Goal: Task Accomplishment & Management: Manage account settings

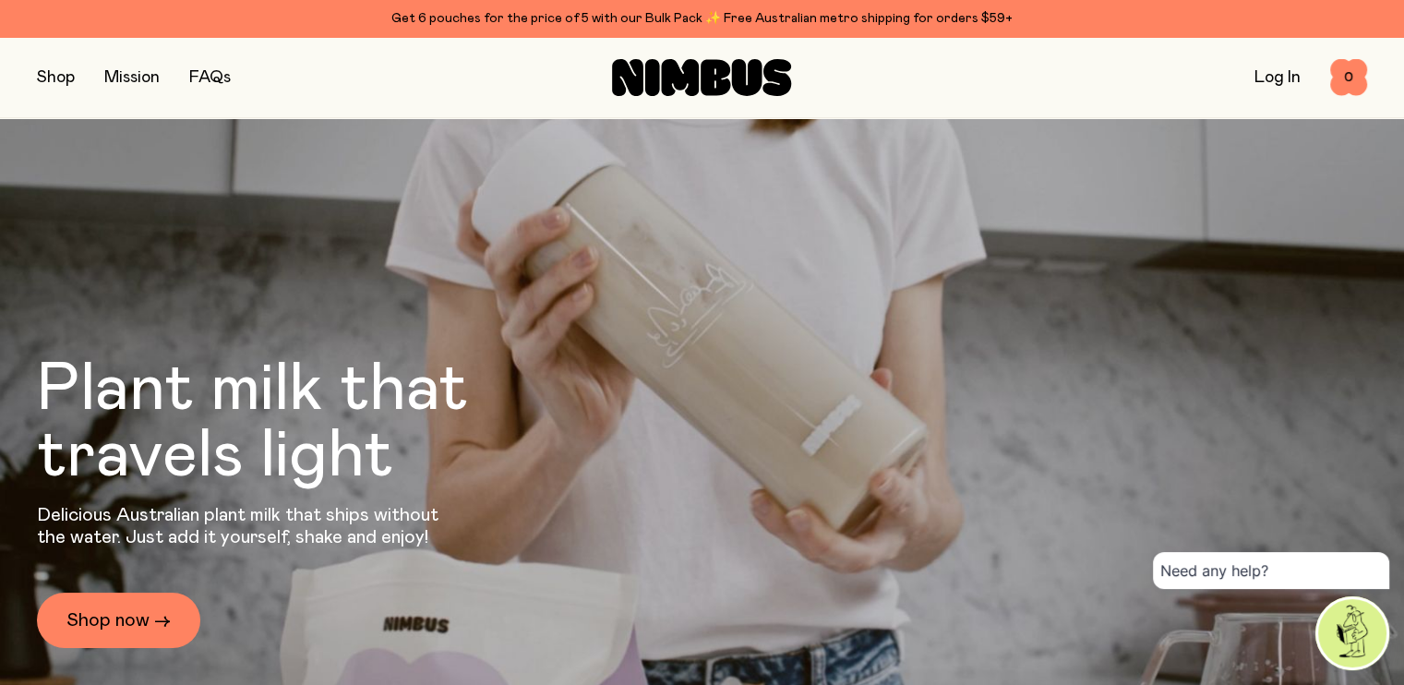
click at [1268, 80] on link "Log In" at bounding box center [1277, 77] width 46 height 17
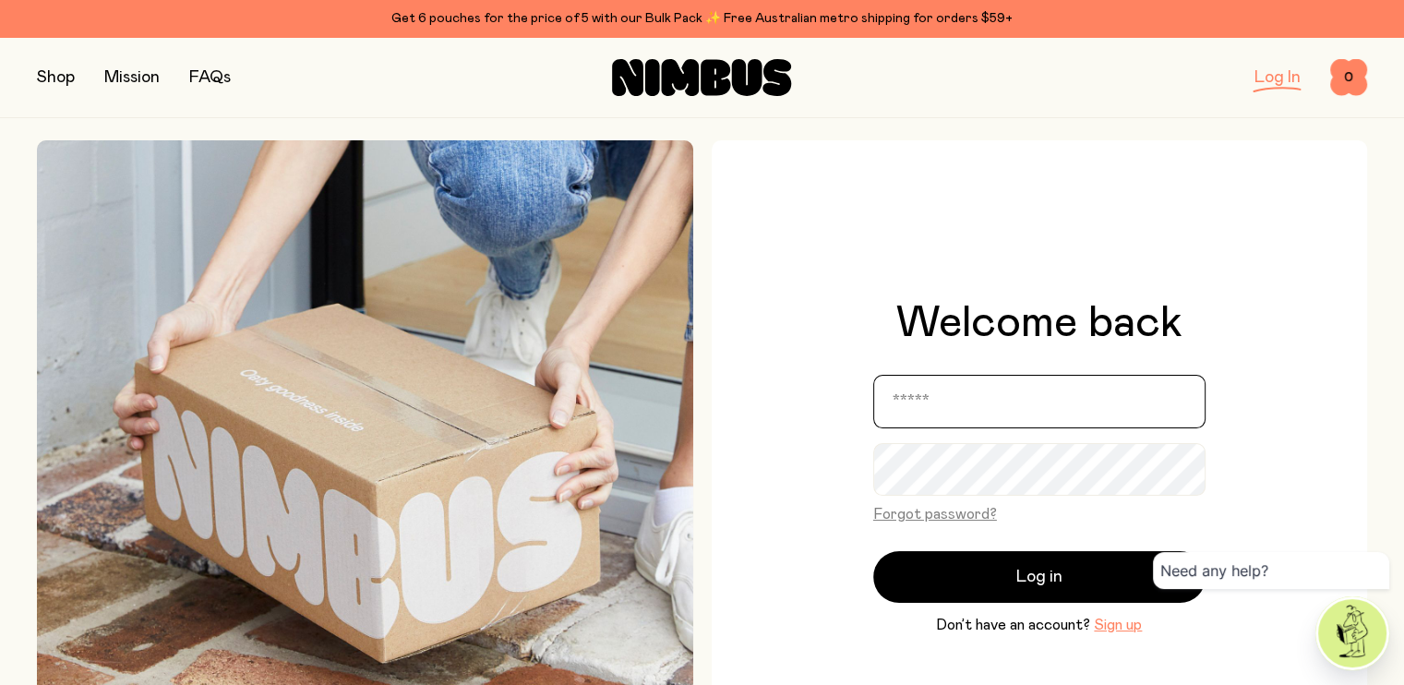
type input "**********"
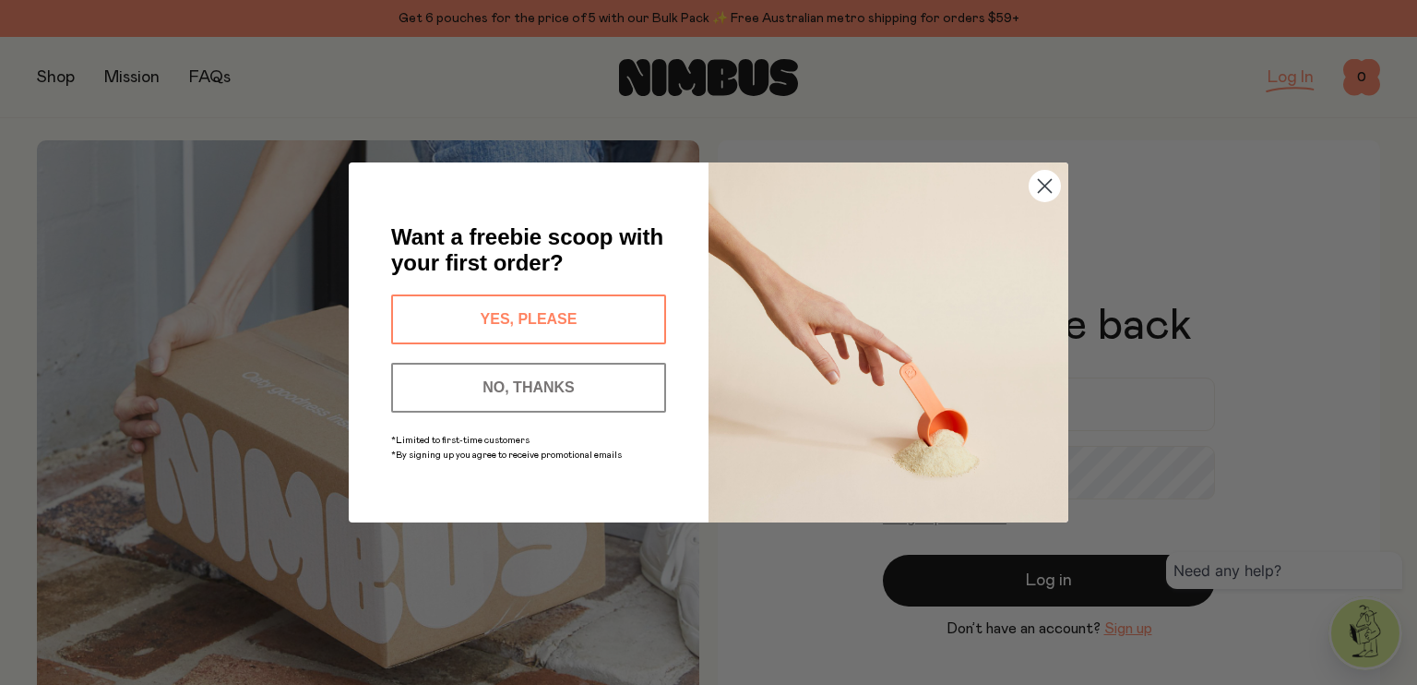
click at [542, 363] on button "NO, THANKS" at bounding box center [528, 388] width 275 height 50
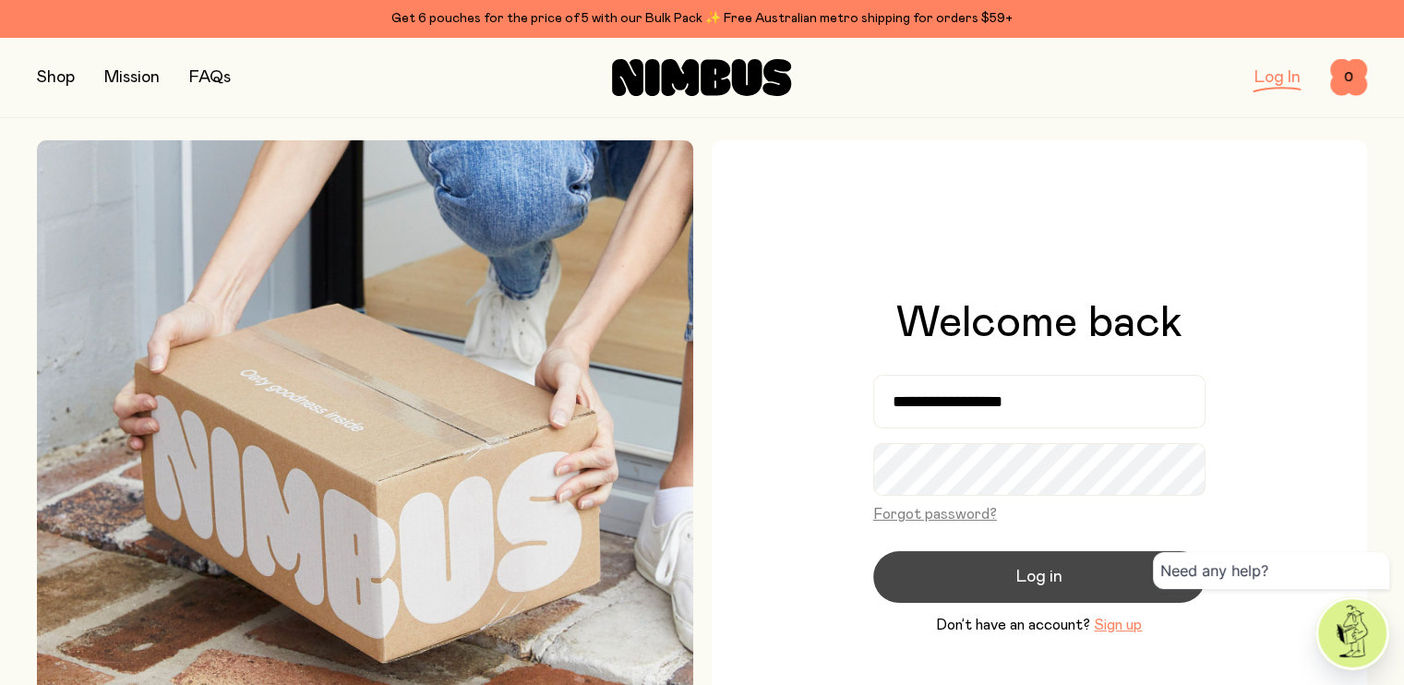
click at [986, 558] on button "Log in" at bounding box center [1039, 577] width 332 height 52
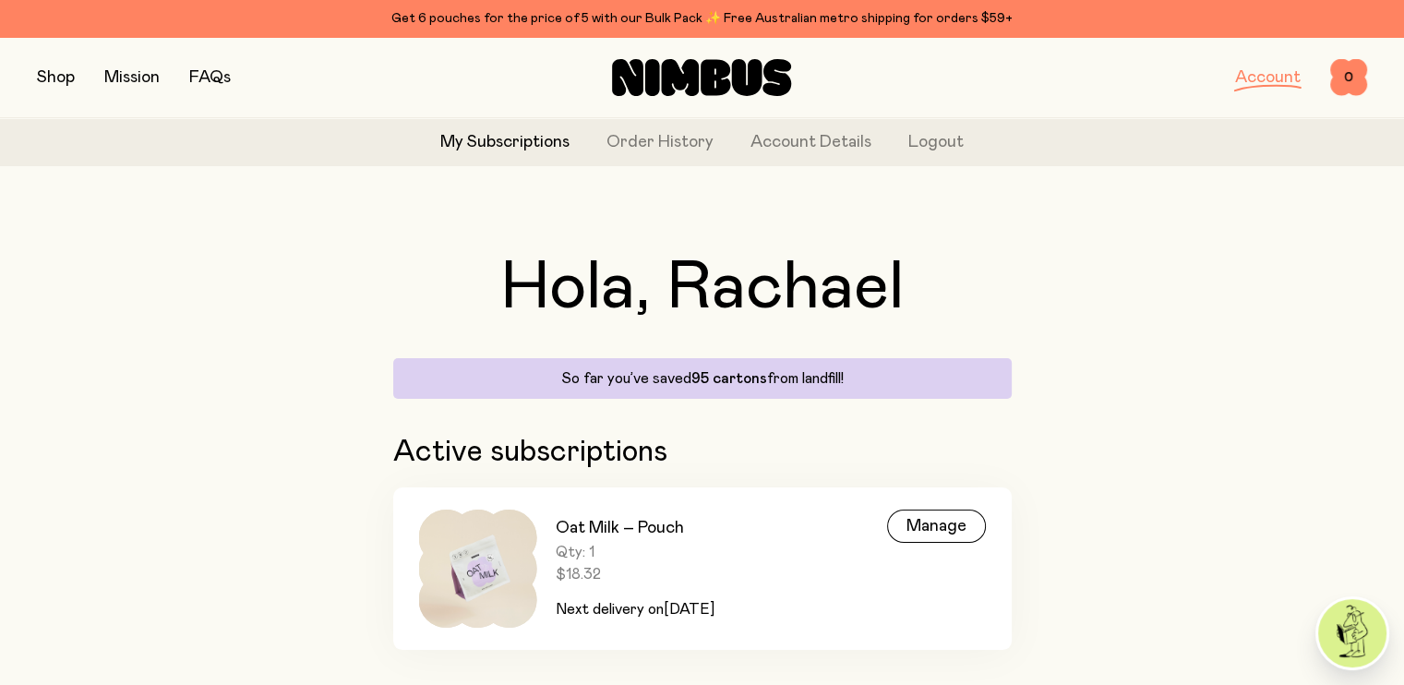
scroll to position [115, 0]
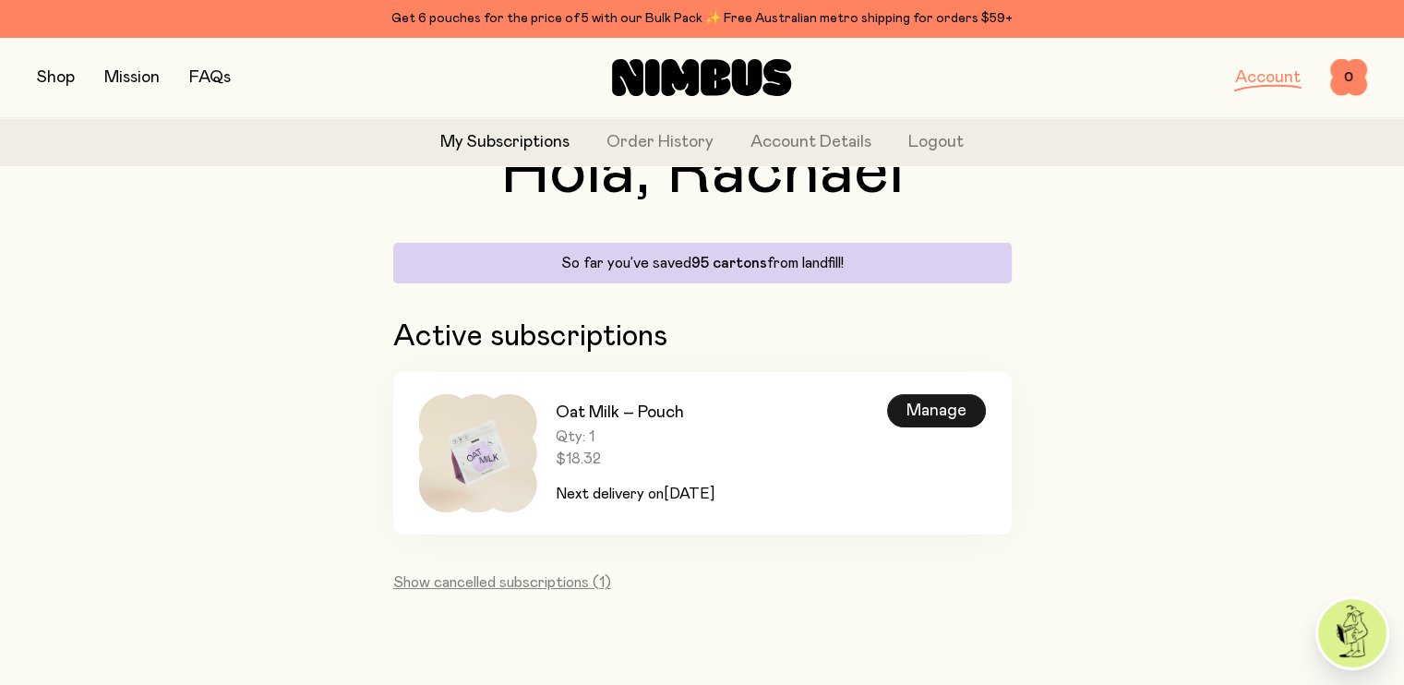
click at [936, 417] on div "Manage" at bounding box center [936, 410] width 99 height 33
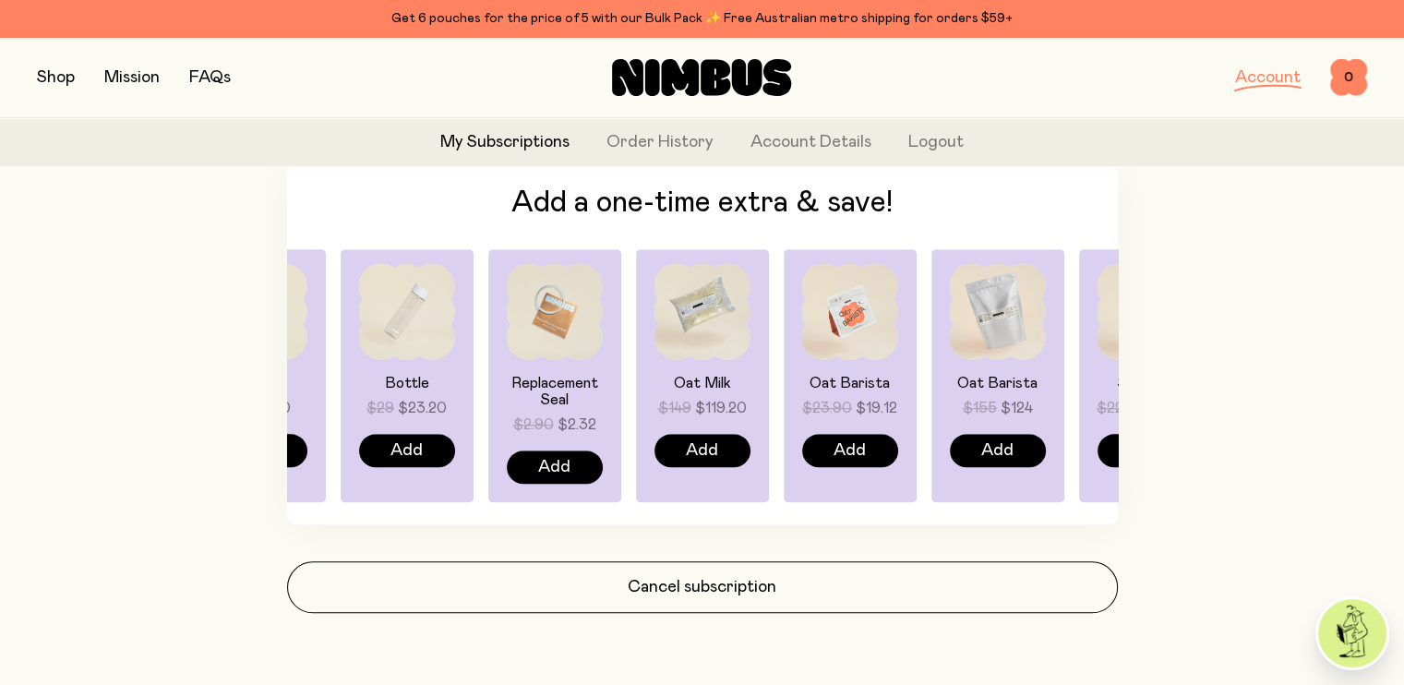
scroll to position [1307, 0]
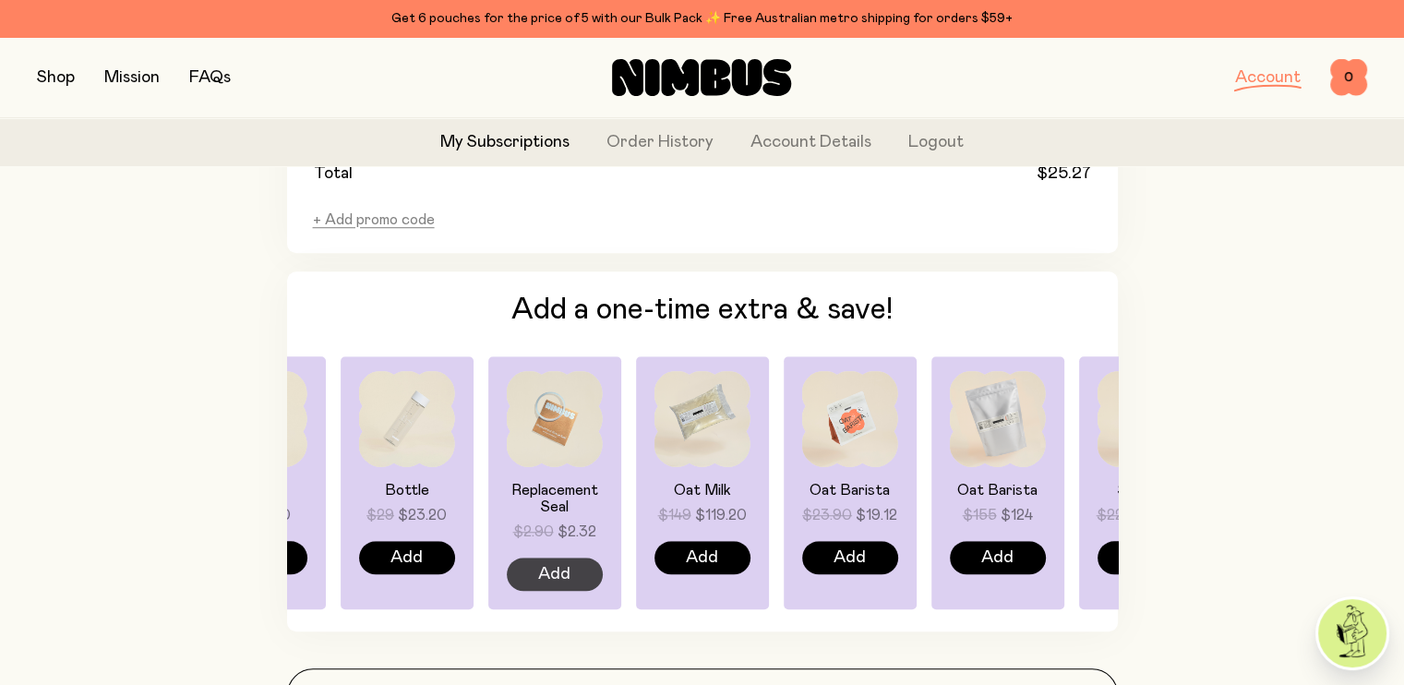
click at [572, 559] on button "Add" at bounding box center [555, 573] width 96 height 33
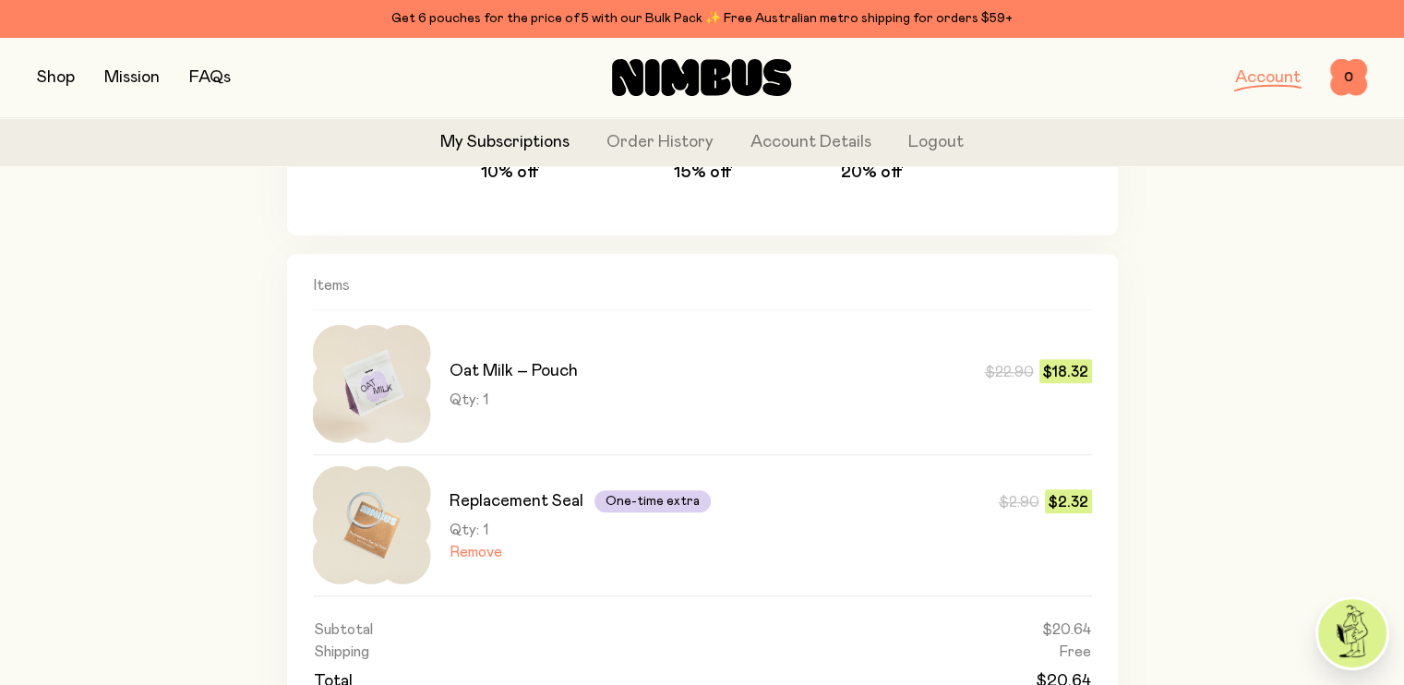
scroll to position [1126, 0]
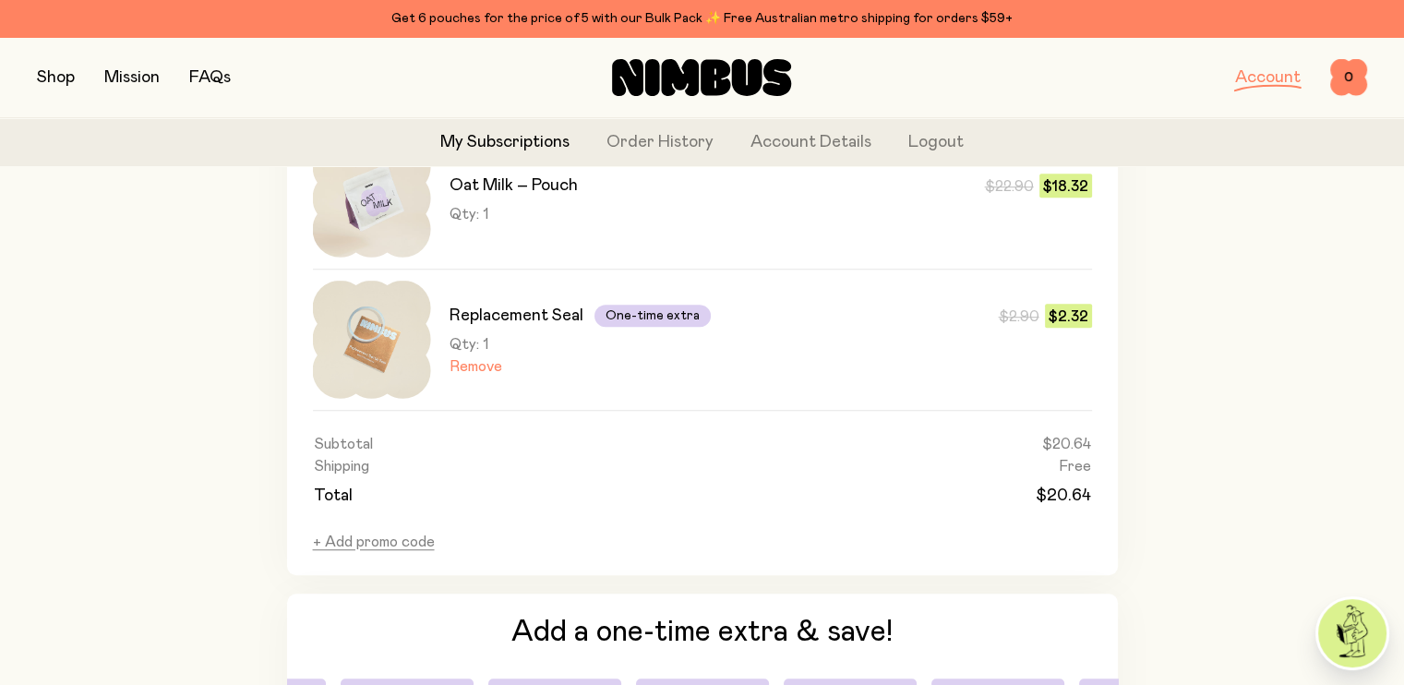
drag, startPoint x: 821, startPoint y: 436, endPoint x: 674, endPoint y: 483, distance: 155.0
click at [674, 483] on td "Total" at bounding box center [513, 492] width 401 height 31
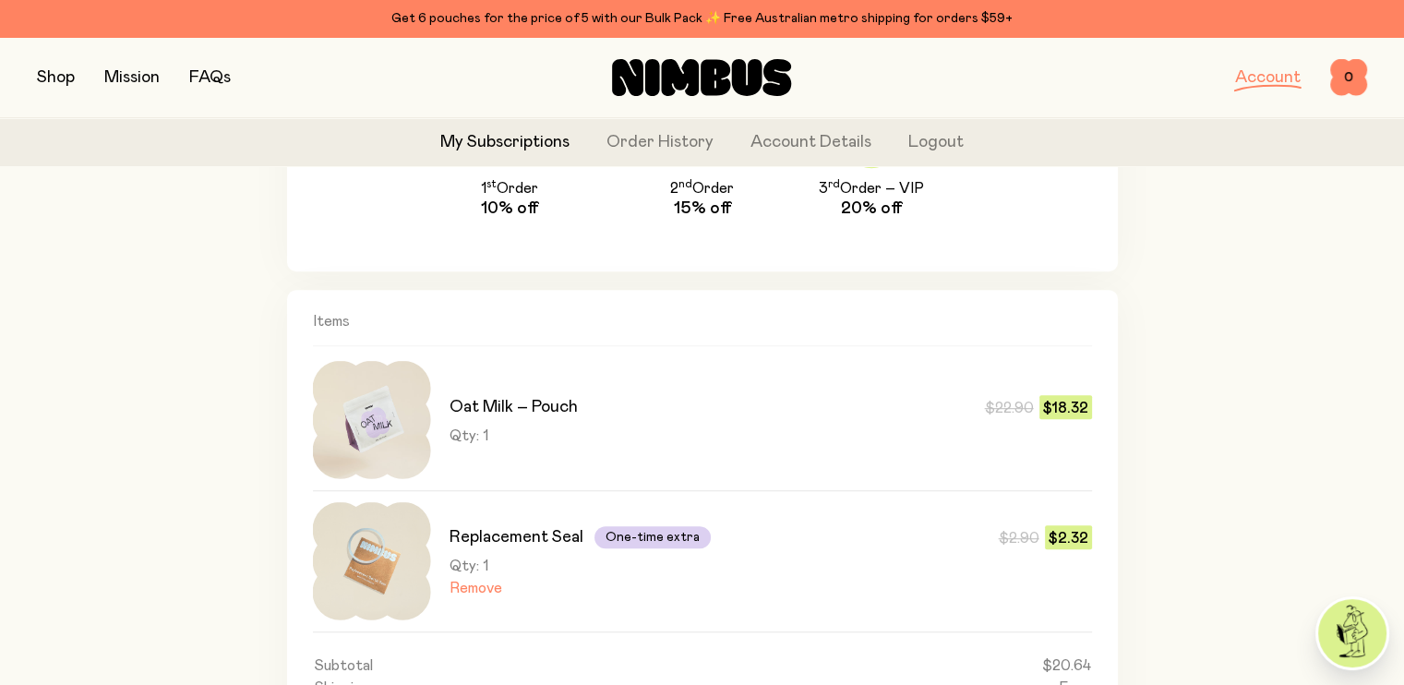
scroll to position [986, 0]
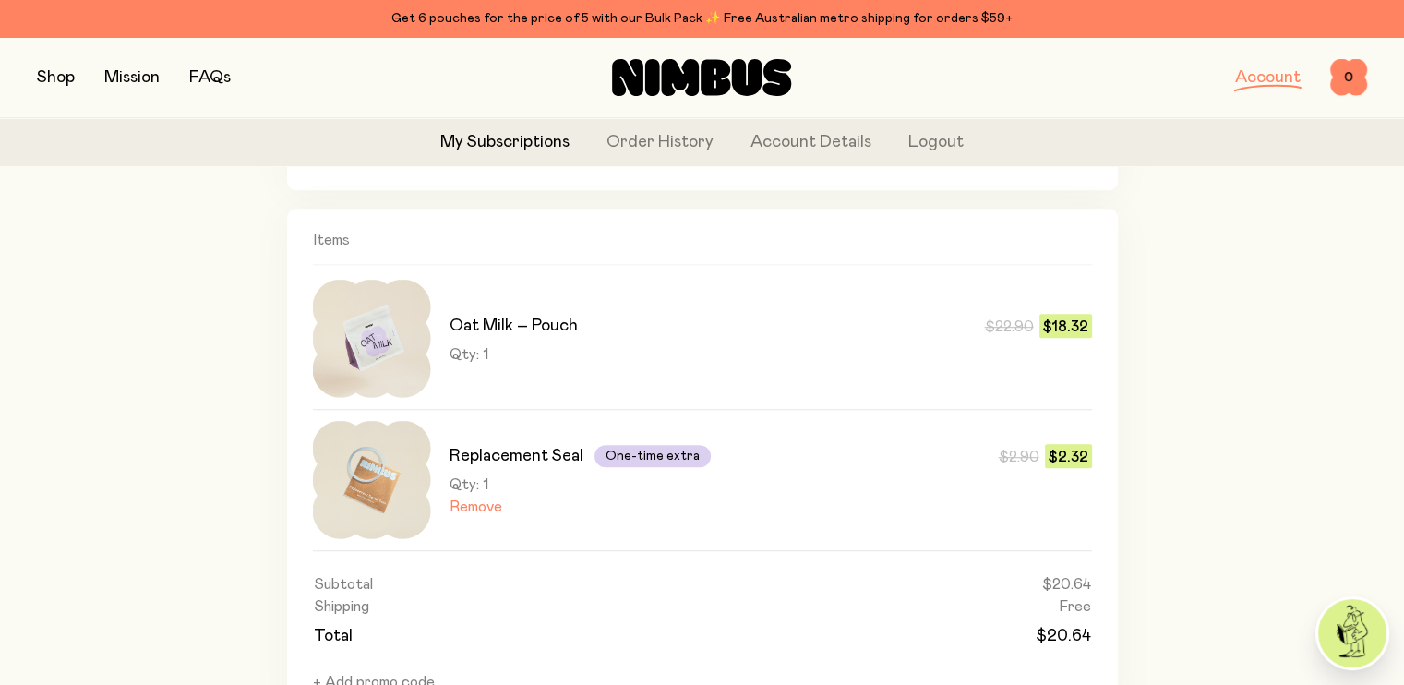
click at [561, 366] on div "Oat Milk – Pouch $22.90 $18.32 Qty: 1 $22.90 $18.32" at bounding box center [770, 339] width 642 height 118
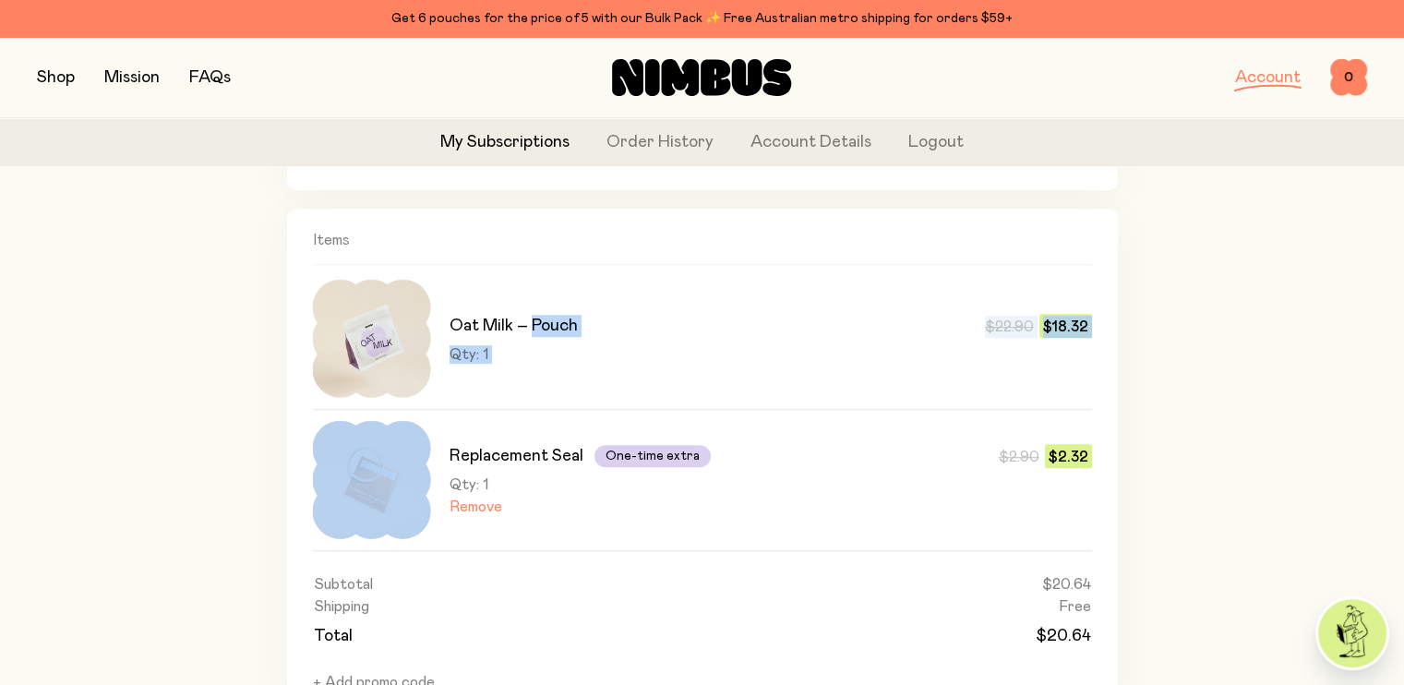
drag, startPoint x: 561, startPoint y: 366, endPoint x: 548, endPoint y: 337, distance: 32.2
click at [548, 337] on div "Oat Milk – Pouch $22.90 $18.32 Qty: 1 $22.90 $18.32" at bounding box center [770, 339] width 642 height 118
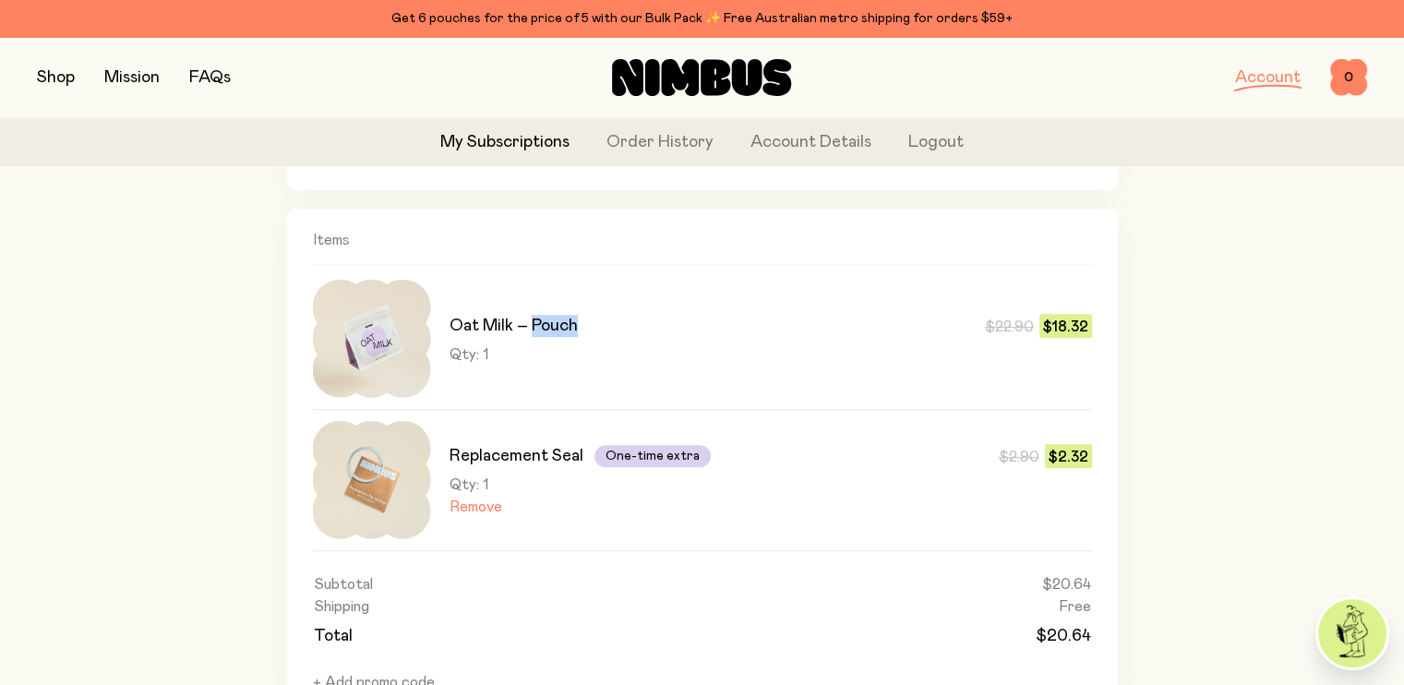
click at [548, 337] on div "Oat Milk – Pouch $22.90 $18.32 Qty: 1 $22.90 $18.32" at bounding box center [770, 339] width 642 height 118
drag, startPoint x: 431, startPoint y: 326, endPoint x: 380, endPoint y: 351, distance: 56.5
click at [380, 351] on div "Oat Milk – Pouch $22.90 $18.32 Qty: 1 $22.90 $18.32" at bounding box center [702, 339] width 779 height 118
click at [380, 351] on img at bounding box center [372, 339] width 118 height 118
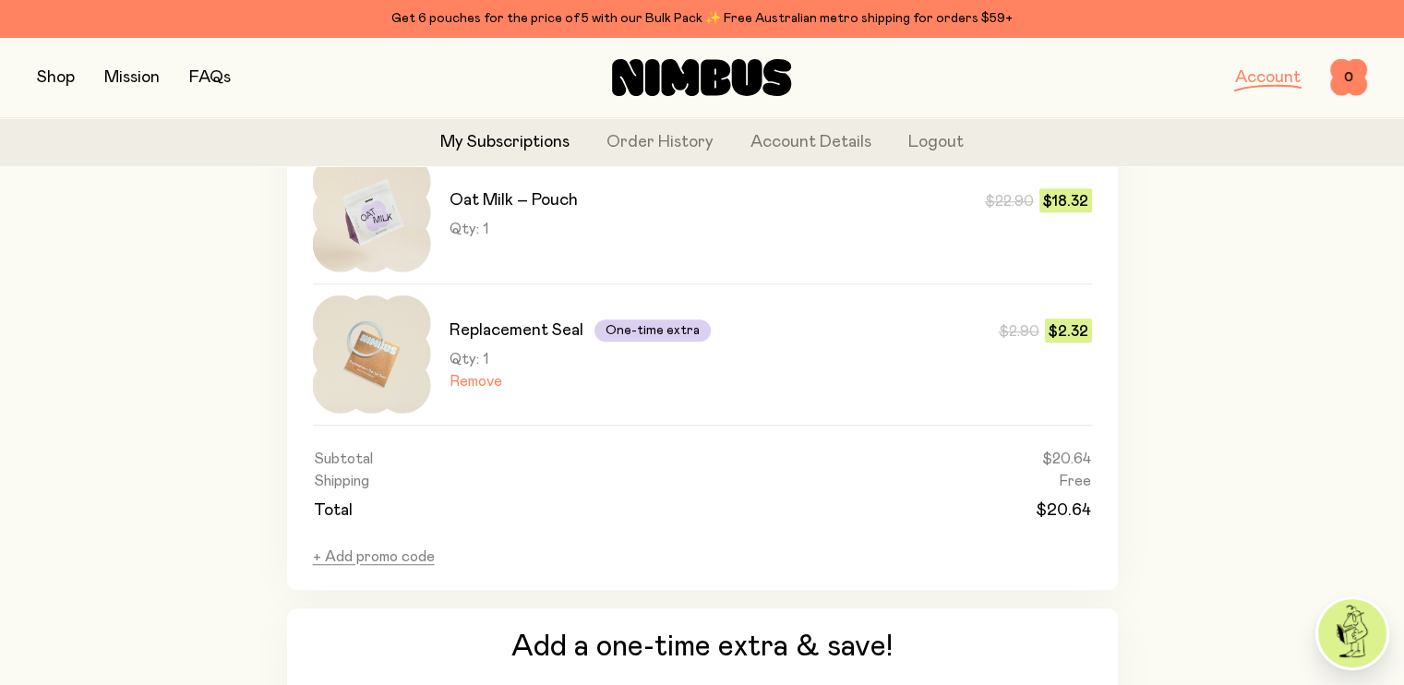
scroll to position [1205, 0]
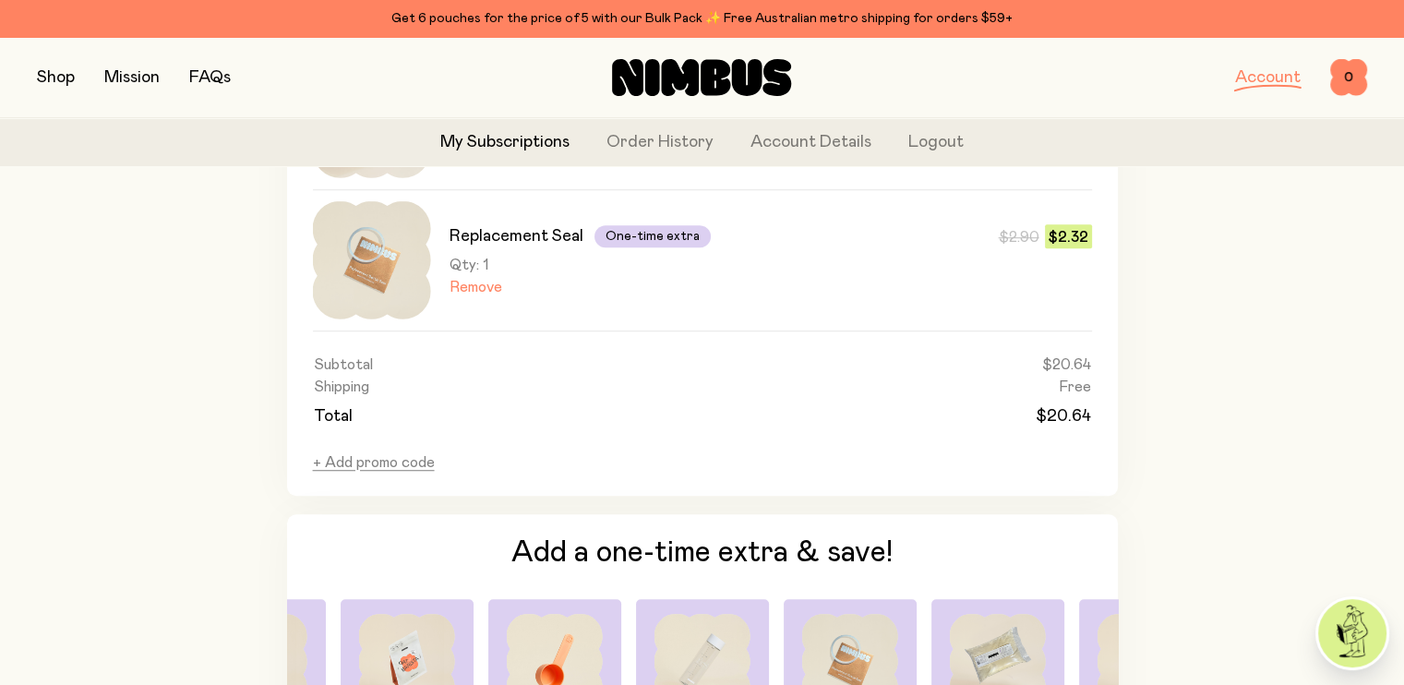
click at [46, 68] on button "button" at bounding box center [56, 78] width 38 height 26
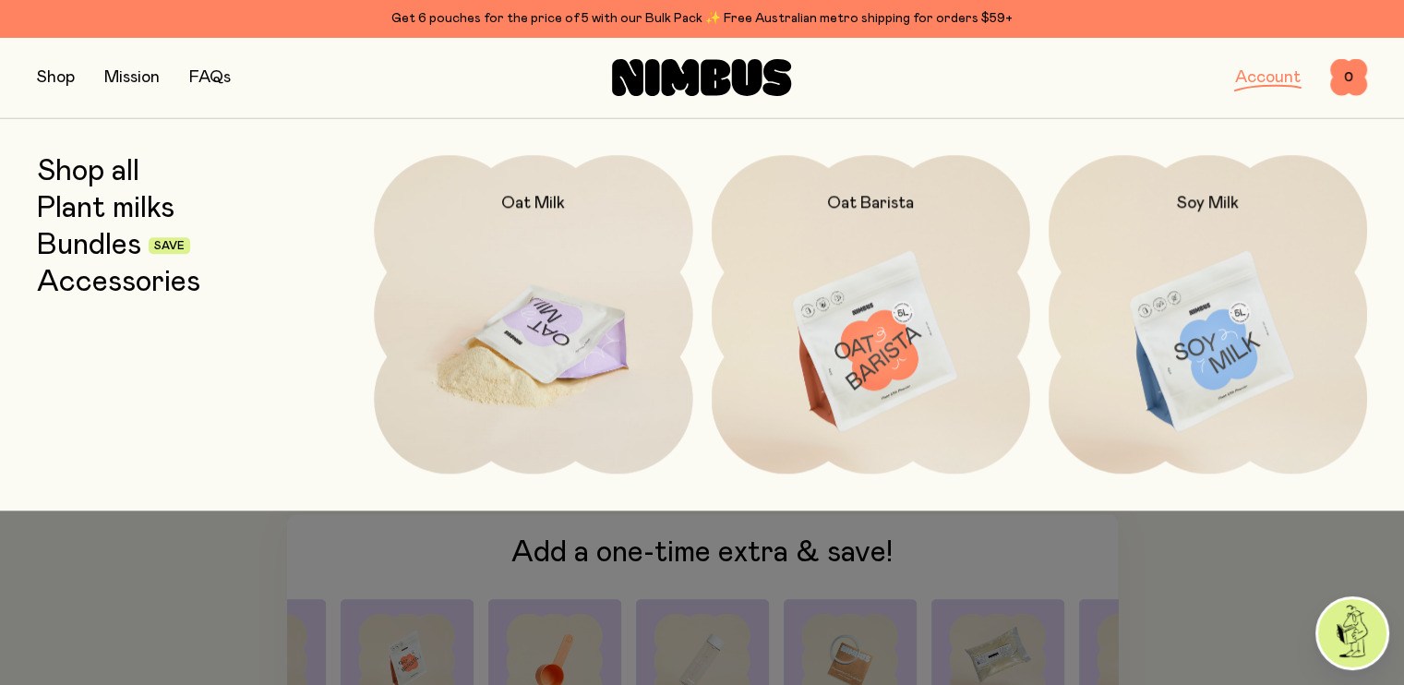
click at [520, 400] on img at bounding box center [533, 342] width 318 height 375
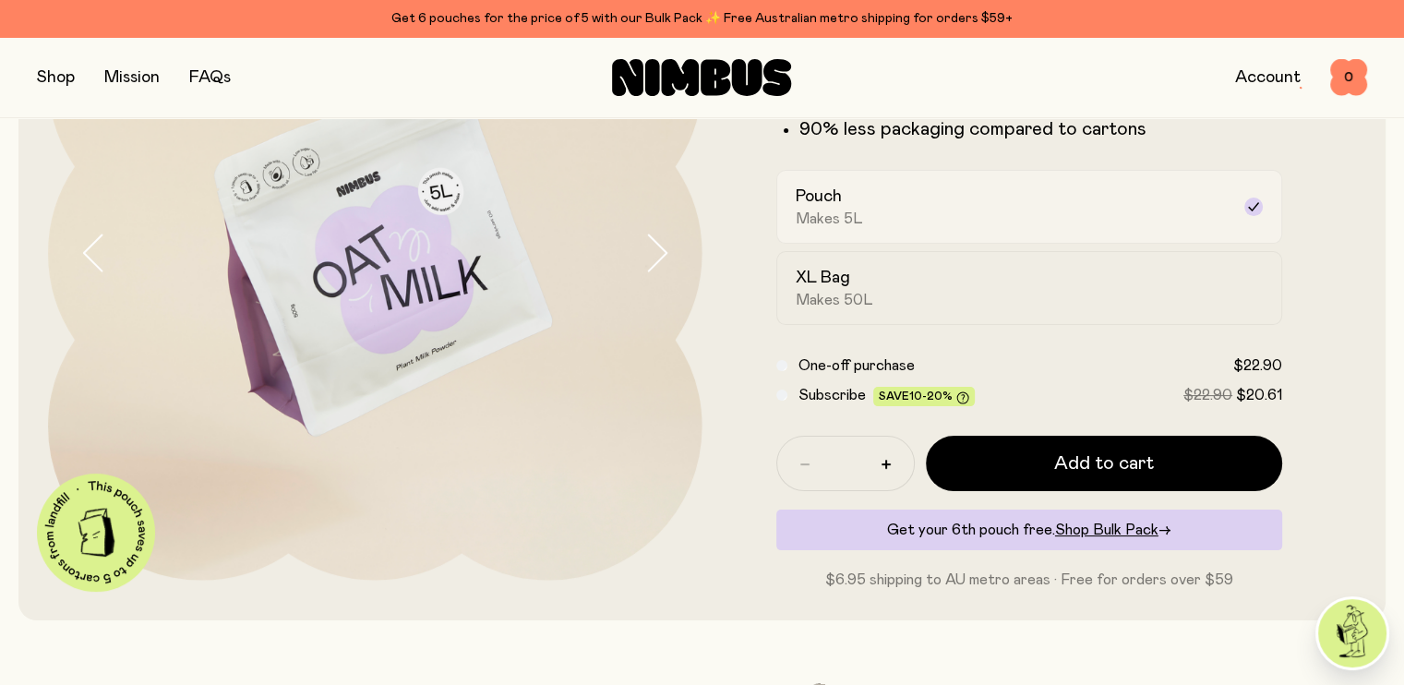
scroll to position [240, 0]
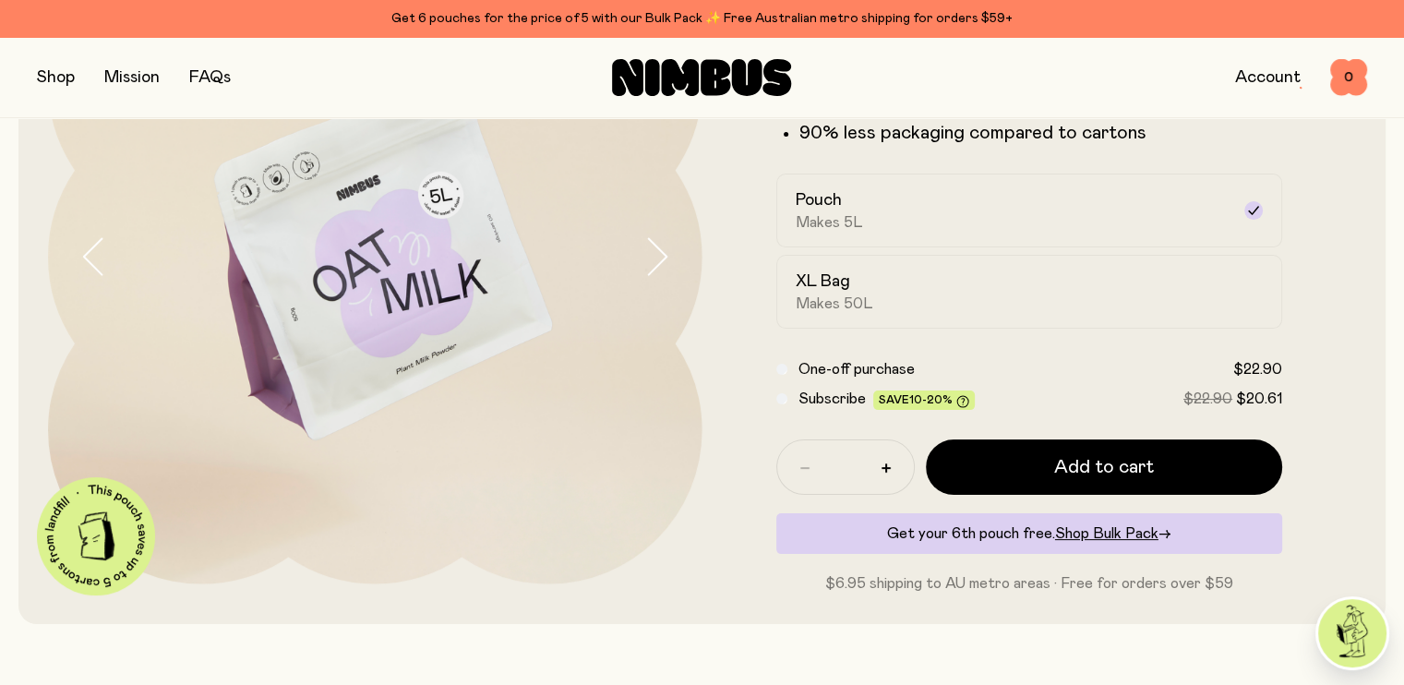
click at [834, 423] on form "Oat Milk A naturally sweet & creamy mix, packed with fresh Australian oats. Jus…" at bounding box center [1029, 262] width 654 height 664
click at [827, 406] on span "Subscribe" at bounding box center [831, 398] width 67 height 15
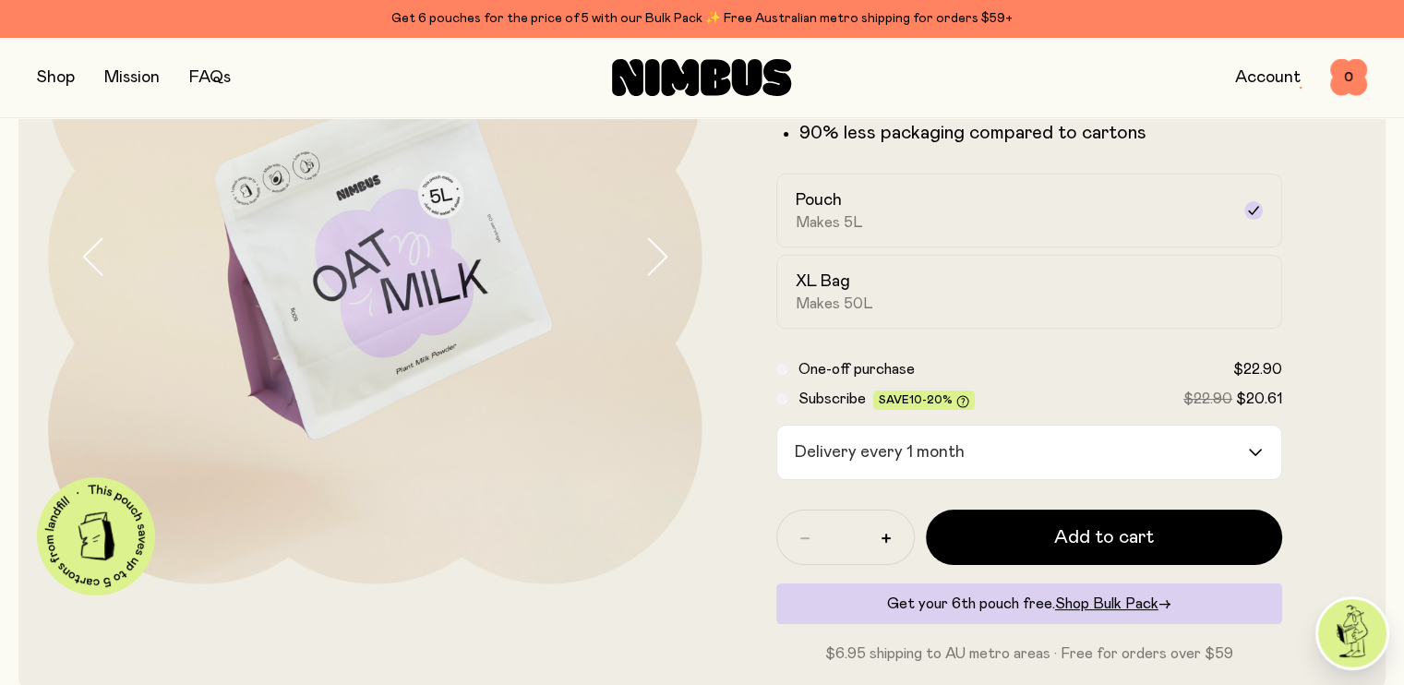
scroll to position [298, 0]
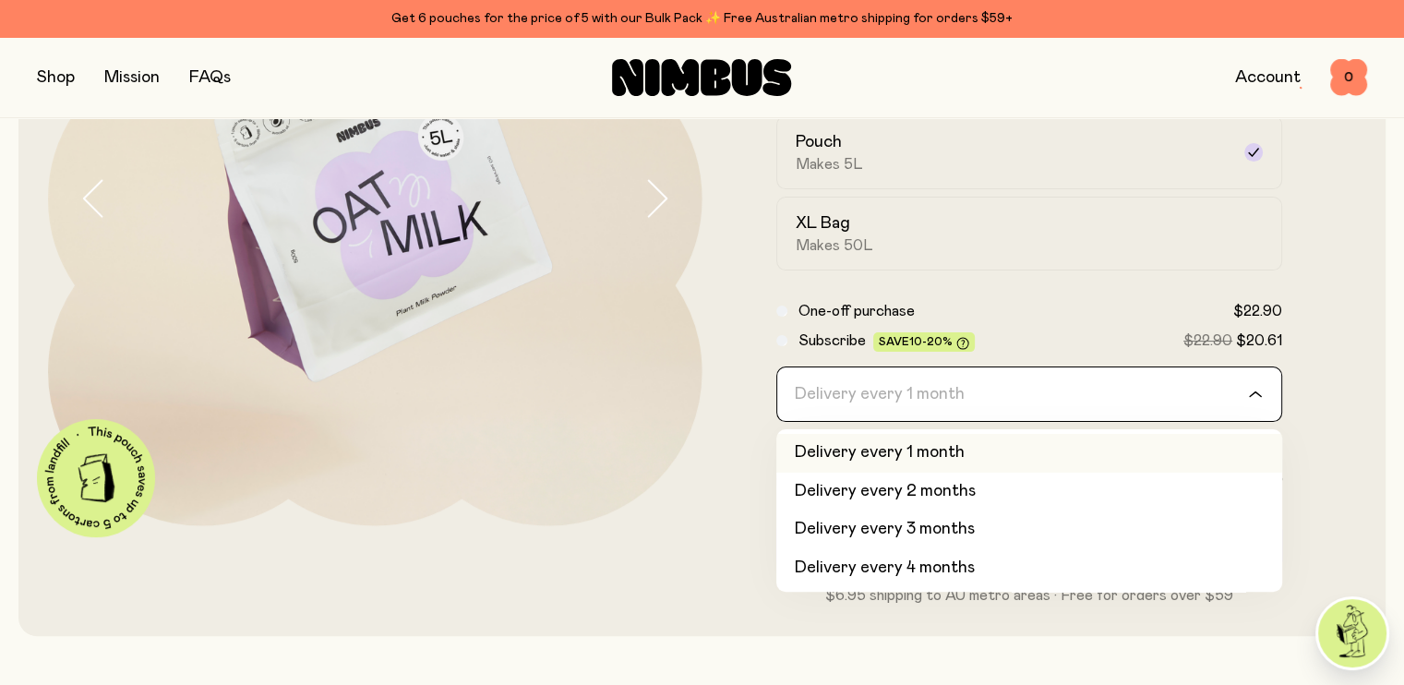
click at [914, 406] on div "Delivery every 1 month" at bounding box center [1013, 394] width 472 height 54
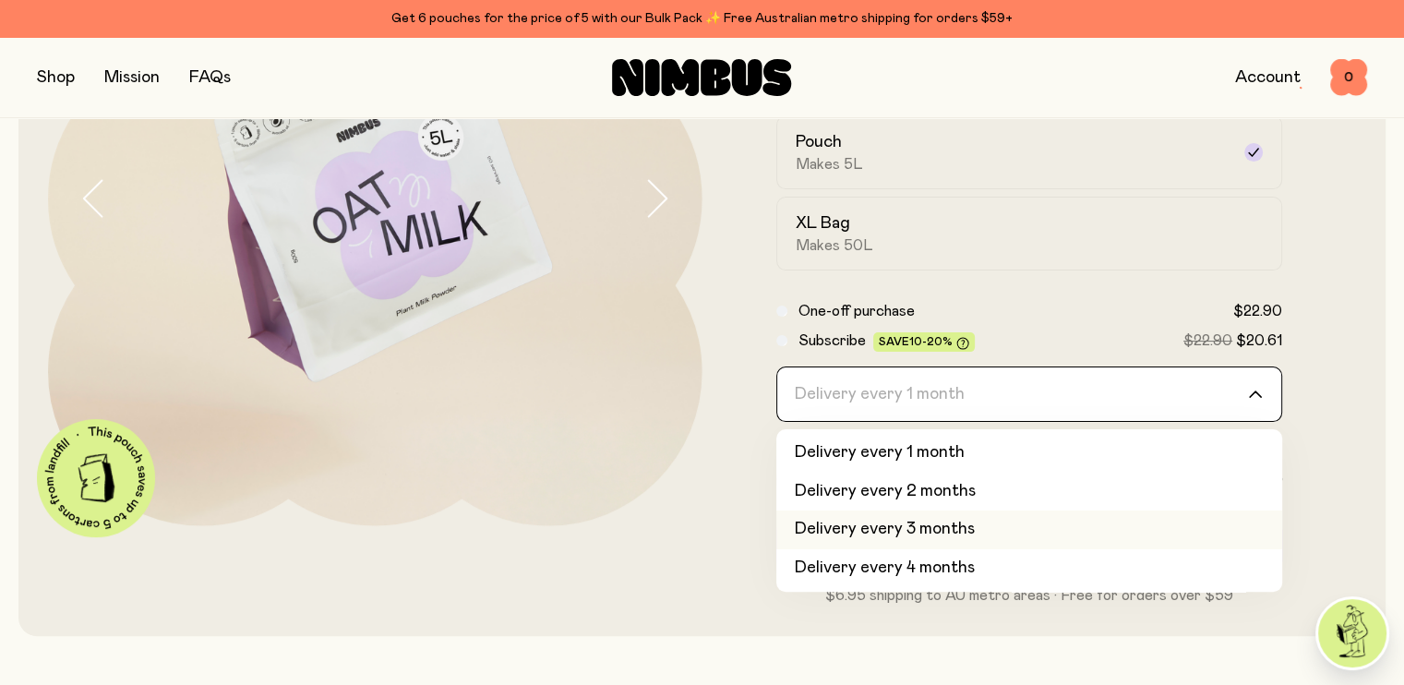
click at [872, 523] on li "Delivery every 3 months" at bounding box center [1029, 529] width 507 height 39
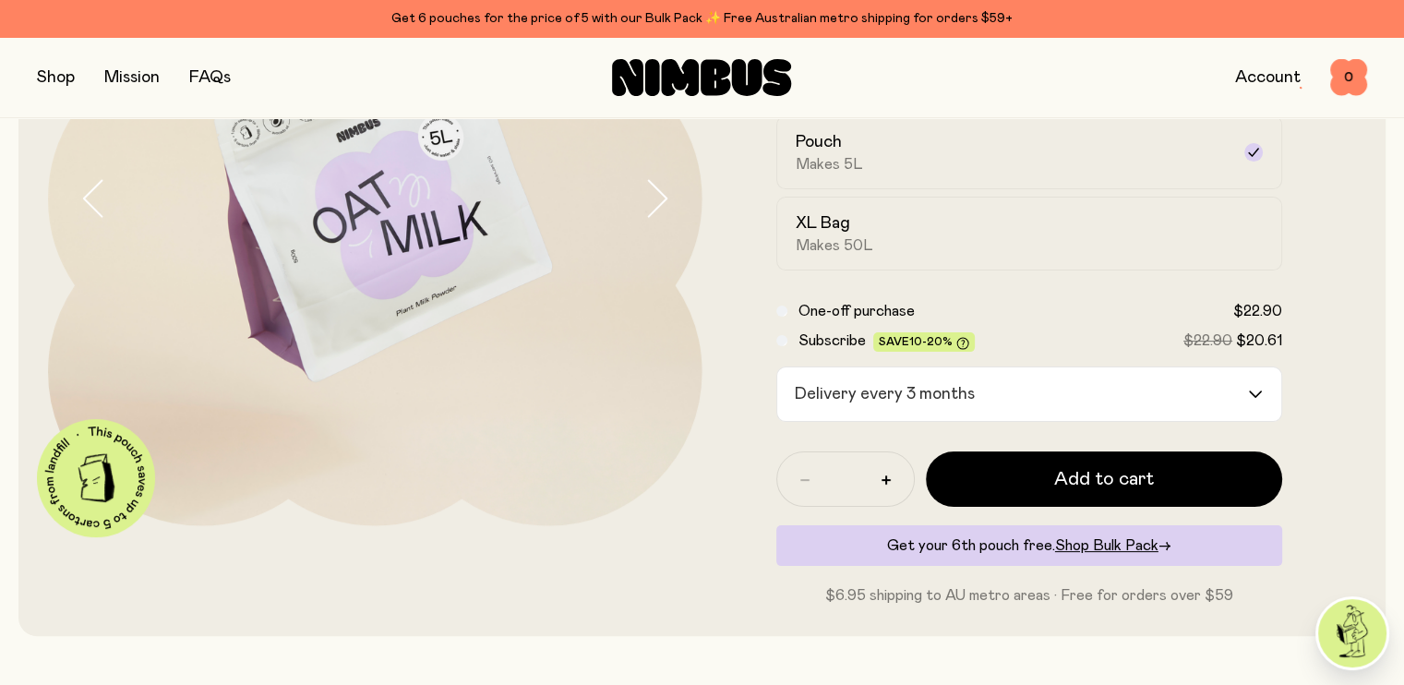
click at [685, 475] on div at bounding box center [375, 199] width 654 height 654
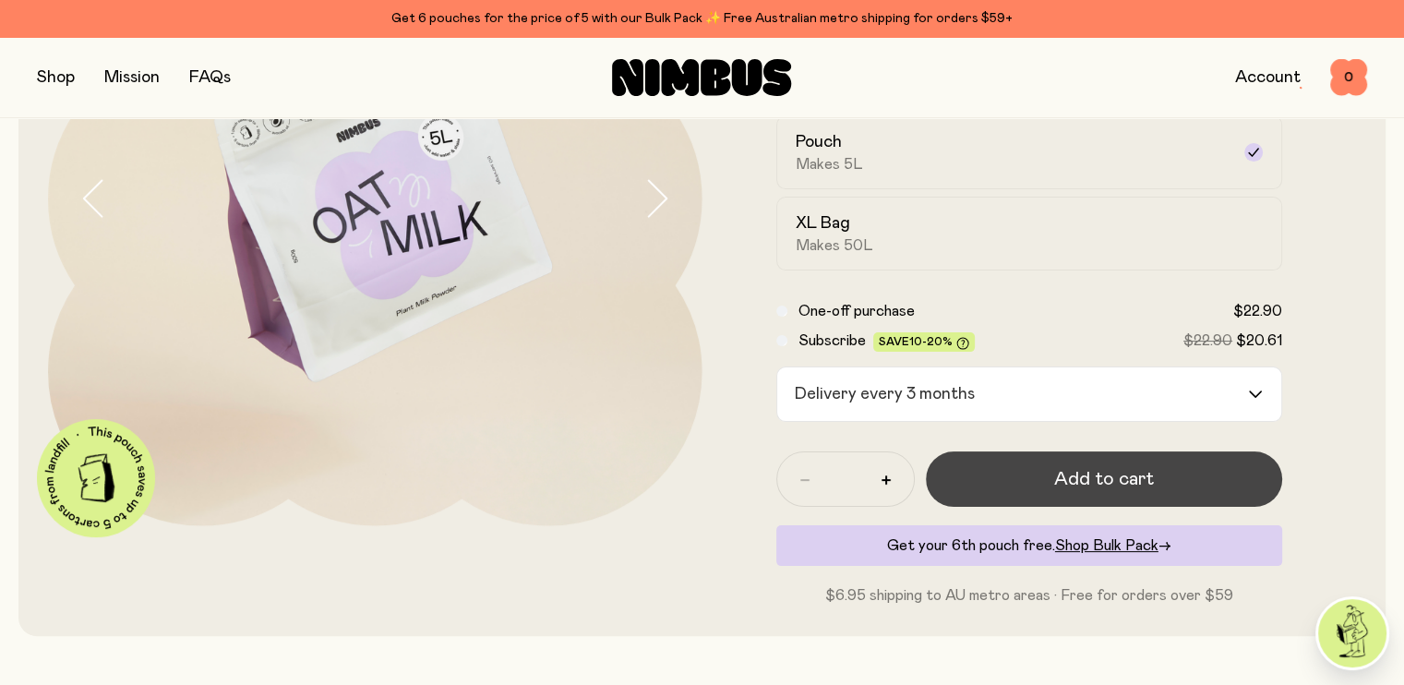
click at [1011, 507] on button "Add to cart" at bounding box center [1104, 478] width 357 height 55
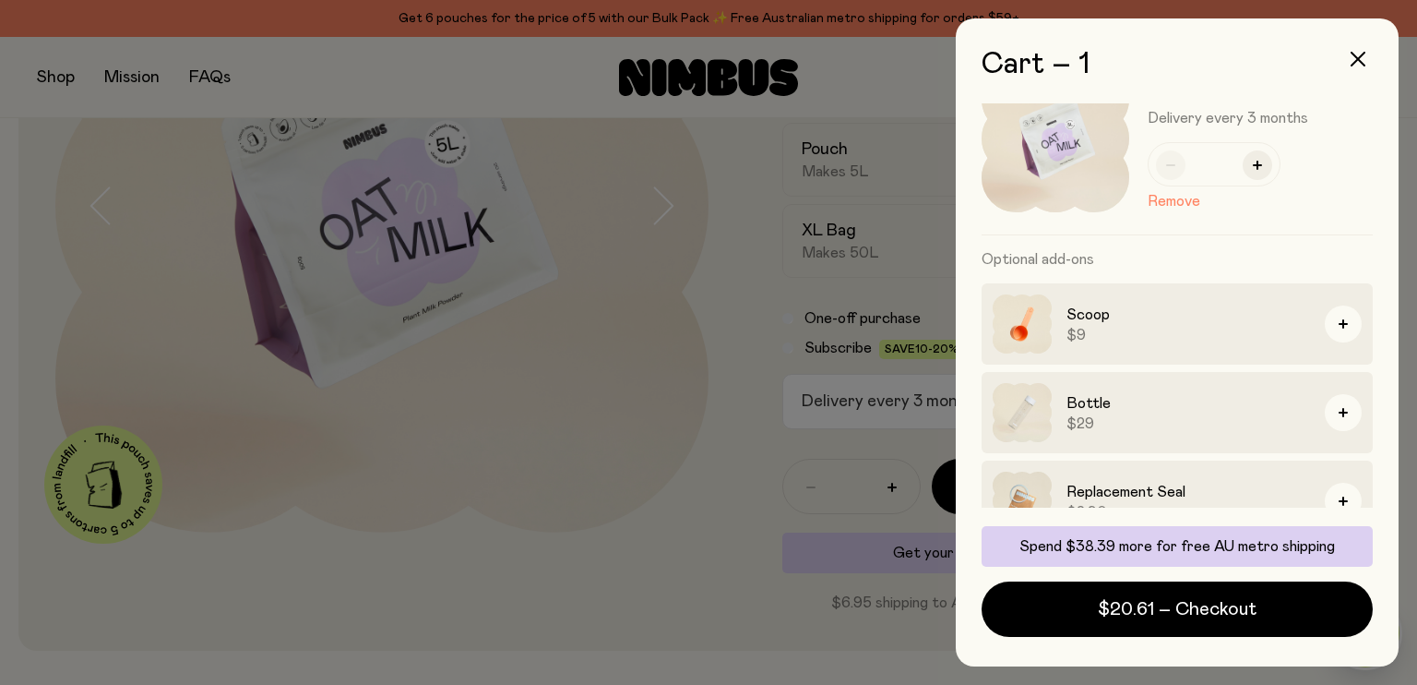
scroll to position [94, 0]
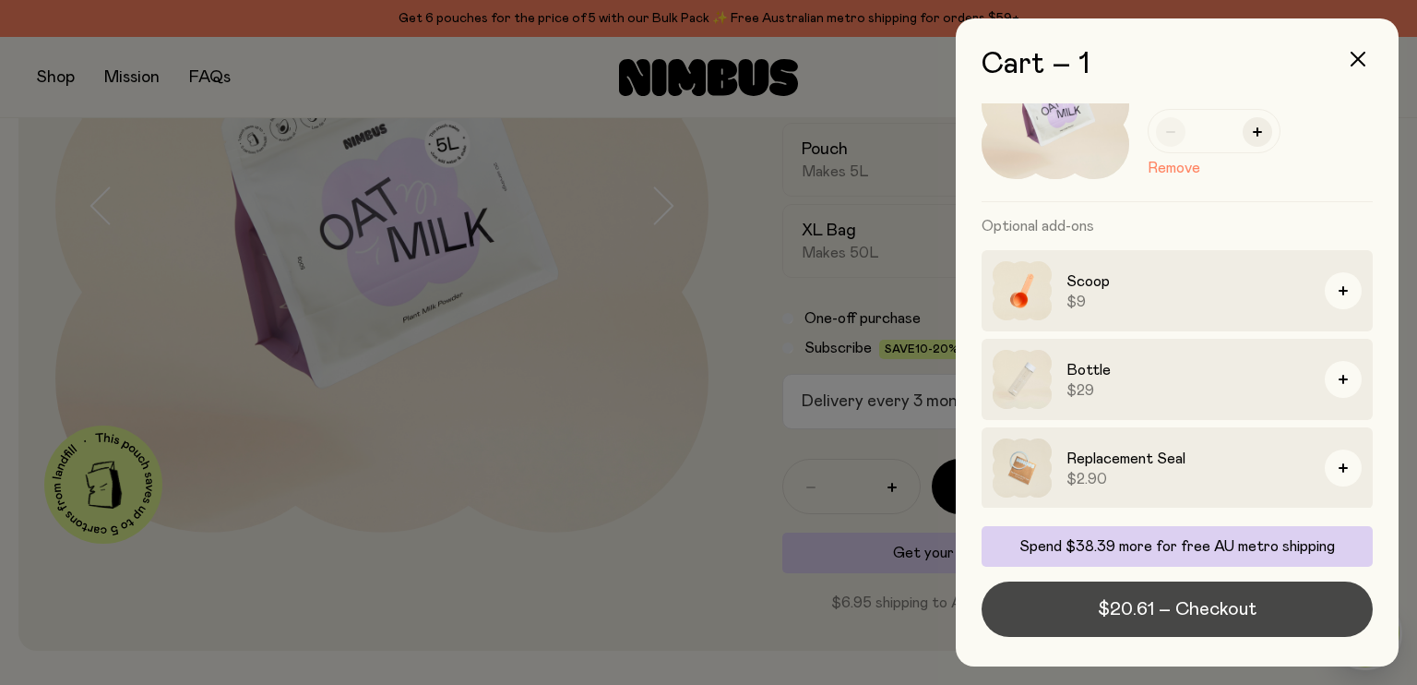
click at [1159, 600] on span "$20.61 – Checkout" at bounding box center [1177, 609] width 159 height 26
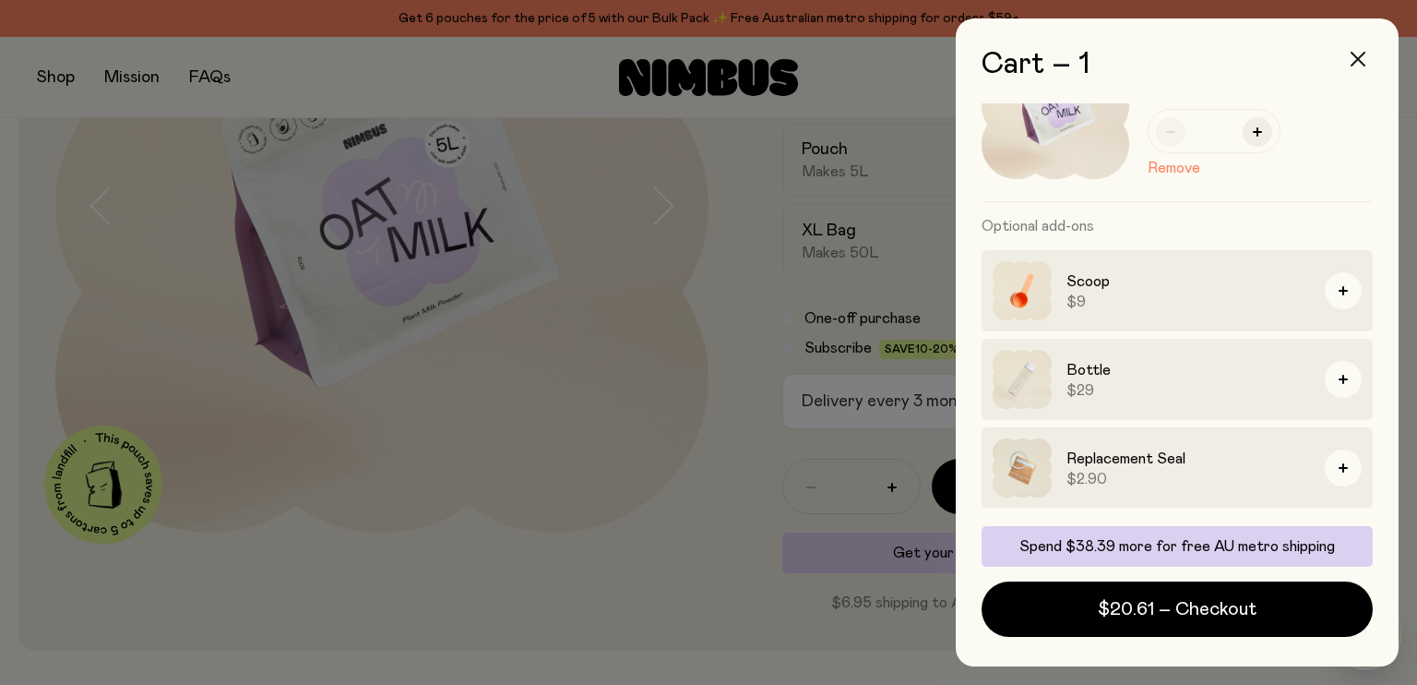
click at [1357, 63] on icon "button" at bounding box center [1358, 59] width 15 height 15
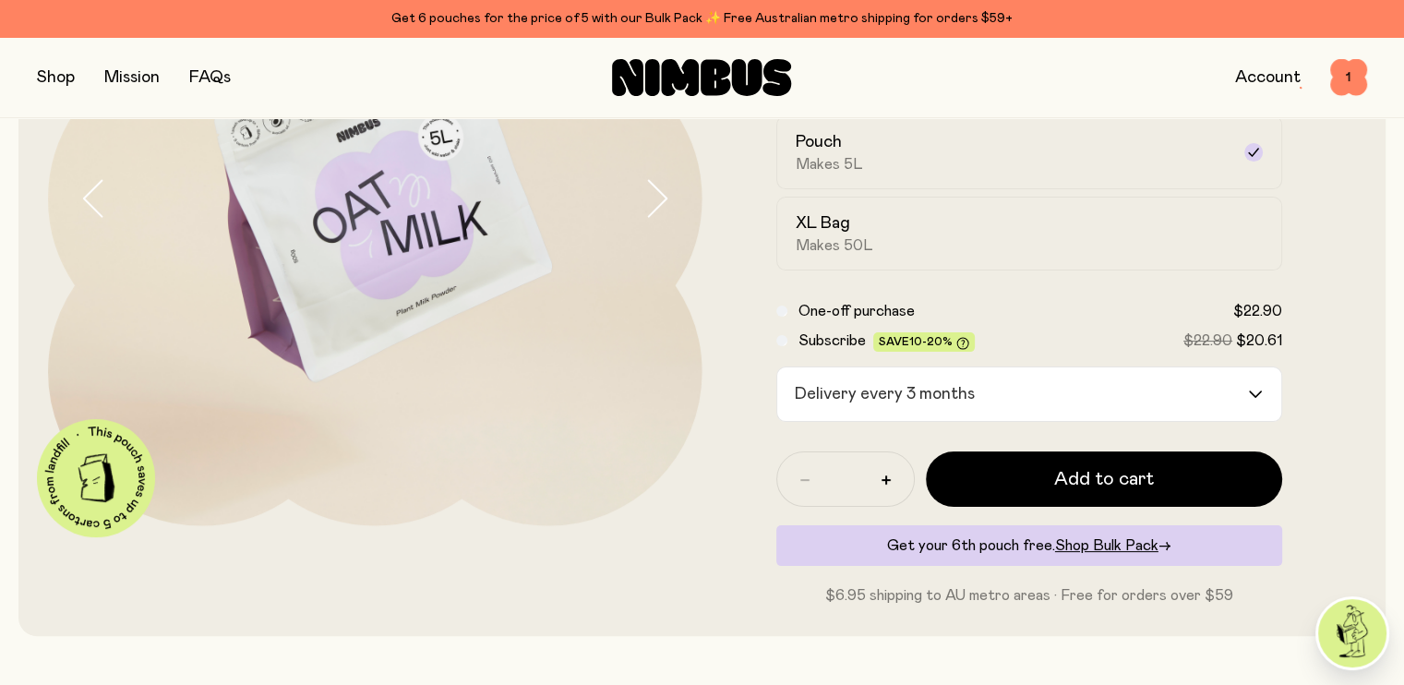
scroll to position [0, 0]
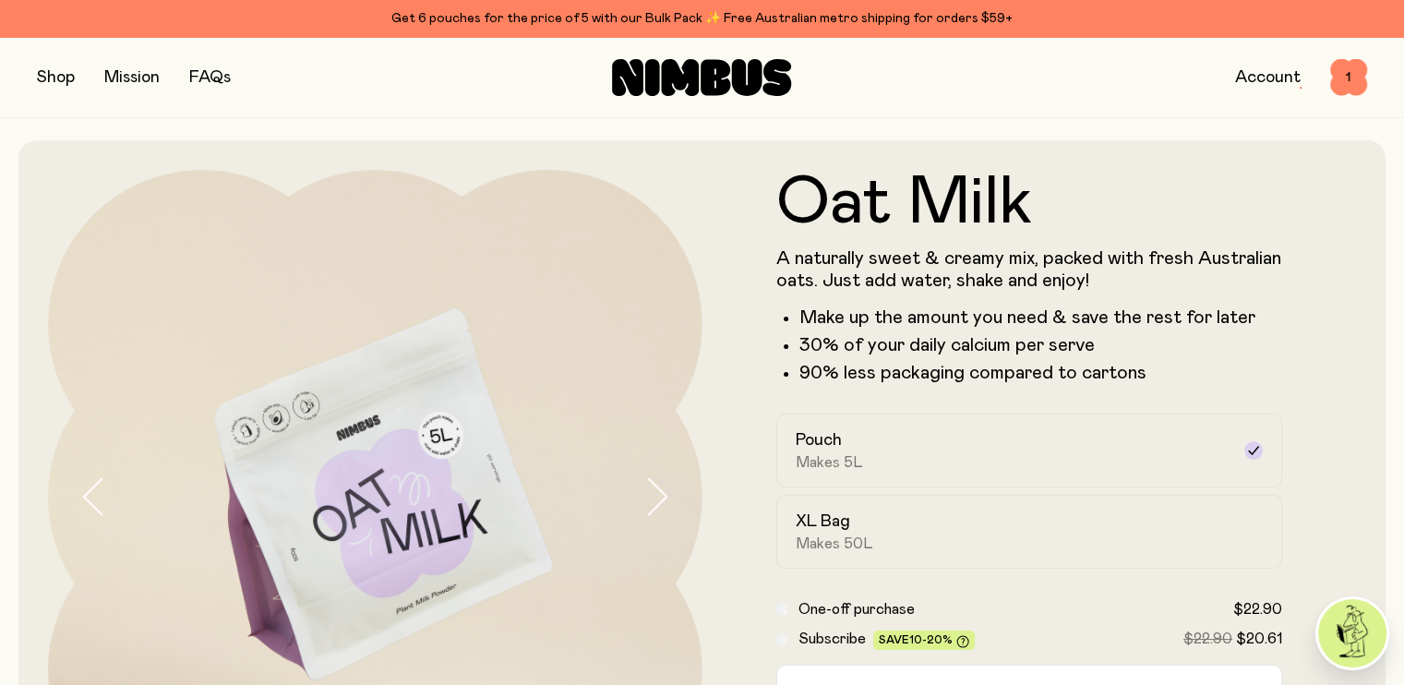
click at [1266, 73] on link "Account" at bounding box center [1268, 77] width 66 height 17
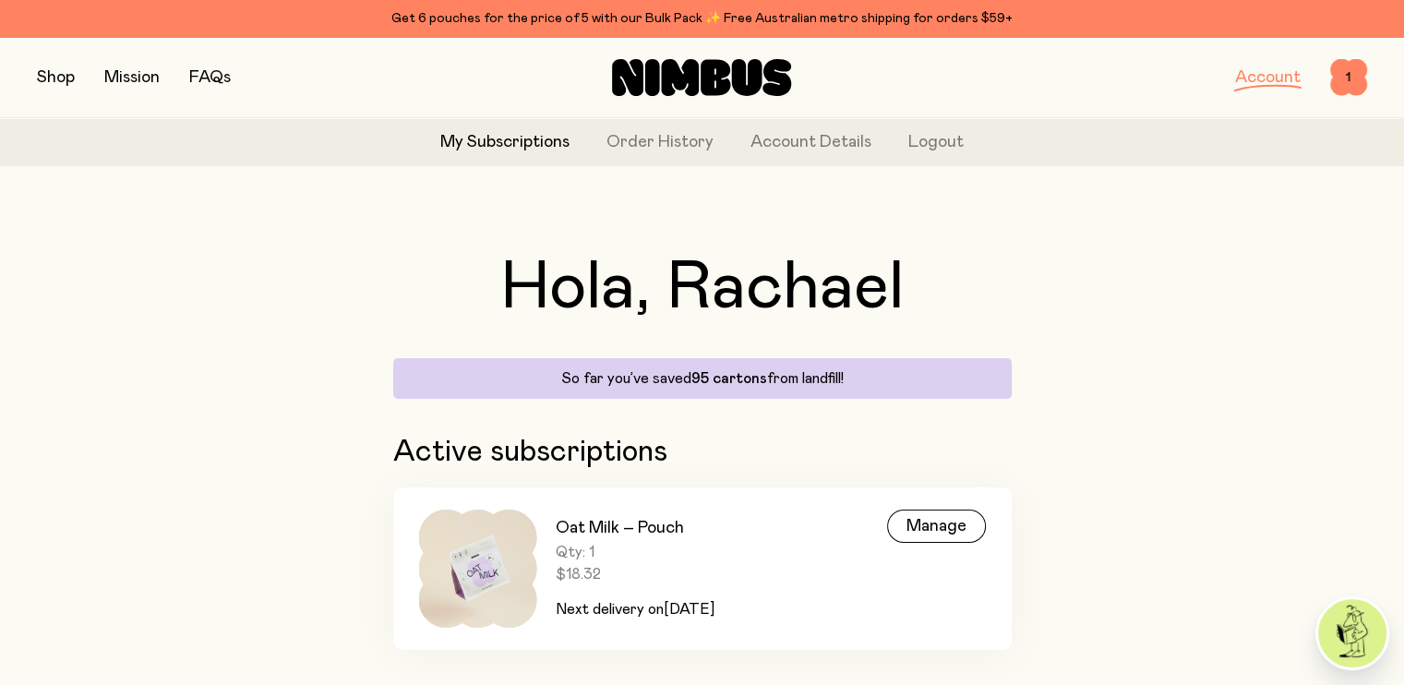
scroll to position [115, 0]
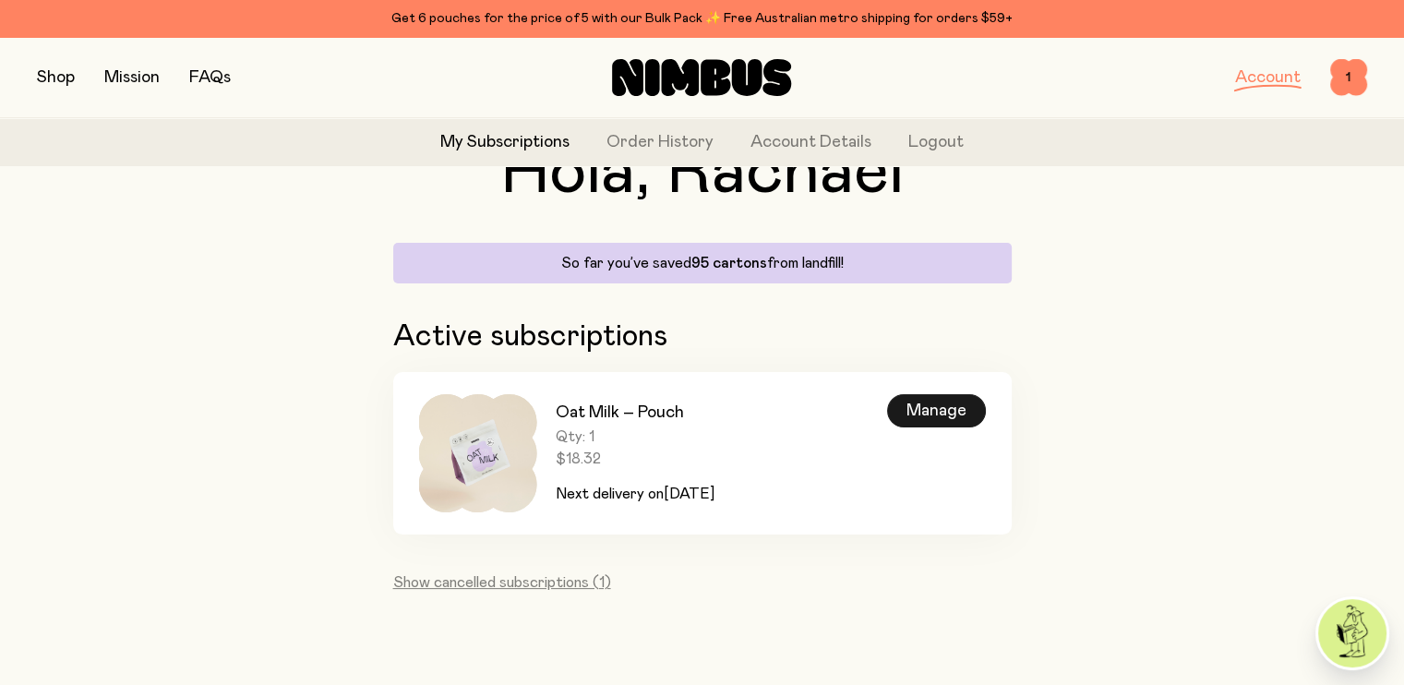
click at [943, 415] on div "Manage" at bounding box center [936, 410] width 99 height 33
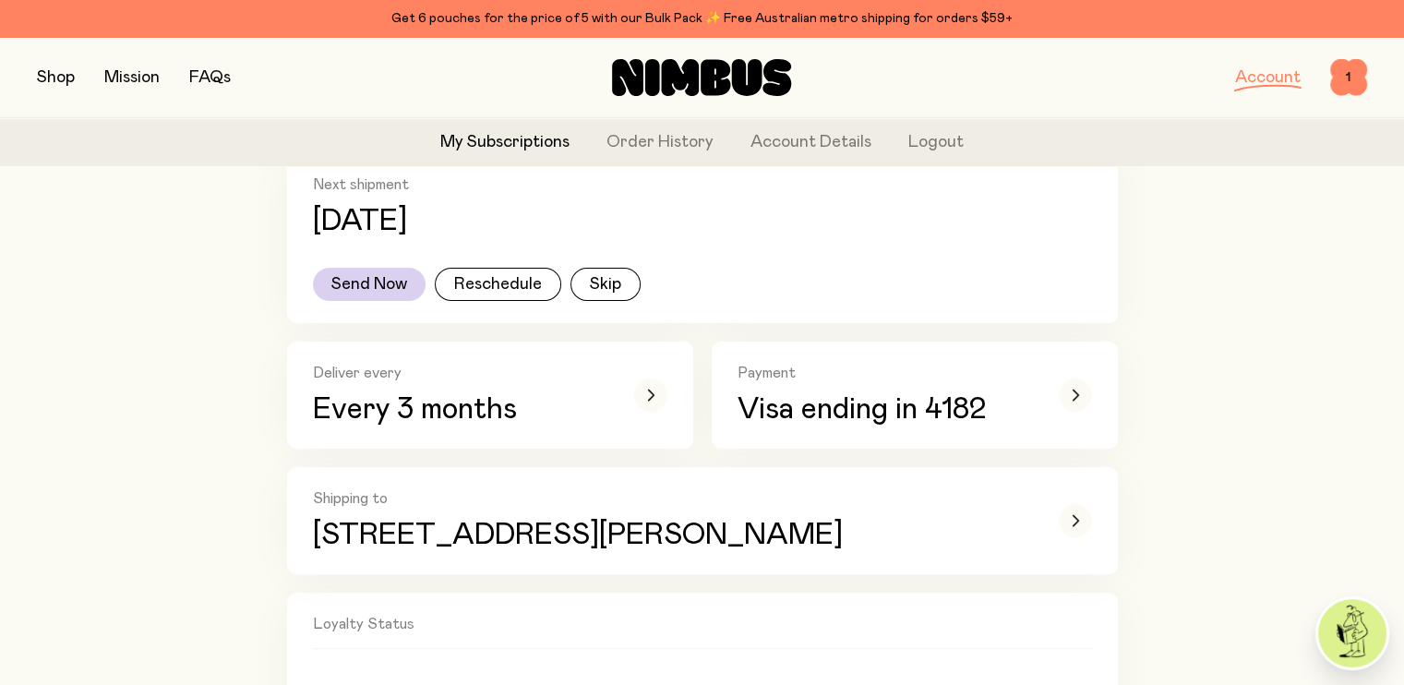
scroll to position [321, 0]
click at [645, 384] on div "button" at bounding box center [650, 393] width 33 height 33
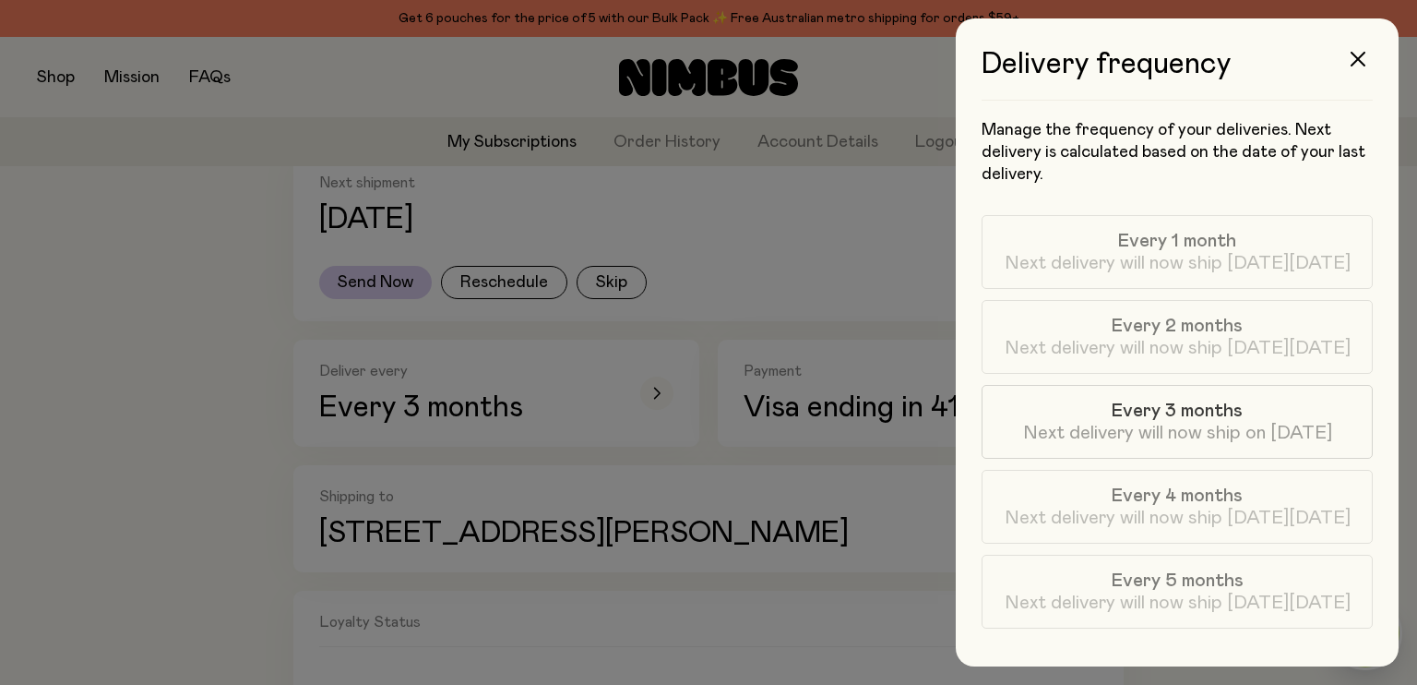
scroll to position [168, 0]
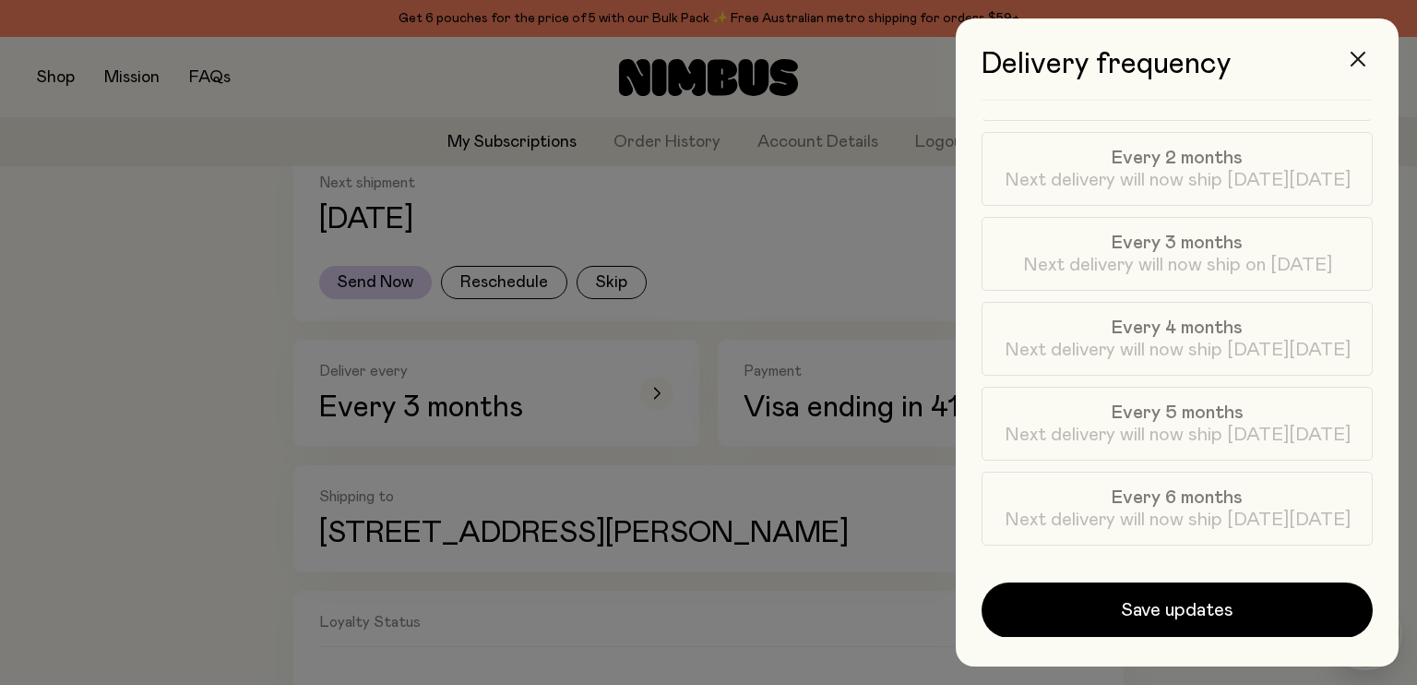
click at [1363, 65] on icon "button" at bounding box center [1358, 59] width 15 height 15
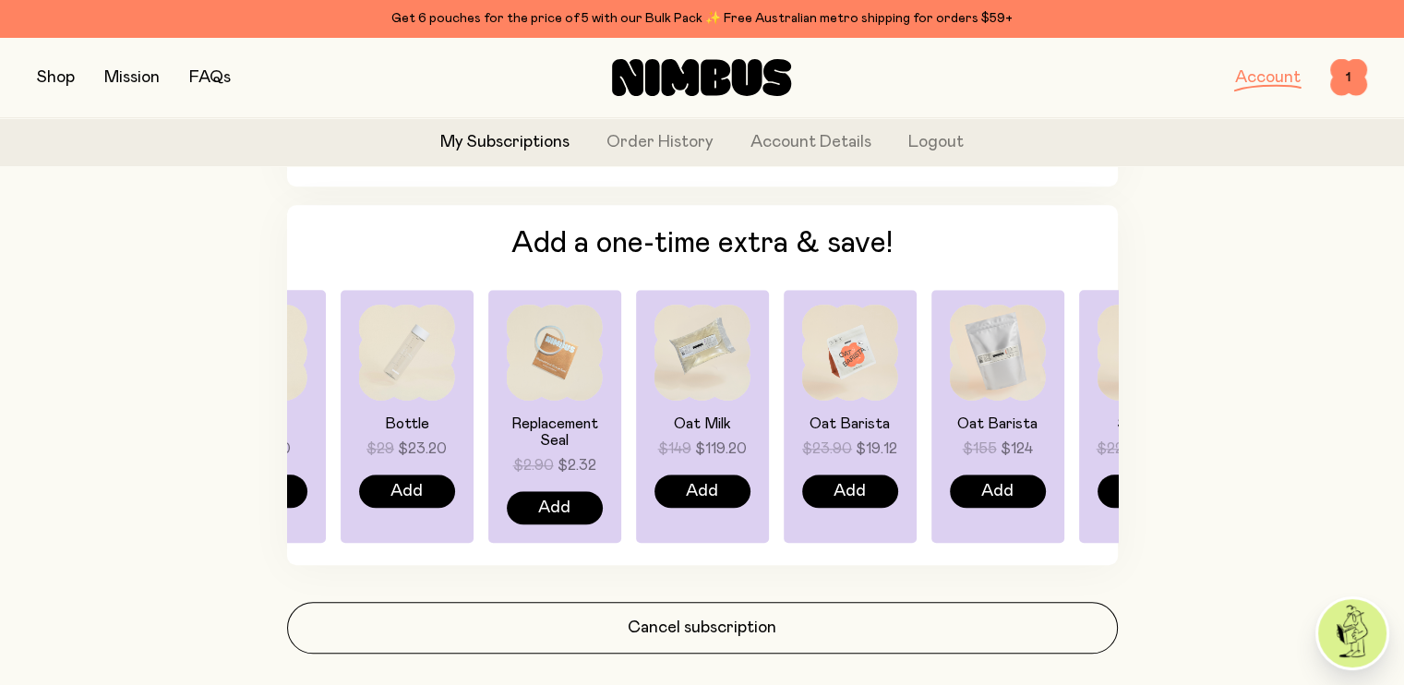
scroll to position [1554, 0]
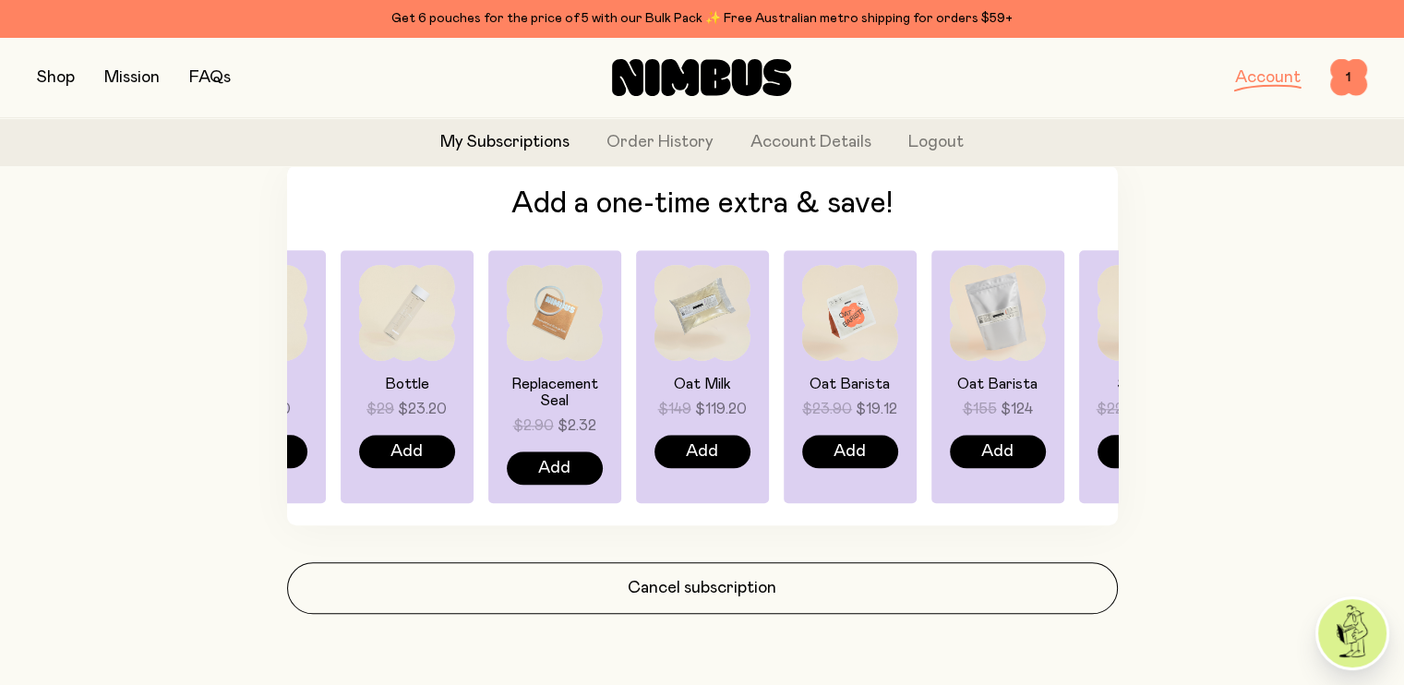
click at [1340, 617] on img at bounding box center [1352, 633] width 68 height 68
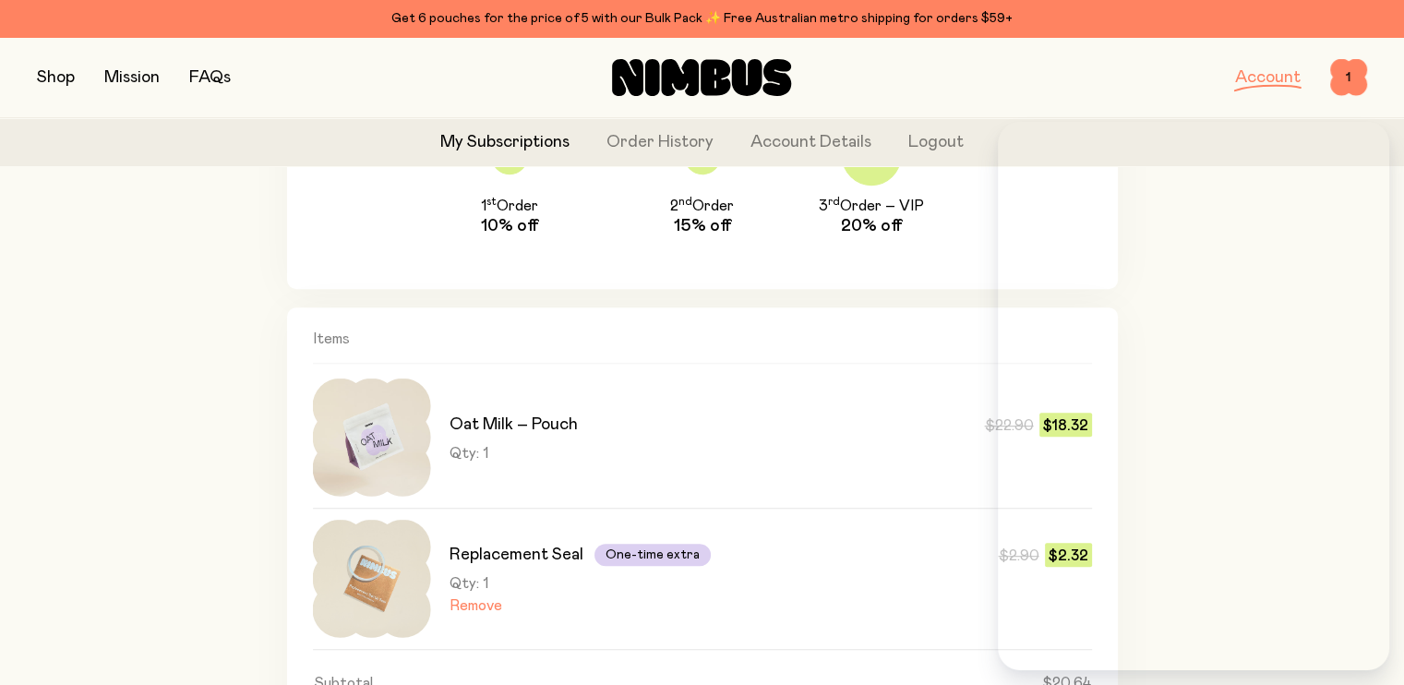
scroll to position [850, 0]
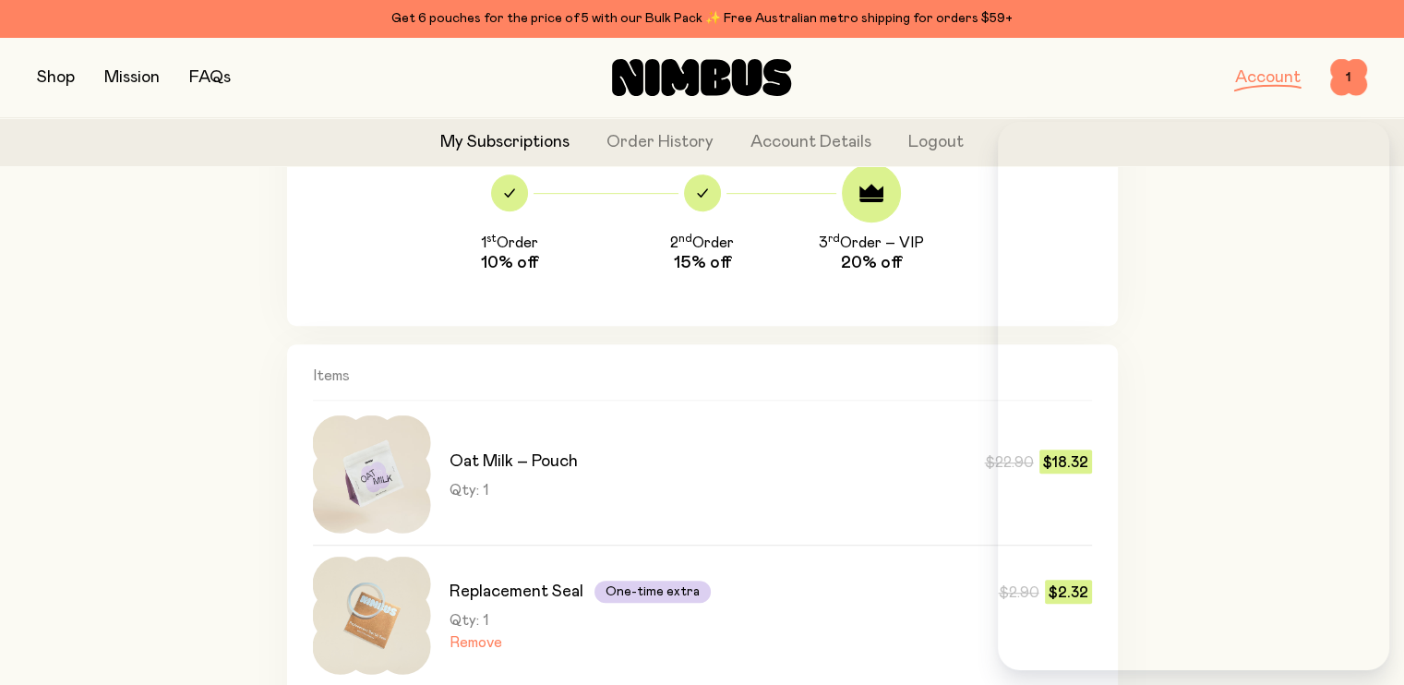
click at [803, 537] on div "Oat Milk – Pouch $22.90 $18.32 Qty: 1 $22.90 $18.32" at bounding box center [702, 479] width 779 height 129
click at [824, 505] on div "Oat Milk – Pouch $22.90 $18.32 Qty: 1 $22.90 $18.32" at bounding box center [770, 474] width 642 height 118
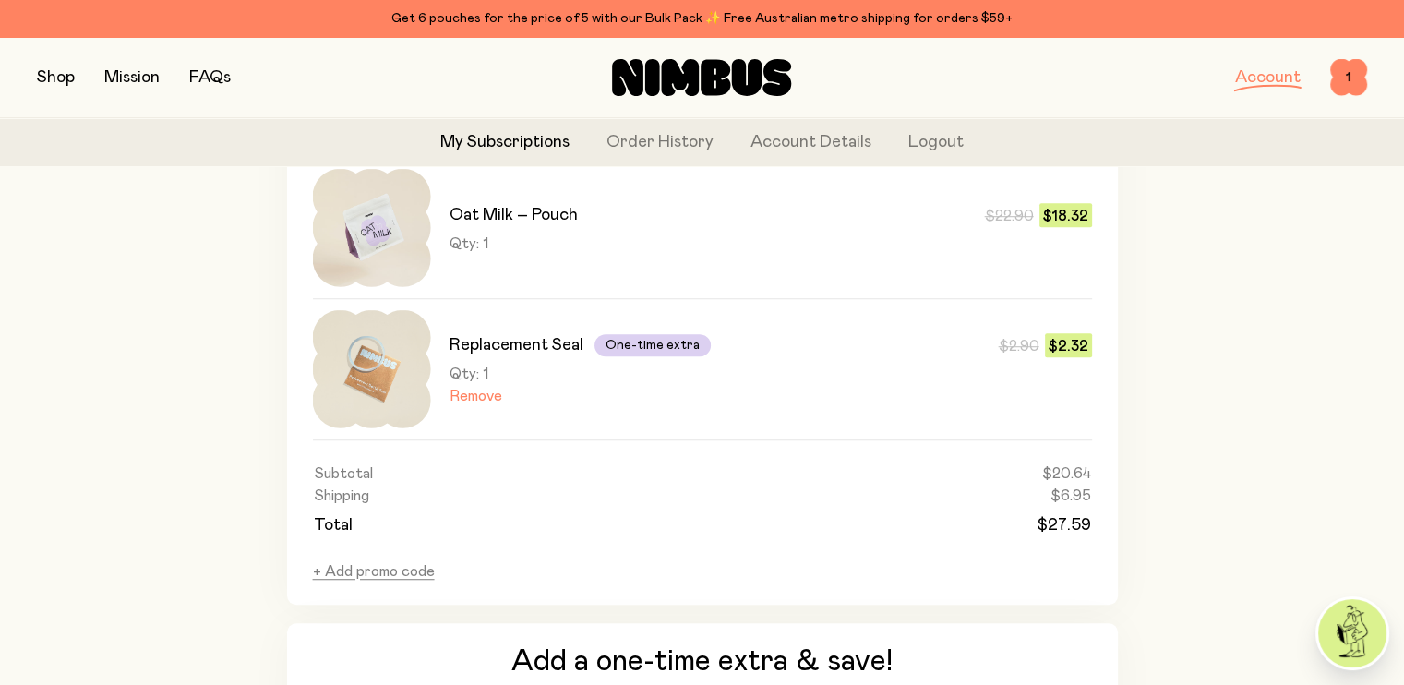
click at [482, 209] on h3 "Oat Milk – Pouch" at bounding box center [513, 215] width 128 height 22
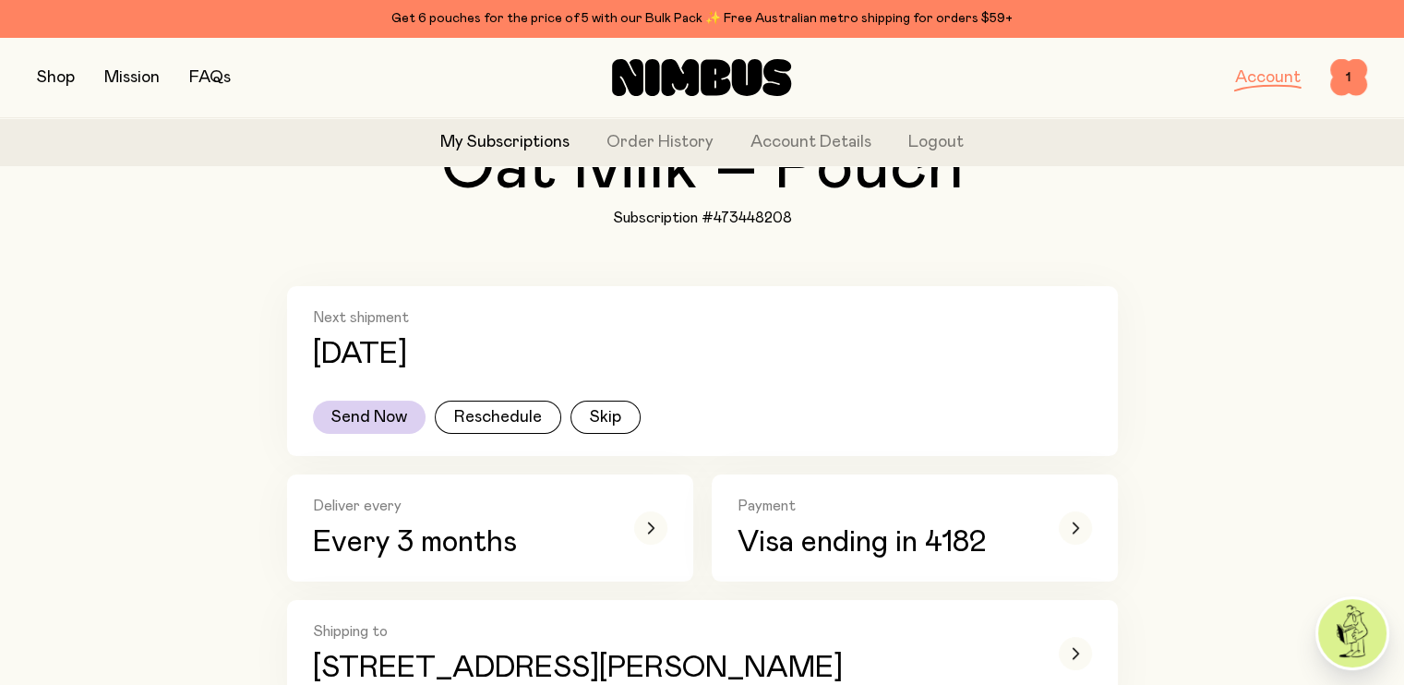
scroll to position [170, 0]
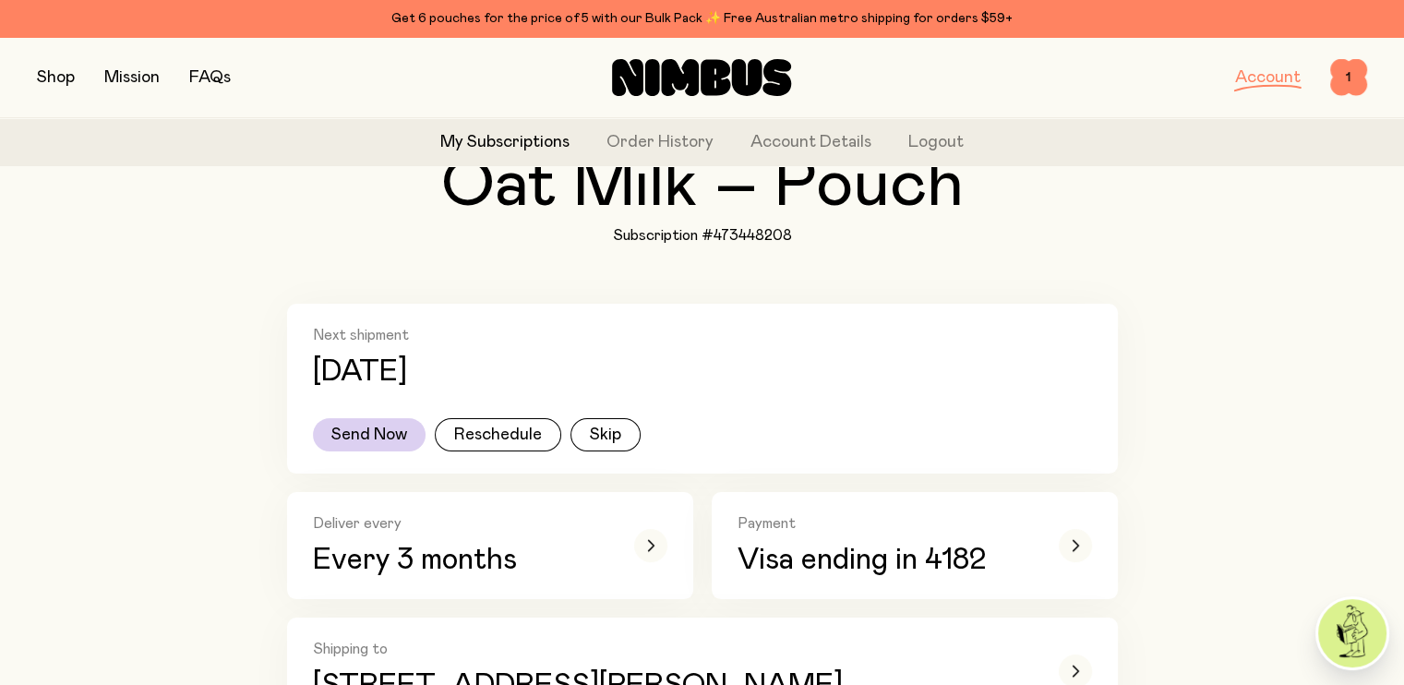
click at [398, 362] on p "[DATE]" at bounding box center [360, 371] width 94 height 33
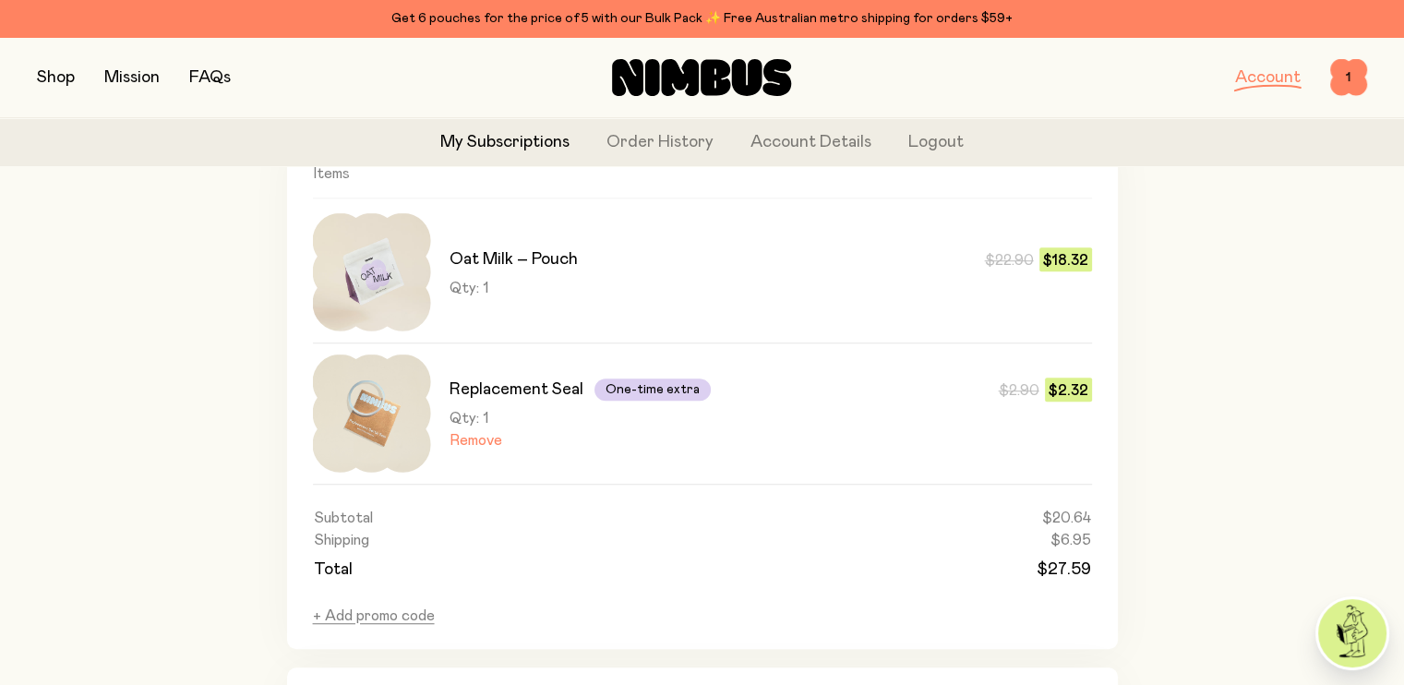
scroll to position [1053, 0]
click at [480, 438] on button "Remove" at bounding box center [475, 439] width 53 height 18
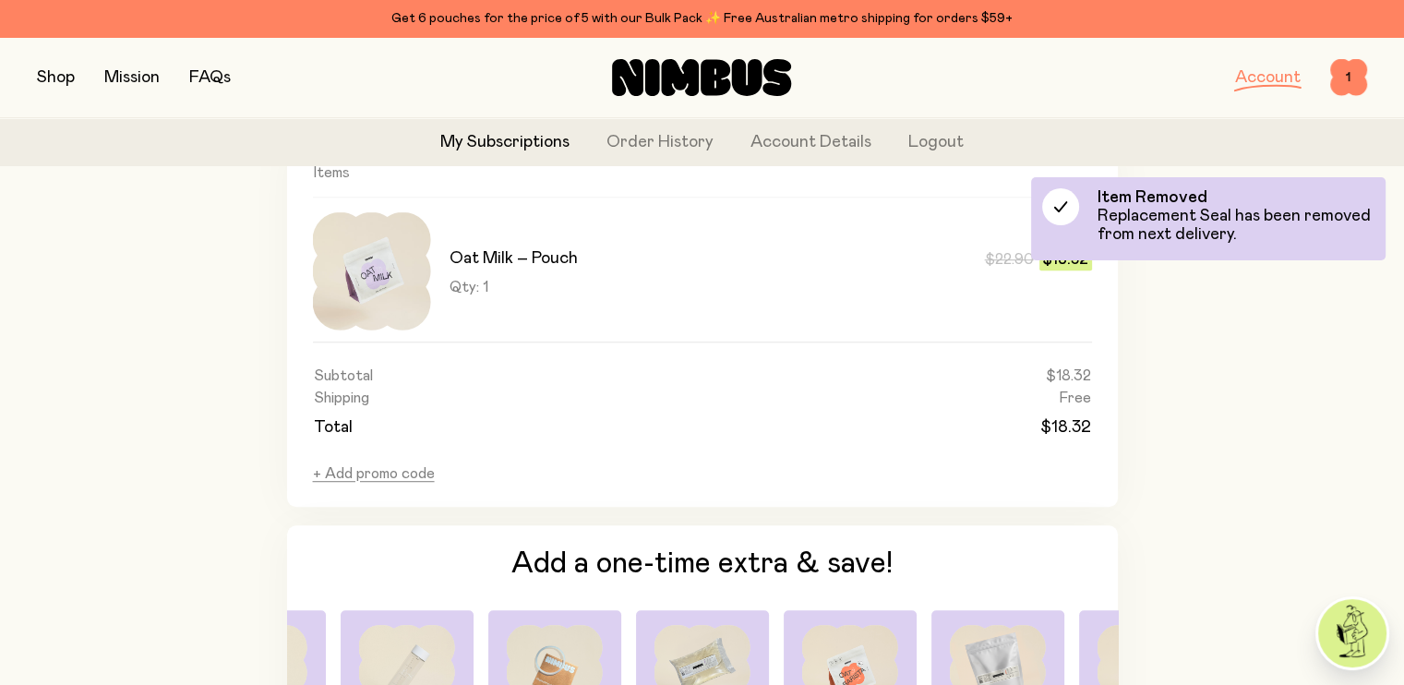
click at [620, 265] on div "Oat Milk – Pouch $22.90 $18.32" at bounding box center [770, 258] width 642 height 24
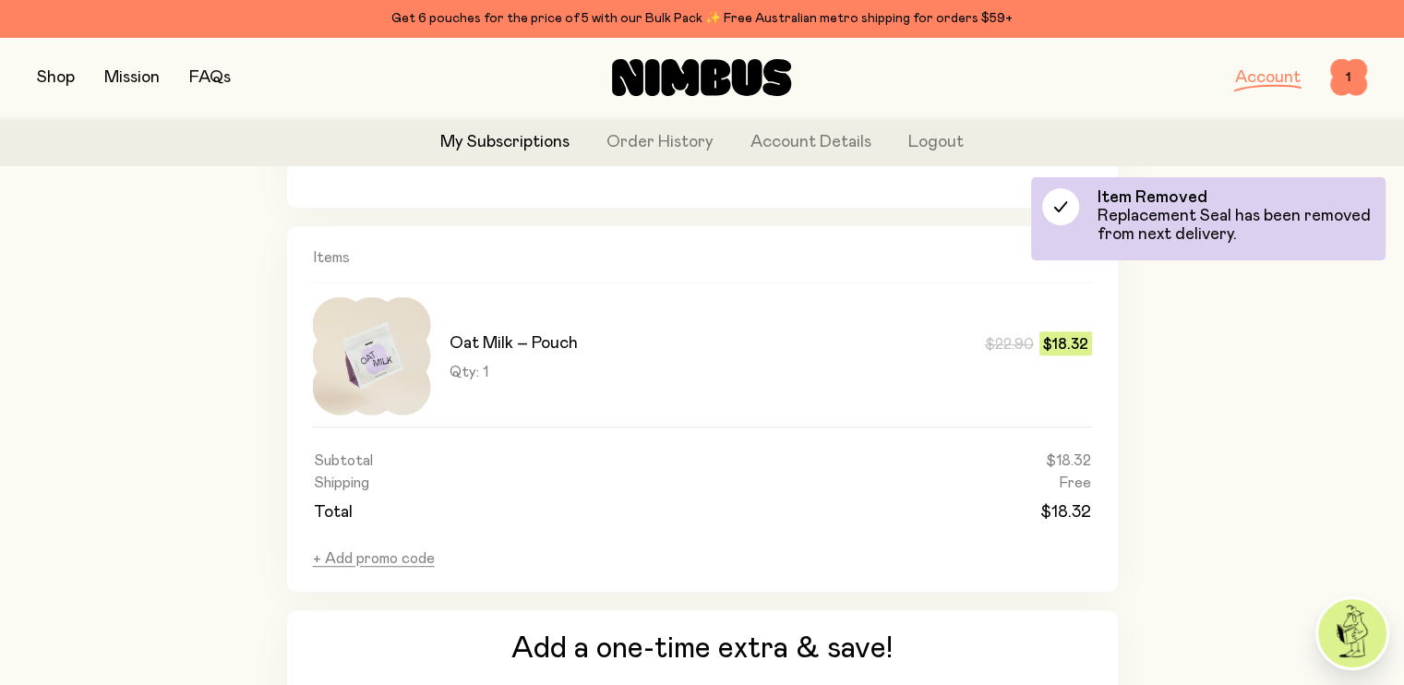
scroll to position [951, 0]
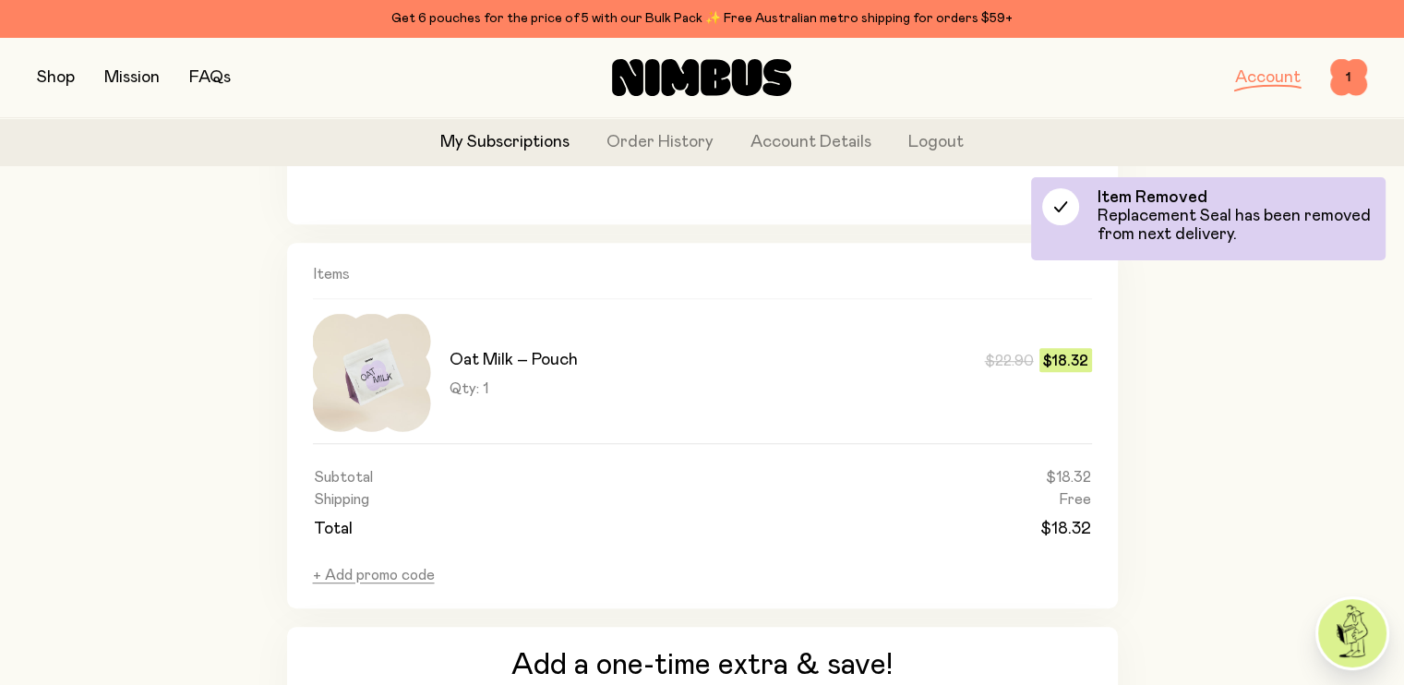
click at [367, 388] on img at bounding box center [372, 373] width 118 height 118
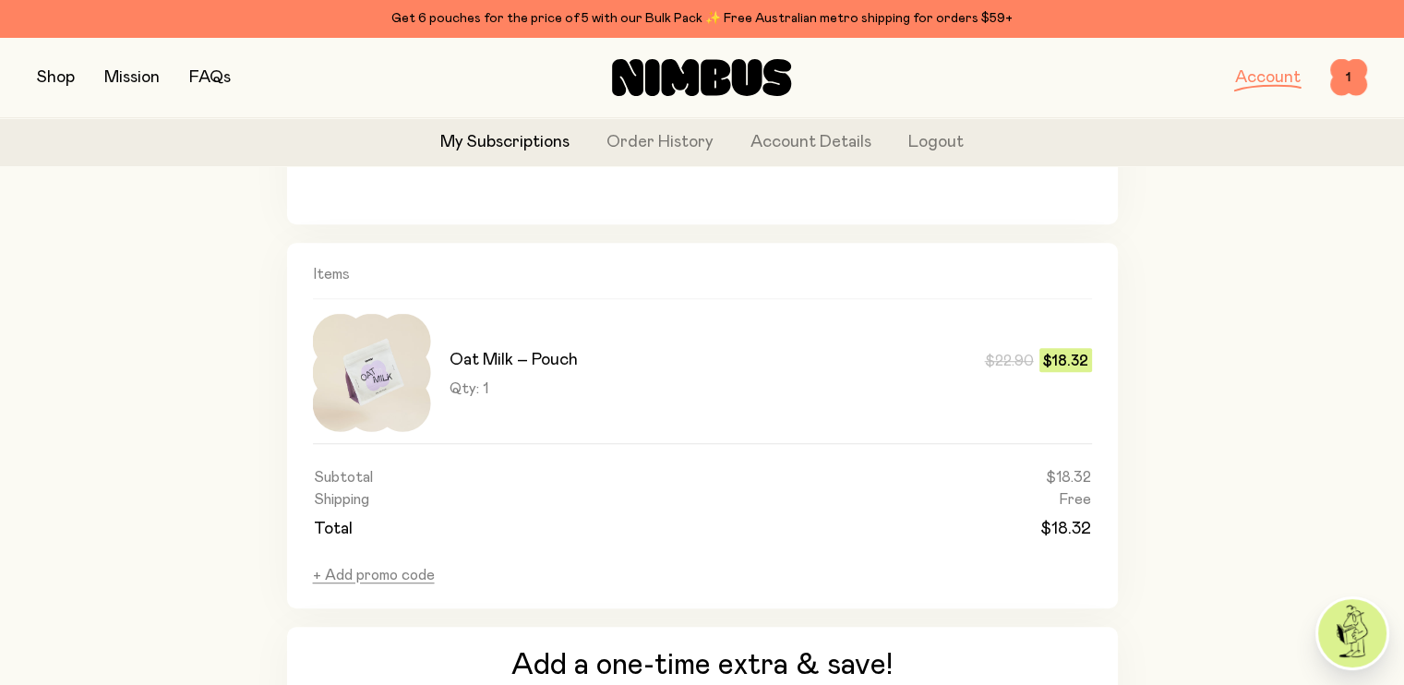
click at [1019, 380] on div "Qty: 1 $22.90 $18.32" at bounding box center [770, 388] width 642 height 18
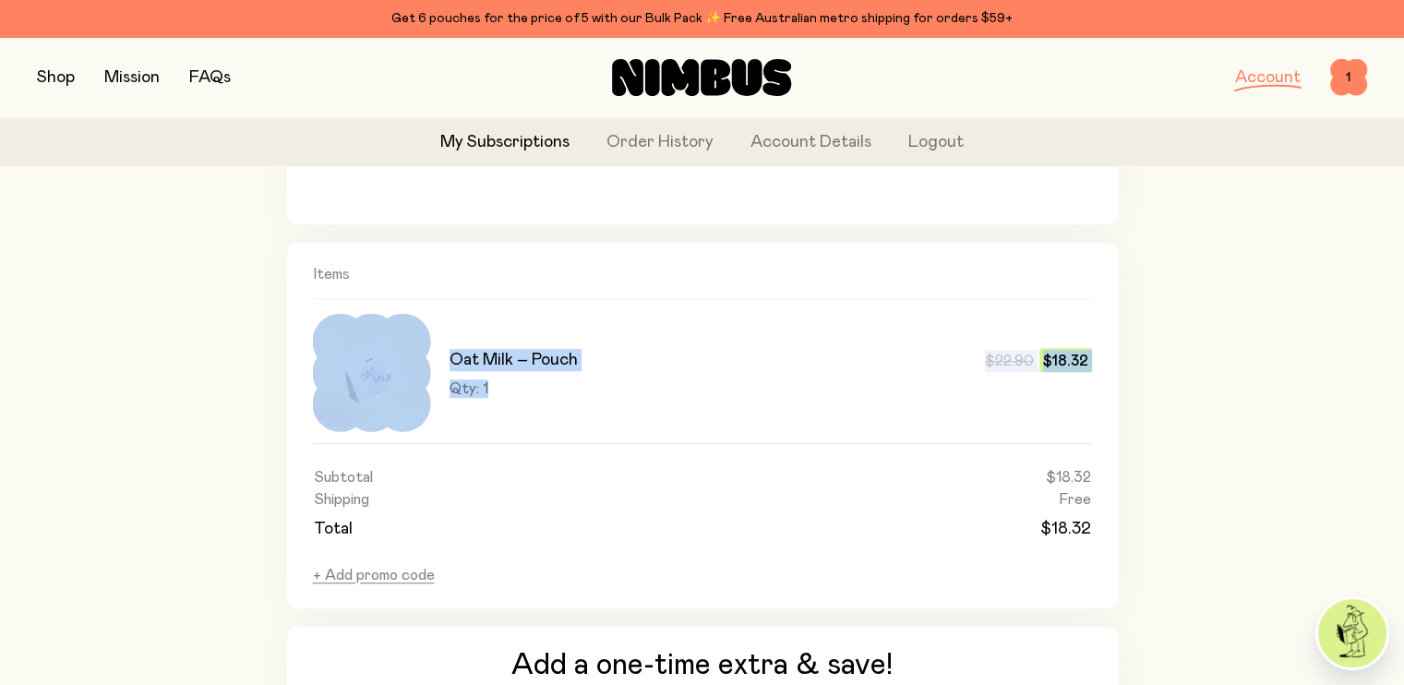
drag, startPoint x: 1019, startPoint y: 380, endPoint x: 703, endPoint y: 379, distance: 315.6
click at [703, 379] on div "Qty: 1 $22.90 $18.32" at bounding box center [770, 388] width 642 height 18
drag, startPoint x: 703, startPoint y: 379, endPoint x: 644, endPoint y: 383, distance: 59.2
click at [644, 383] on div "Qty: 1 $22.90 $18.32" at bounding box center [770, 388] width 642 height 18
click at [1349, 626] on img at bounding box center [1352, 633] width 68 height 68
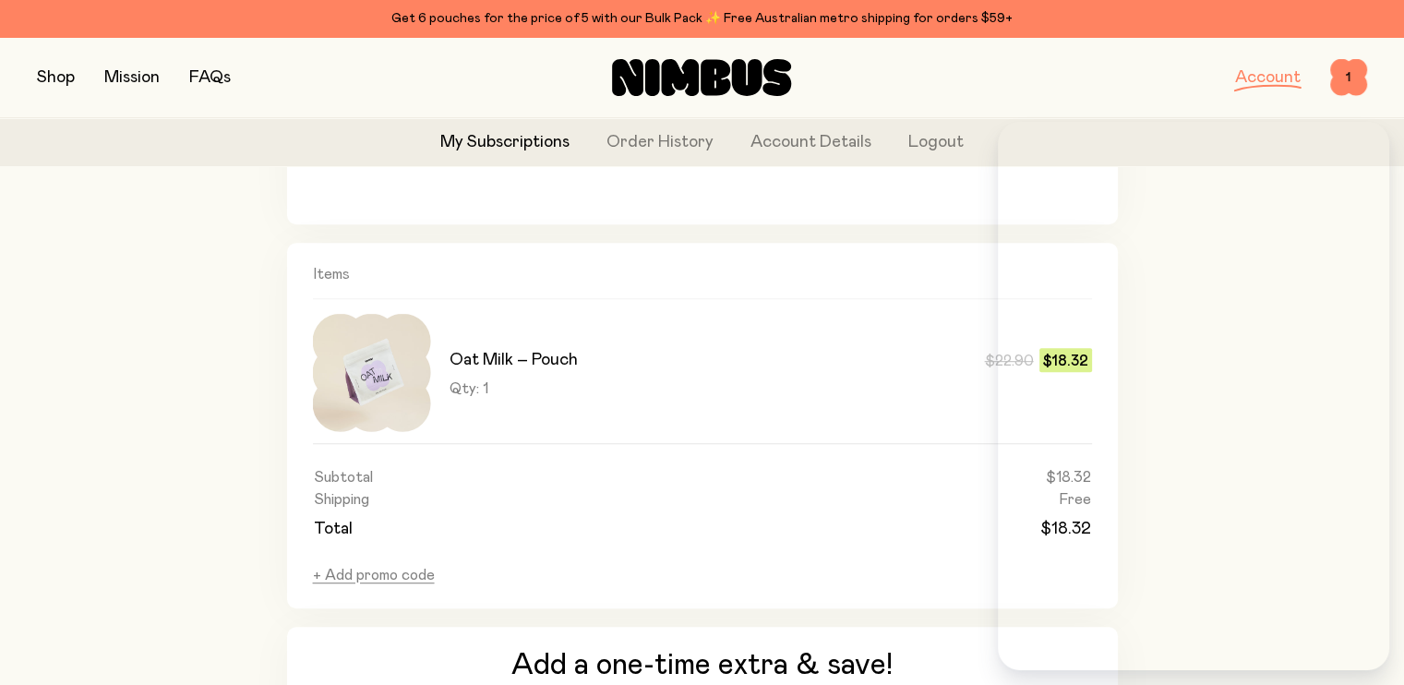
click at [467, 383] on span "Qty: 1" at bounding box center [468, 388] width 39 height 18
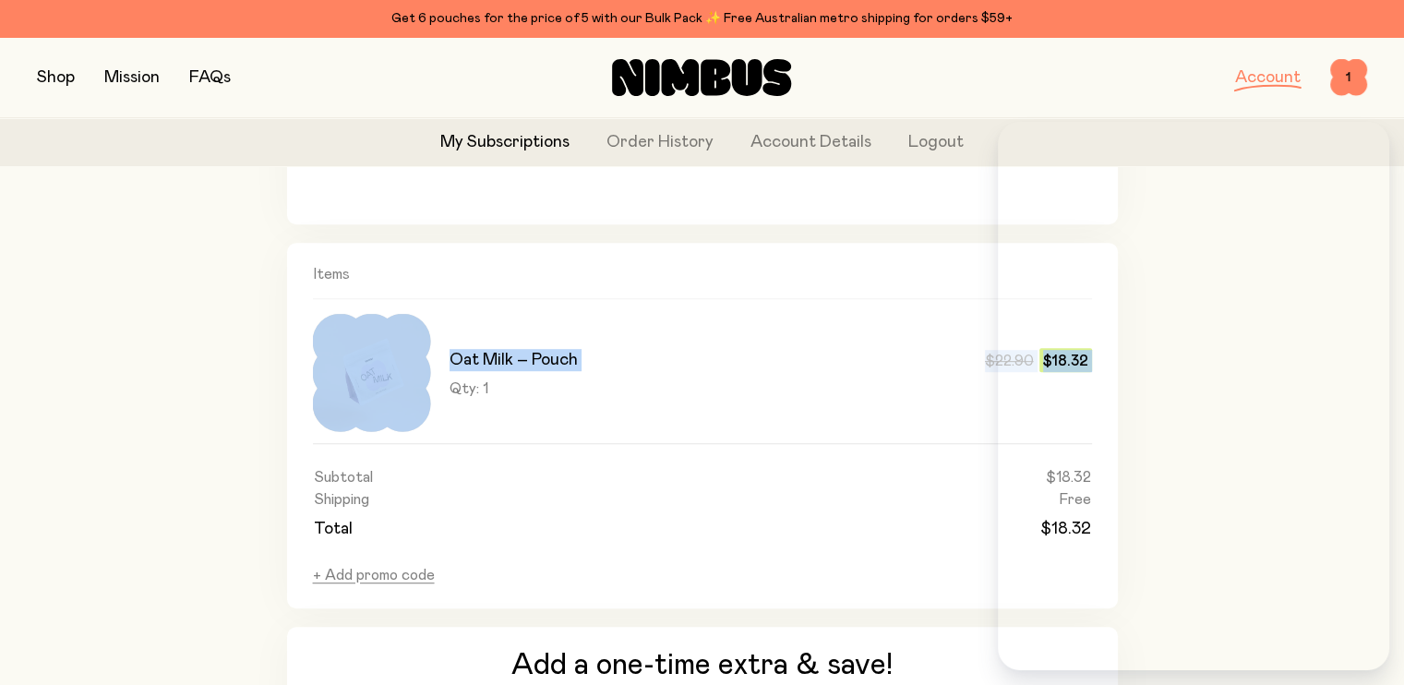
click at [467, 383] on span "Qty: 1" at bounding box center [468, 388] width 39 height 18
click at [488, 394] on div "Qty: 1 $22.90 $18.32" at bounding box center [770, 388] width 642 height 18
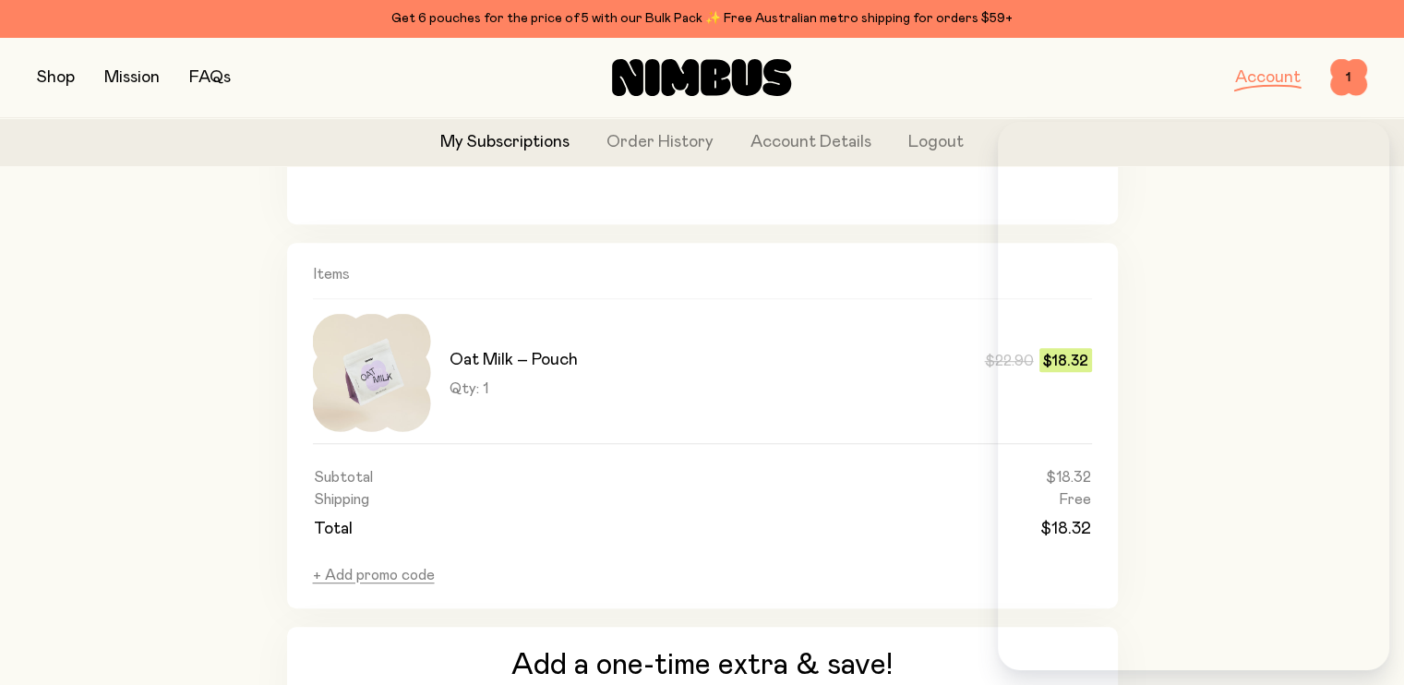
click at [488, 394] on div "Qty: 1 $22.90 $18.32" at bounding box center [770, 388] width 642 height 18
click at [494, 388] on div "Qty: 1 $22.90 $18.32" at bounding box center [770, 388] width 642 height 18
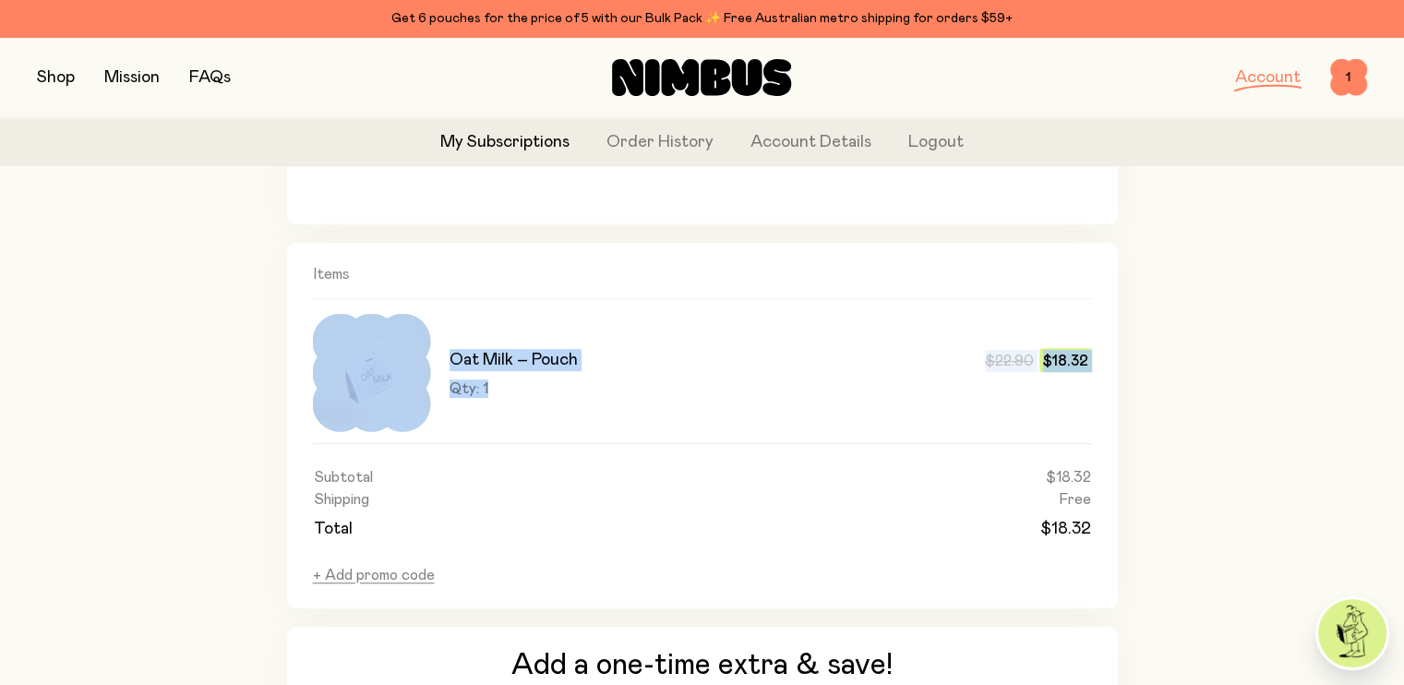
click at [494, 388] on div "Qty: 1 $22.90 $18.32" at bounding box center [770, 388] width 642 height 18
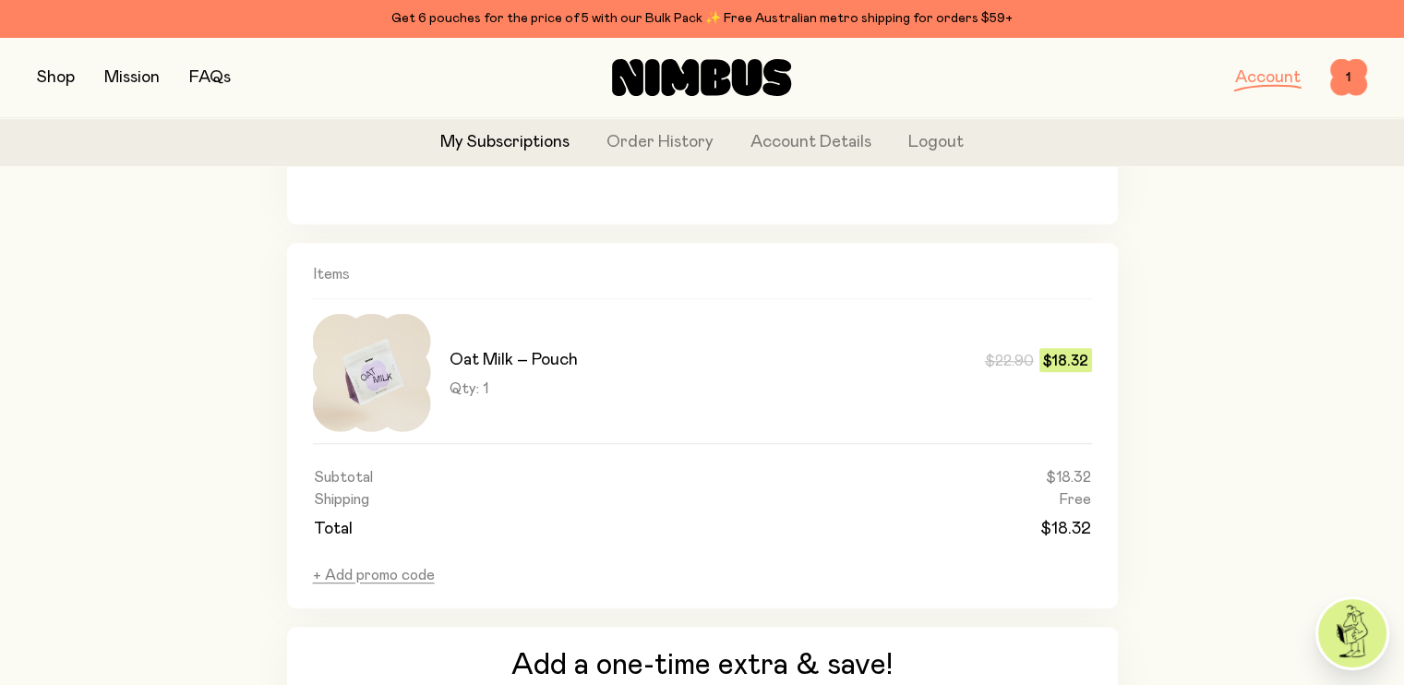
click at [519, 365] on h3 "Oat Milk – Pouch" at bounding box center [513, 360] width 128 height 22
click at [462, 391] on span "Qty: 1" at bounding box center [468, 388] width 39 height 18
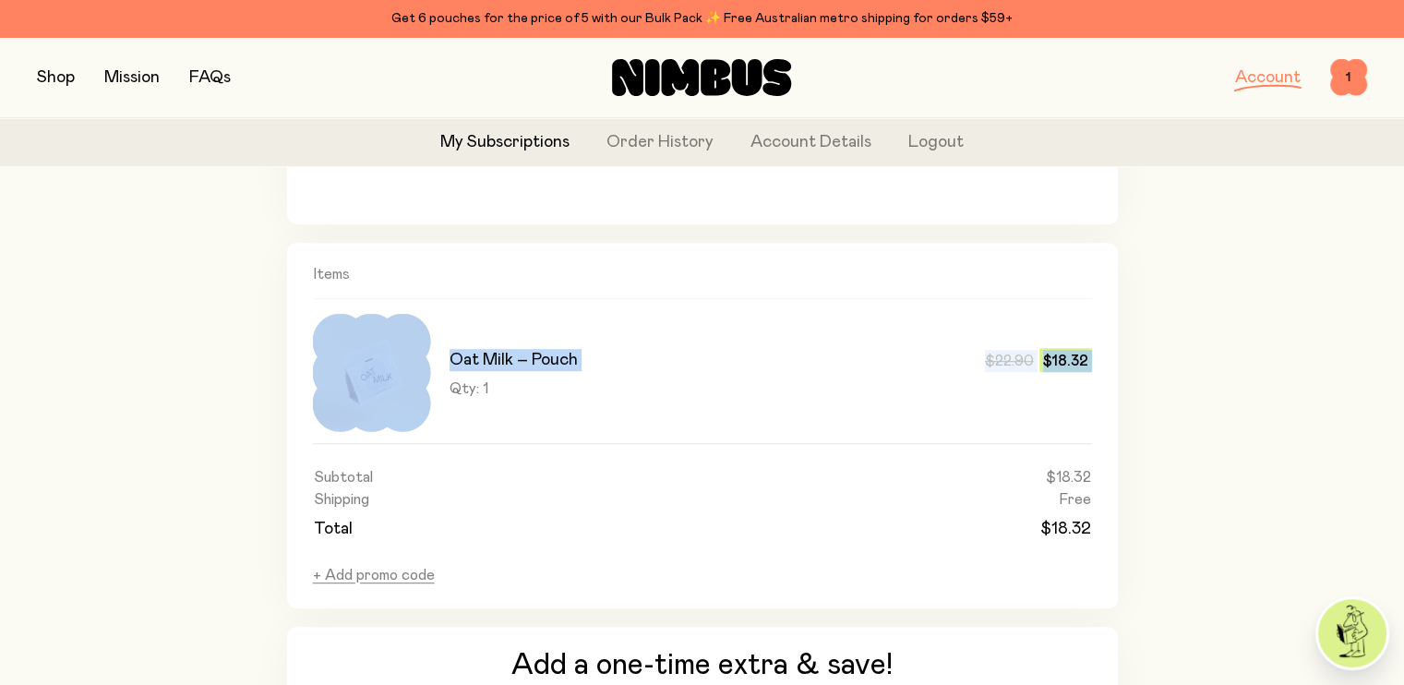
click at [462, 391] on span "Qty: 1" at bounding box center [468, 388] width 39 height 18
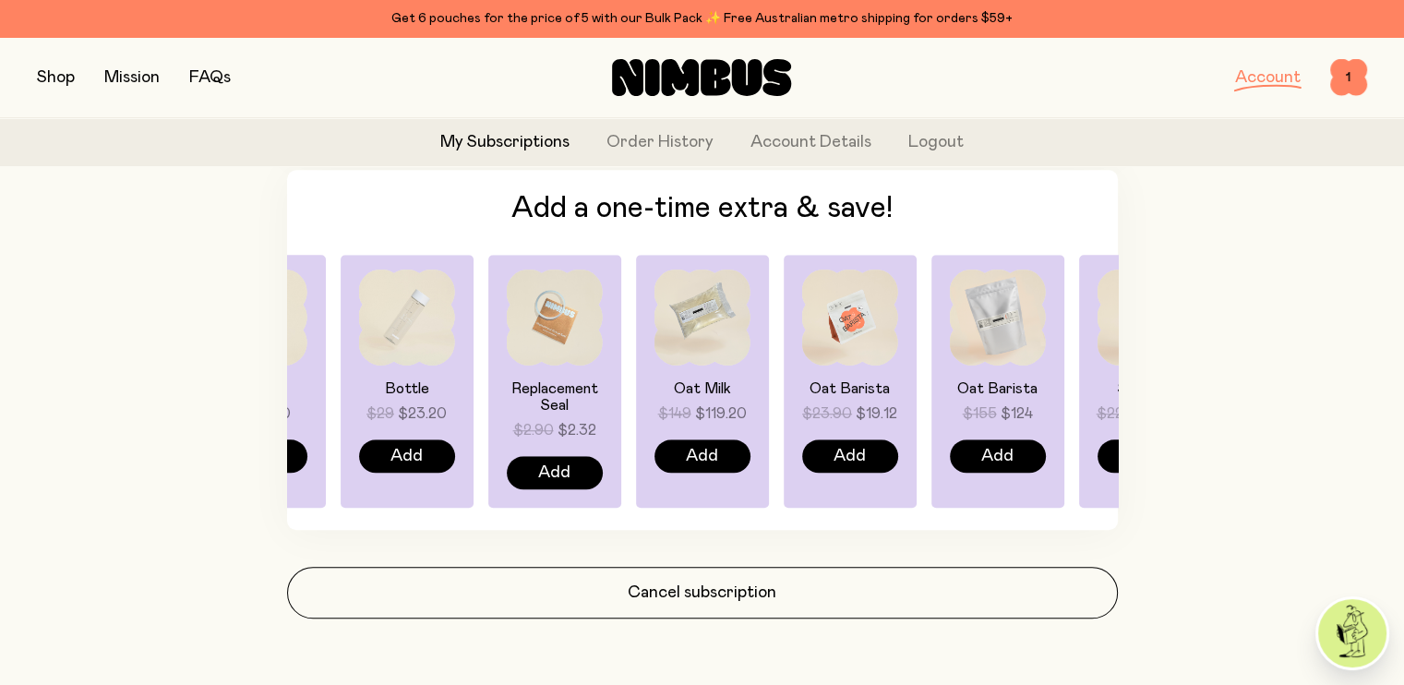
scroll to position [1414, 0]
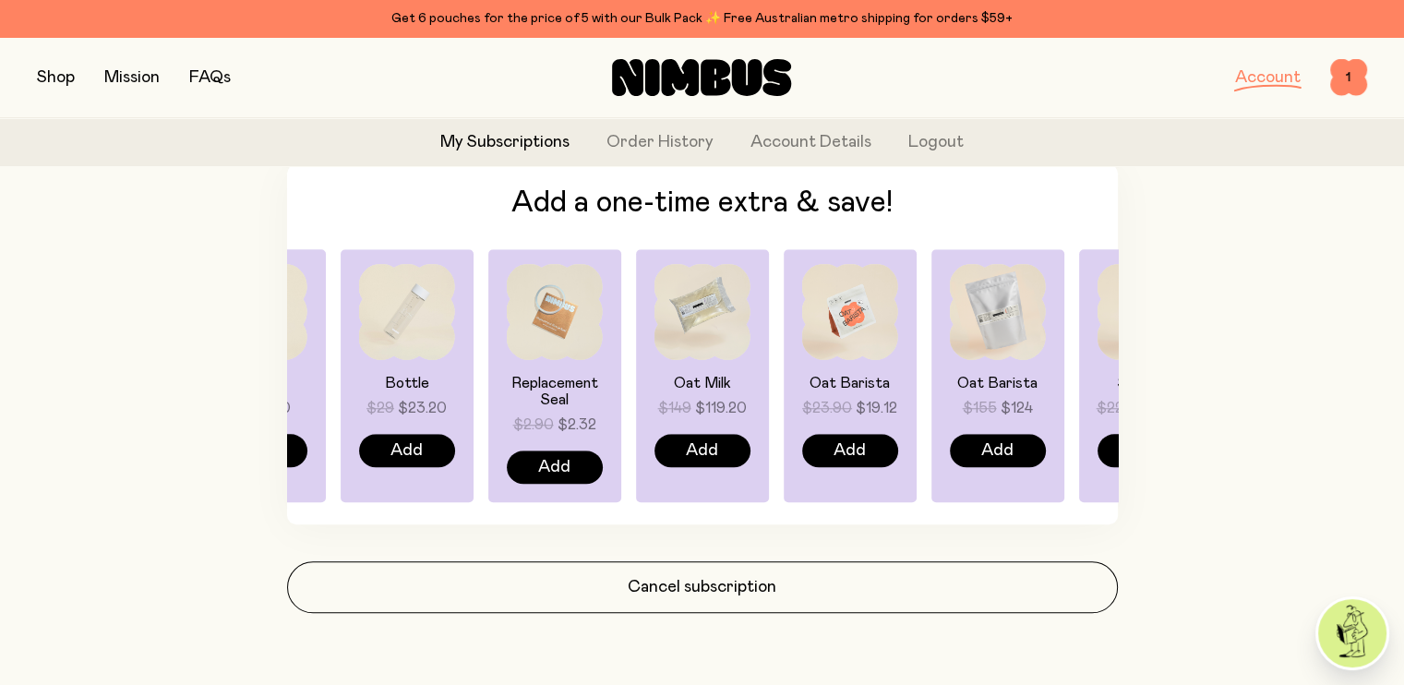
click at [1349, 622] on img at bounding box center [1352, 633] width 68 height 68
click at [463, 169] on div "Add a one-time extra & save! Oat Milk $149 $119.20 Add Oat Barista $23.90 $19.1…" at bounding box center [702, 344] width 831 height 360
click at [1345, 84] on span "1" at bounding box center [1348, 77] width 37 height 37
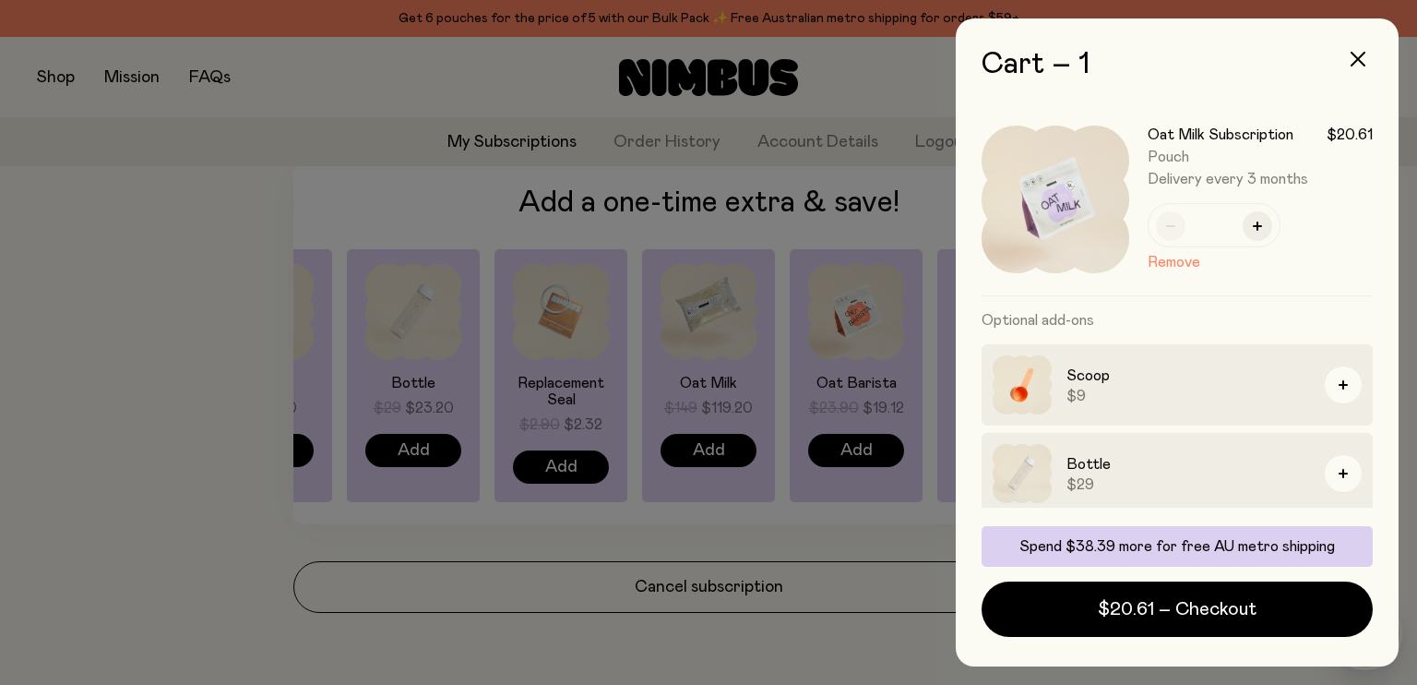
scroll to position [94, 0]
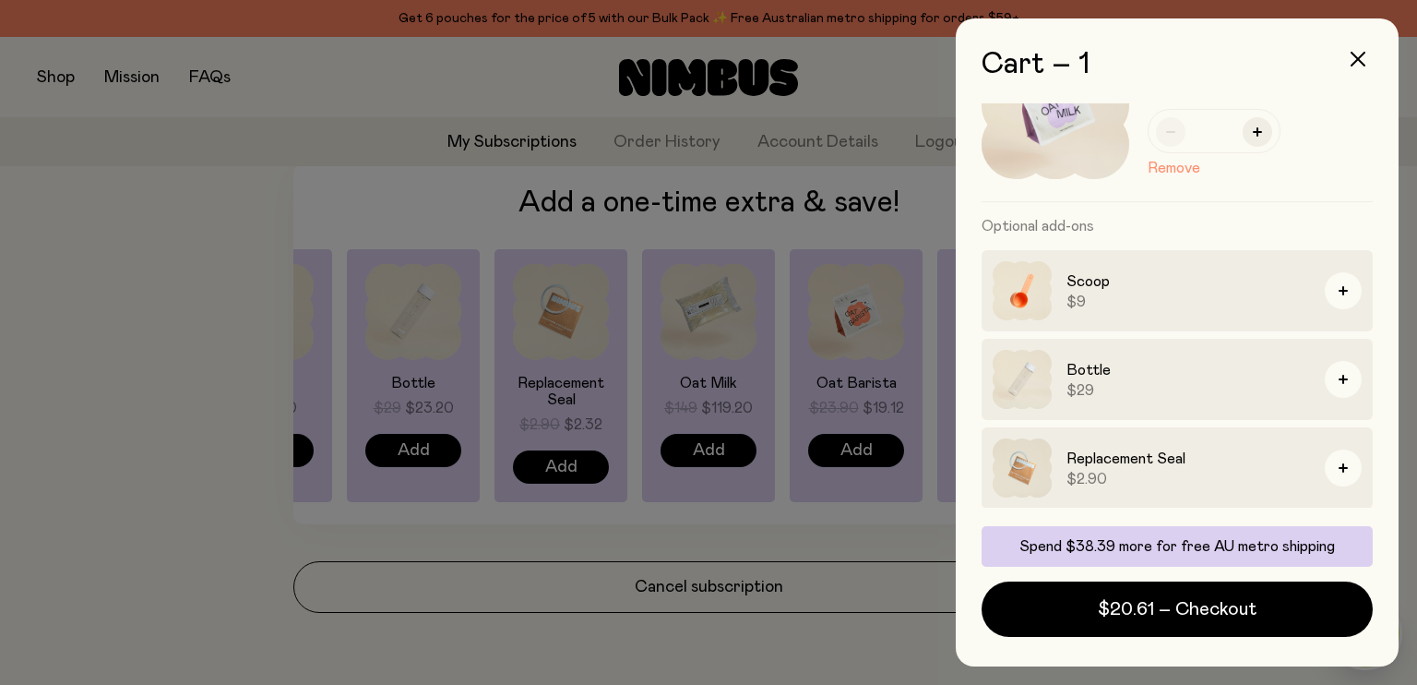
click at [1178, 168] on button "Remove" at bounding box center [1174, 168] width 53 height 22
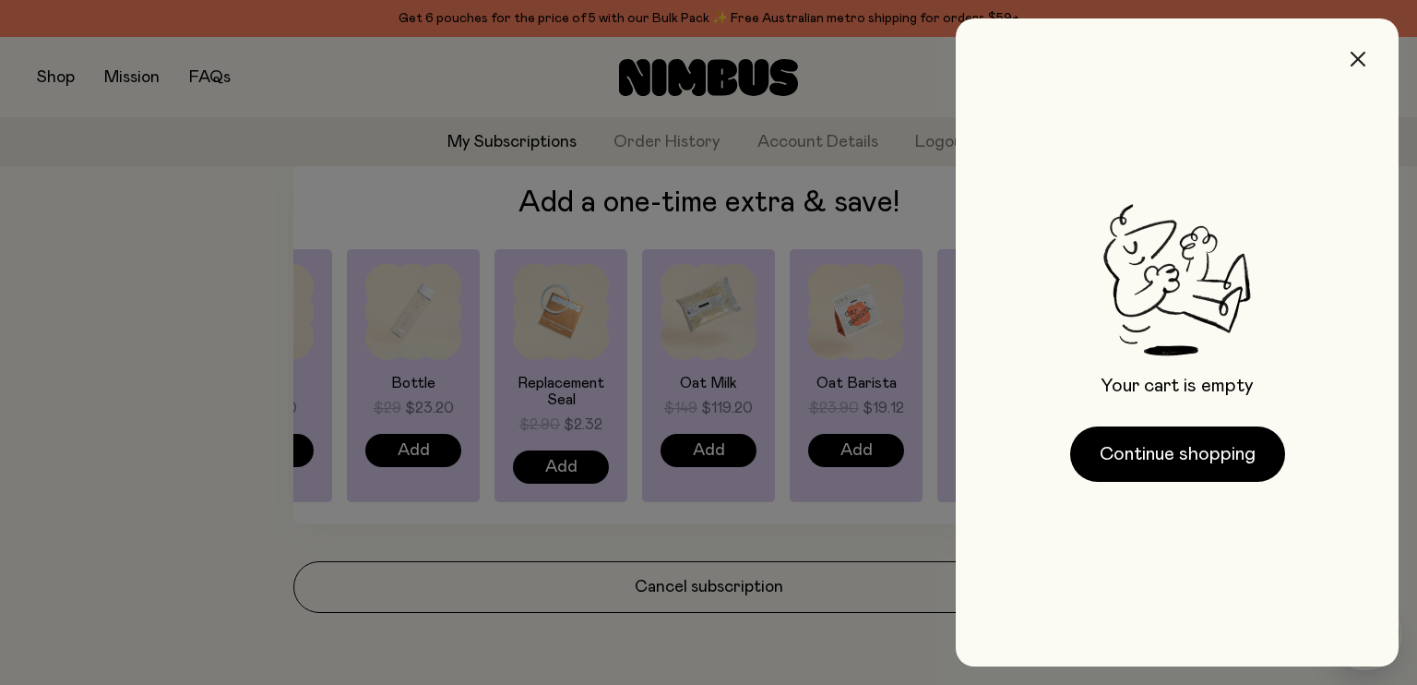
click at [1357, 62] on icon "button" at bounding box center [1358, 59] width 15 height 15
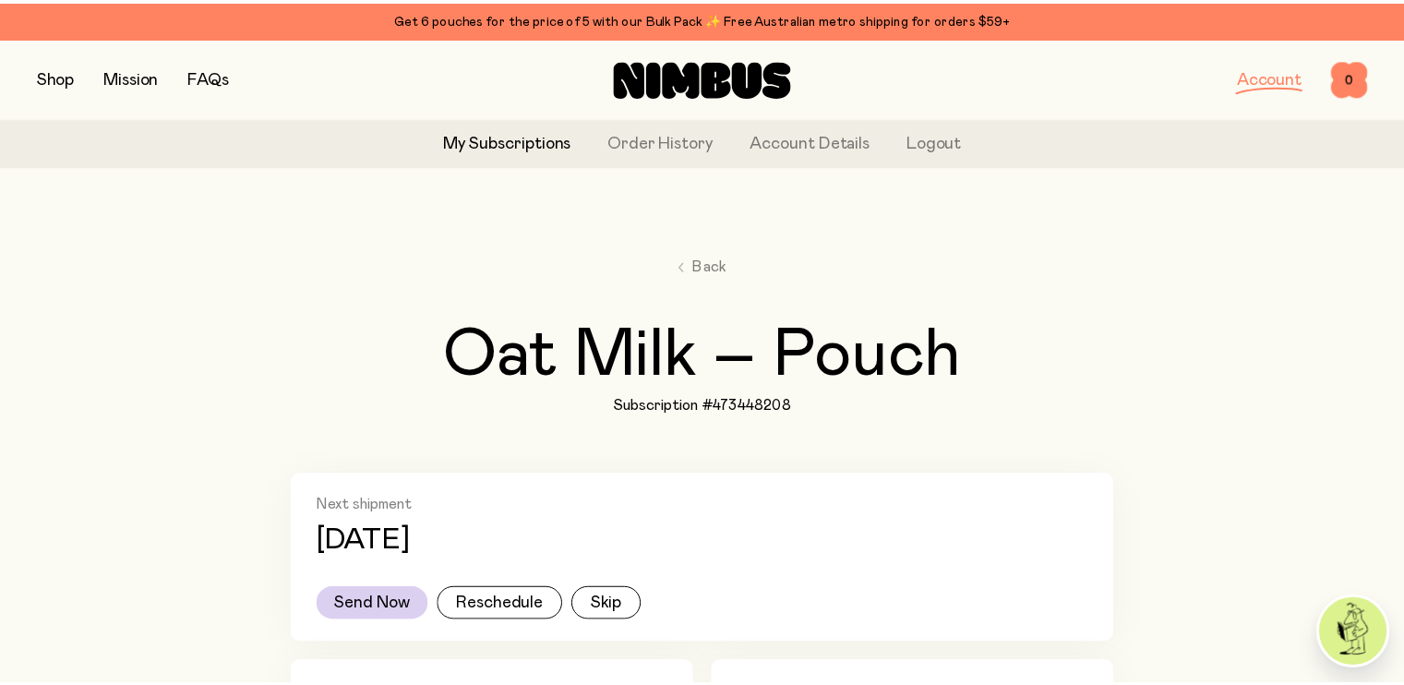
scroll to position [1414, 0]
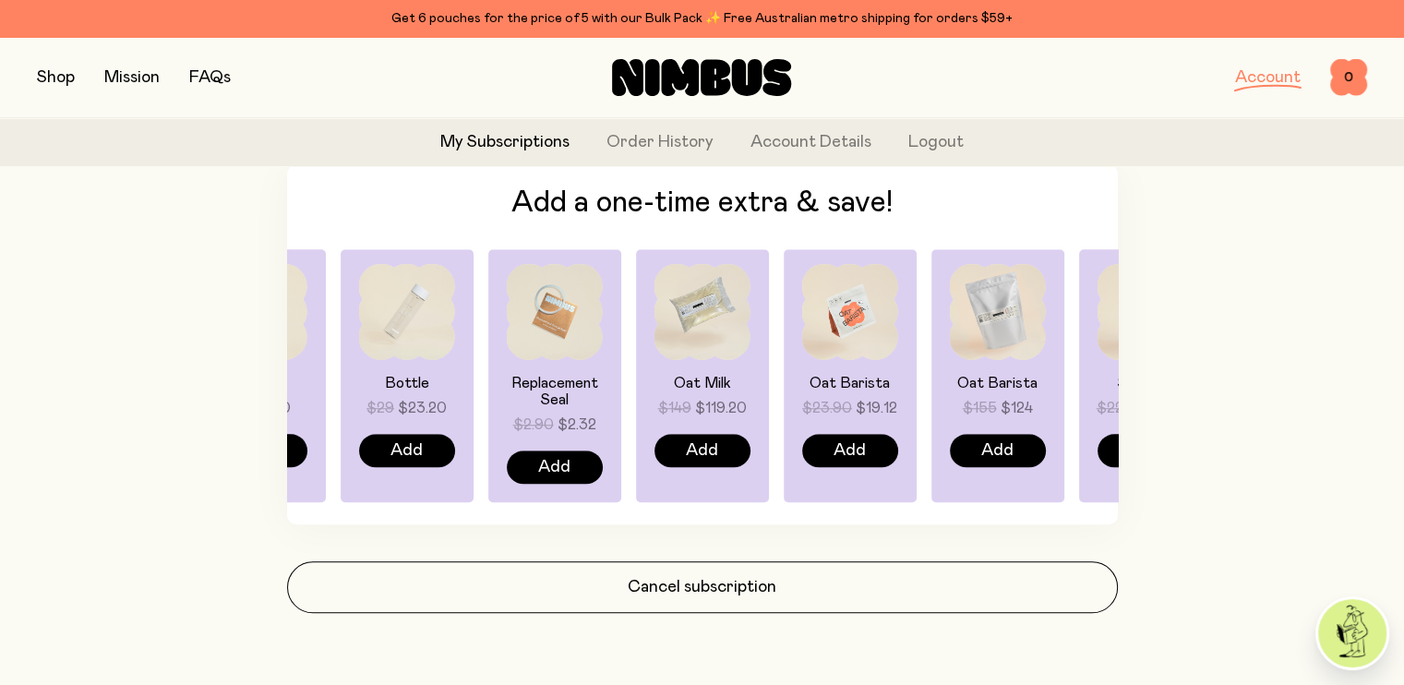
click at [61, 68] on button "button" at bounding box center [56, 78] width 38 height 26
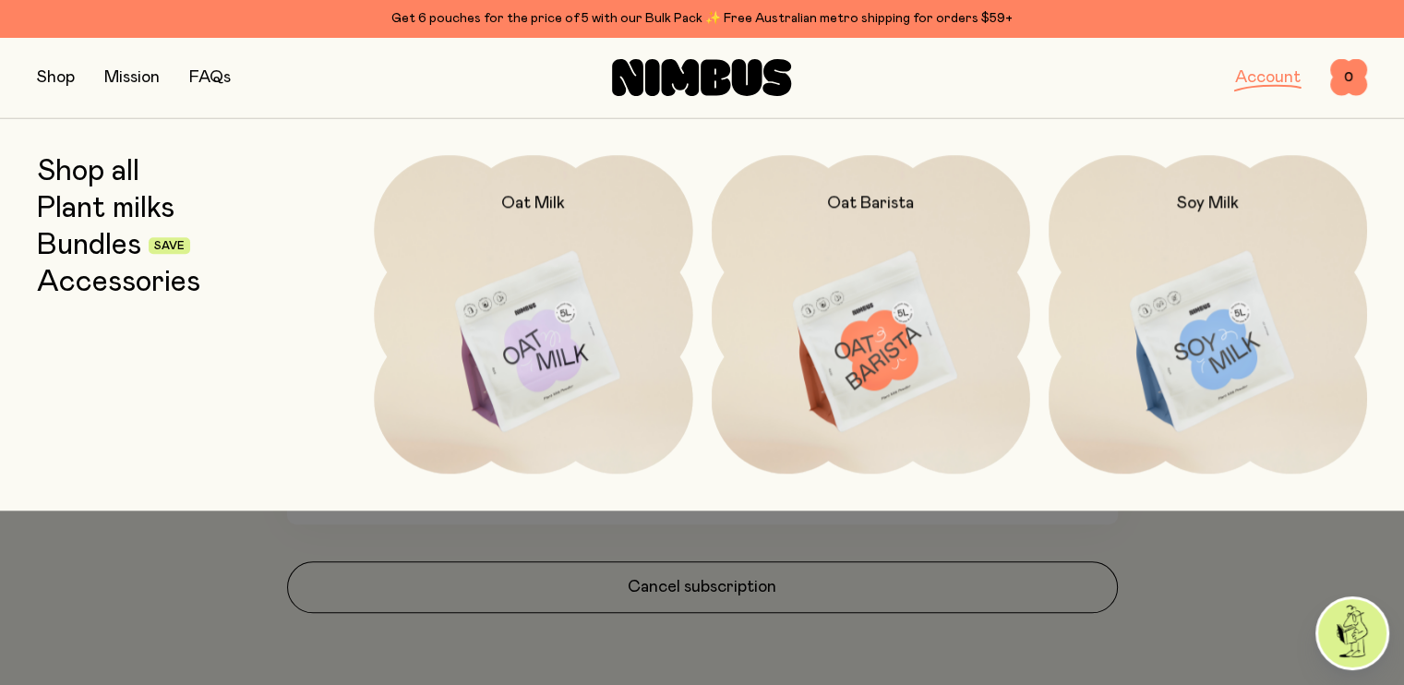
click at [121, 181] on link "Shop all" at bounding box center [88, 171] width 102 height 33
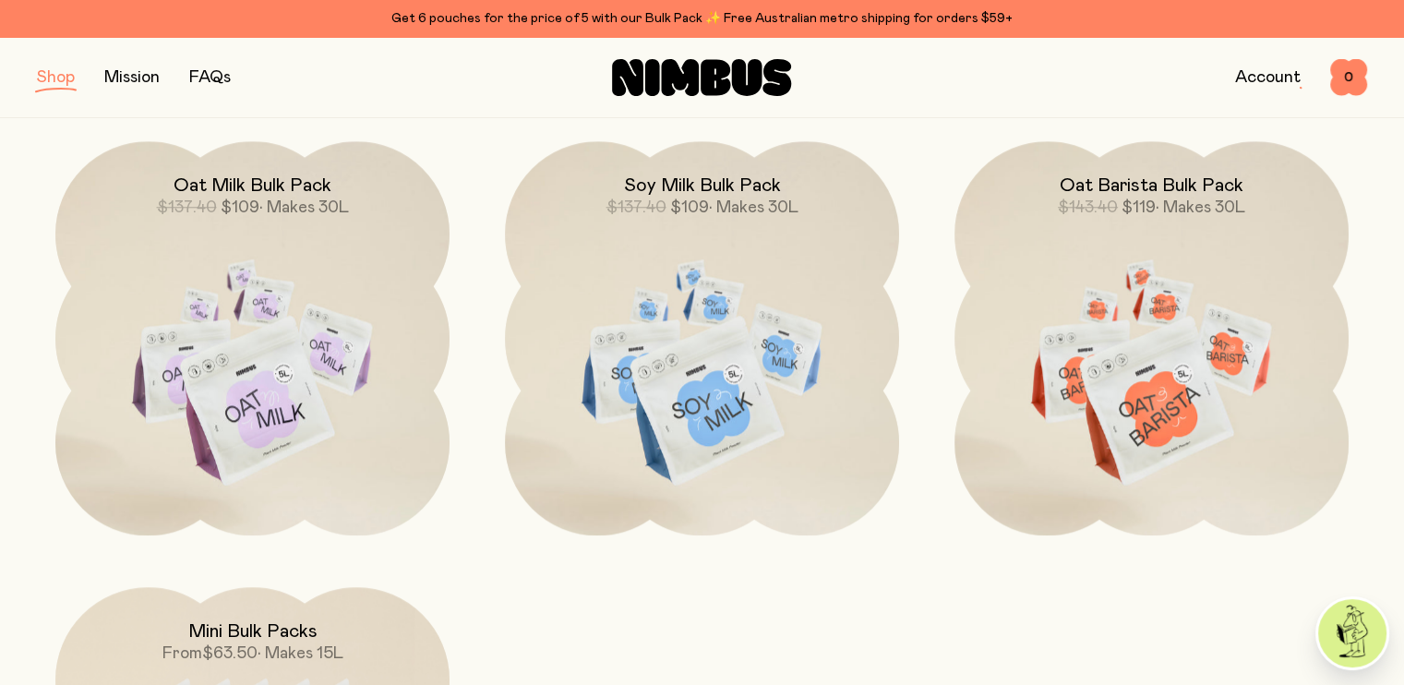
scroll to position [1794, 0]
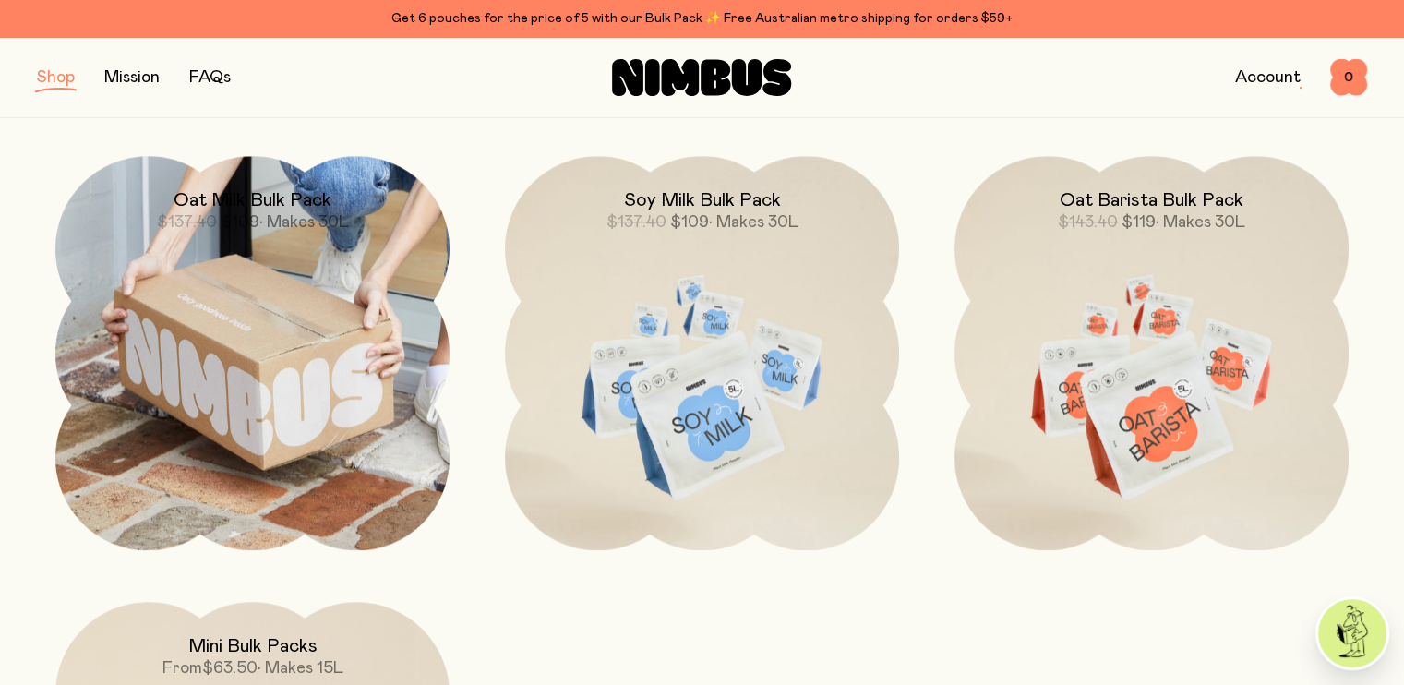
click at [275, 379] on img at bounding box center [252, 353] width 394 height 394
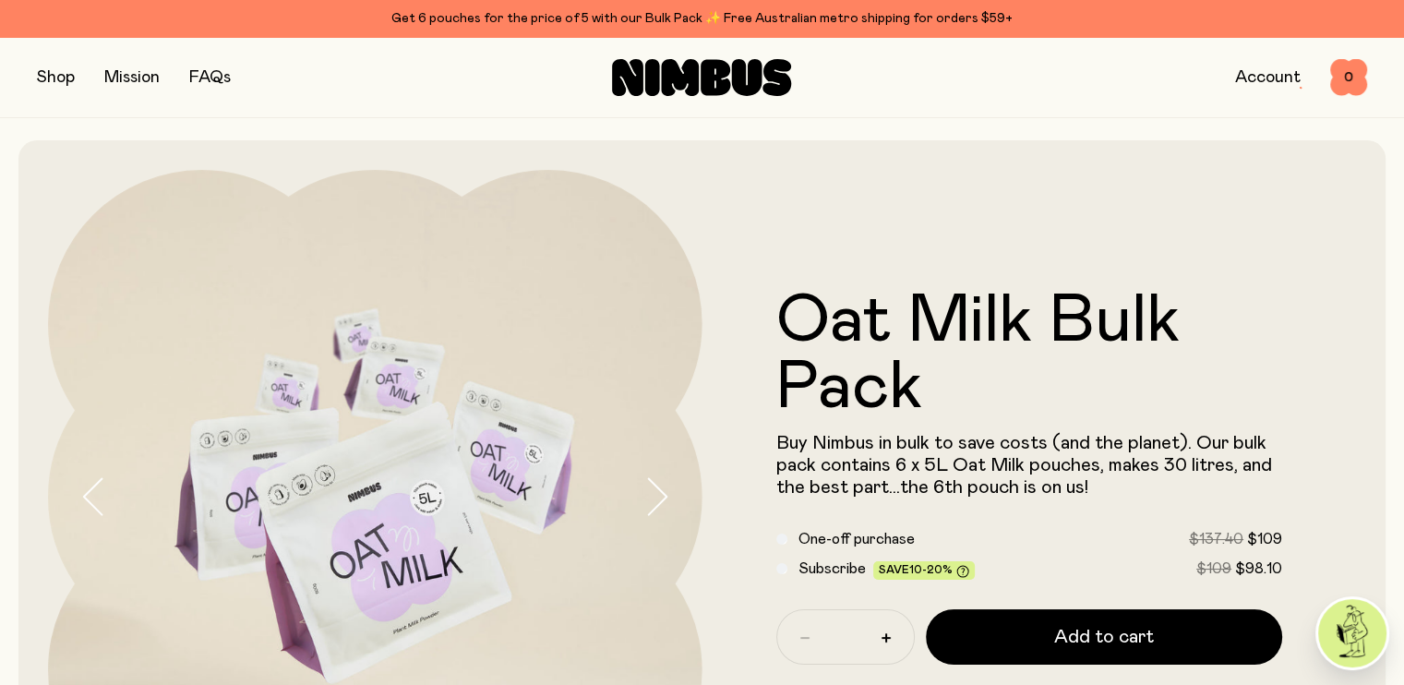
scroll to position [170, 0]
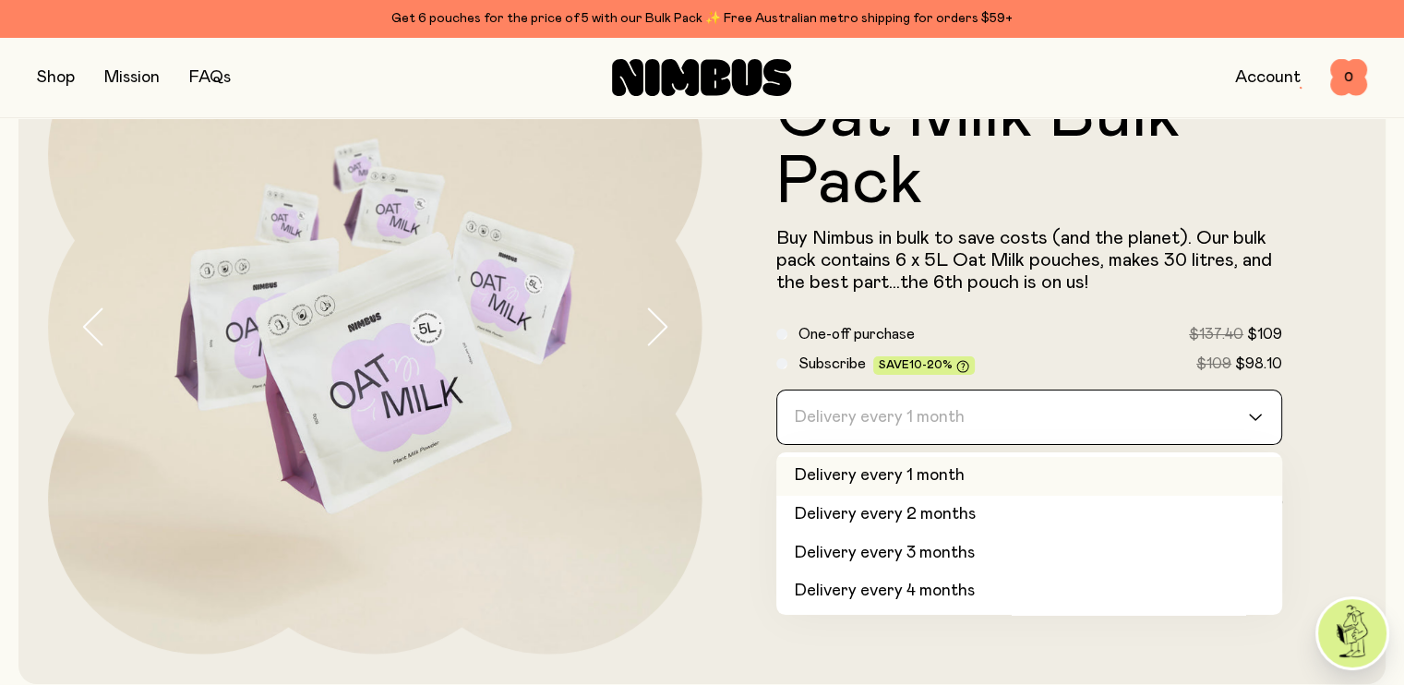
click at [953, 405] on div "Delivery every 1 month" at bounding box center [1013, 417] width 472 height 54
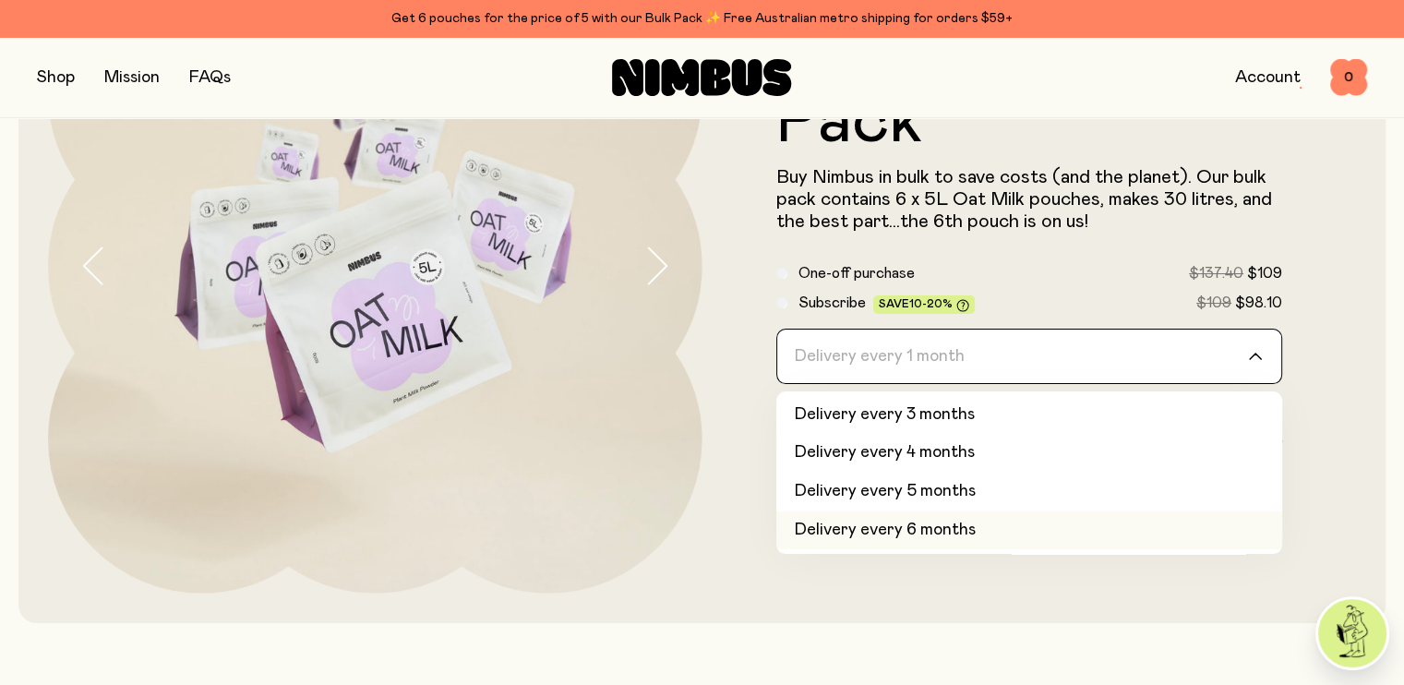
click at [892, 545] on li "Delivery every 6 months" at bounding box center [1029, 530] width 507 height 39
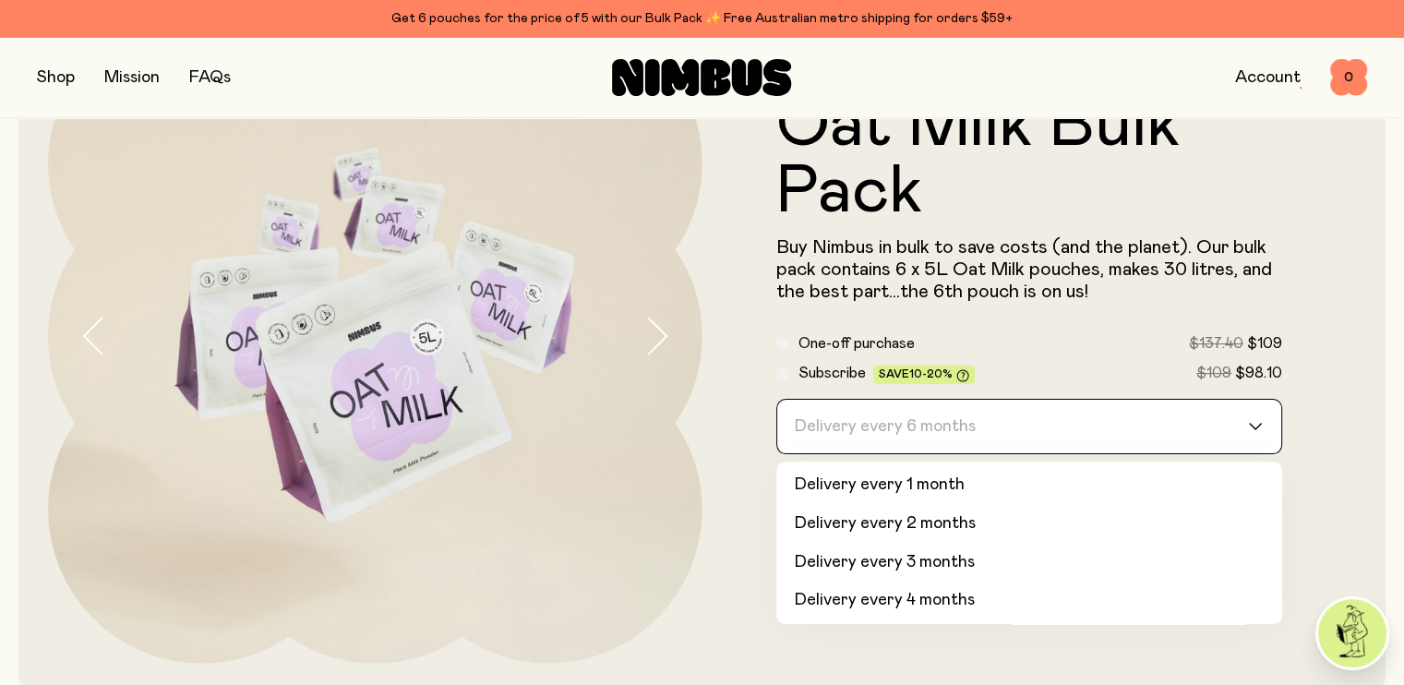
scroll to position [74, 0]
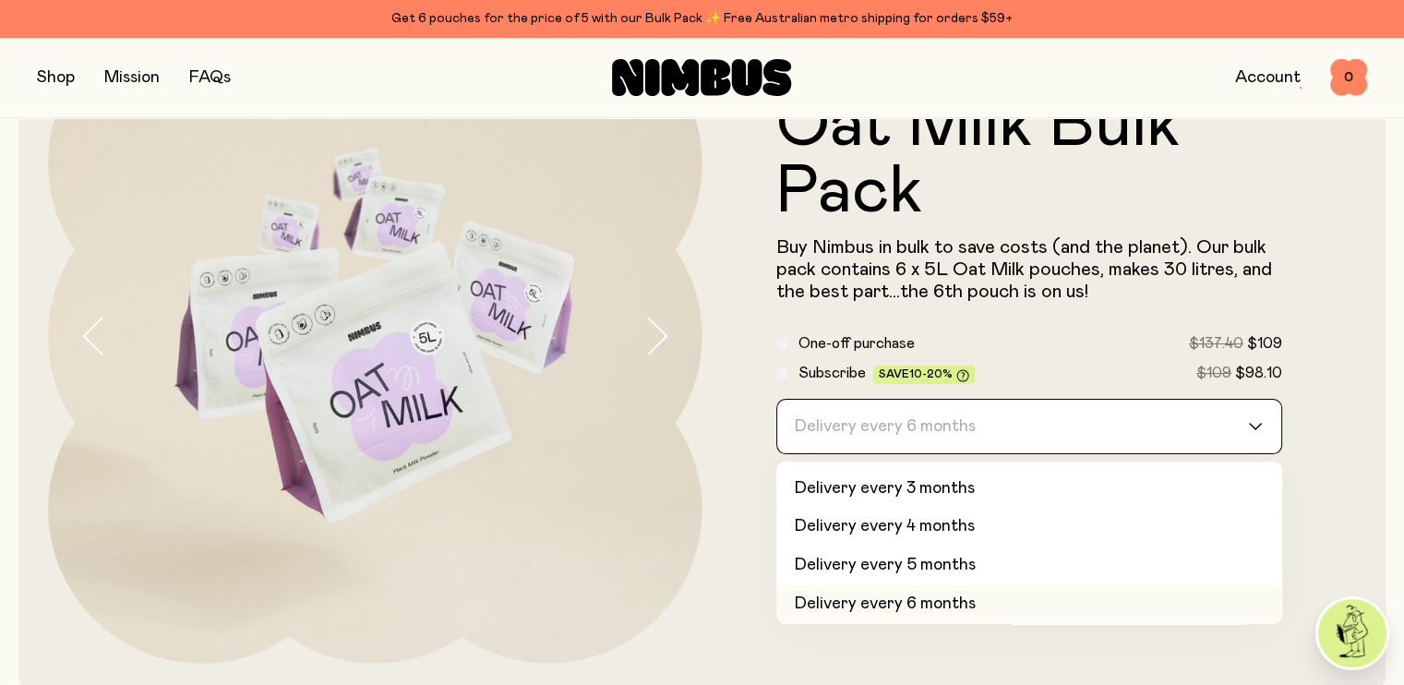
click at [897, 423] on div "Delivery every 6 months" at bounding box center [1013, 427] width 472 height 54
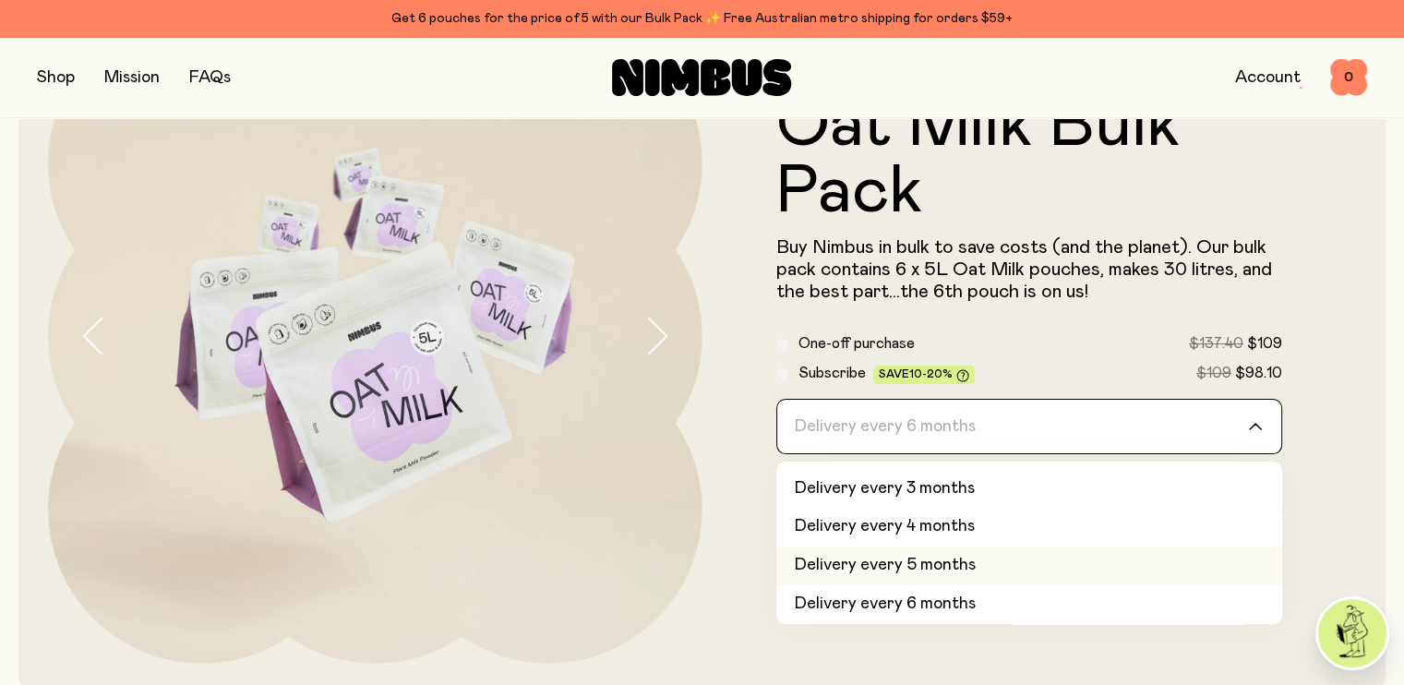
click at [883, 582] on li "Delivery every 5 months" at bounding box center [1029, 565] width 507 height 39
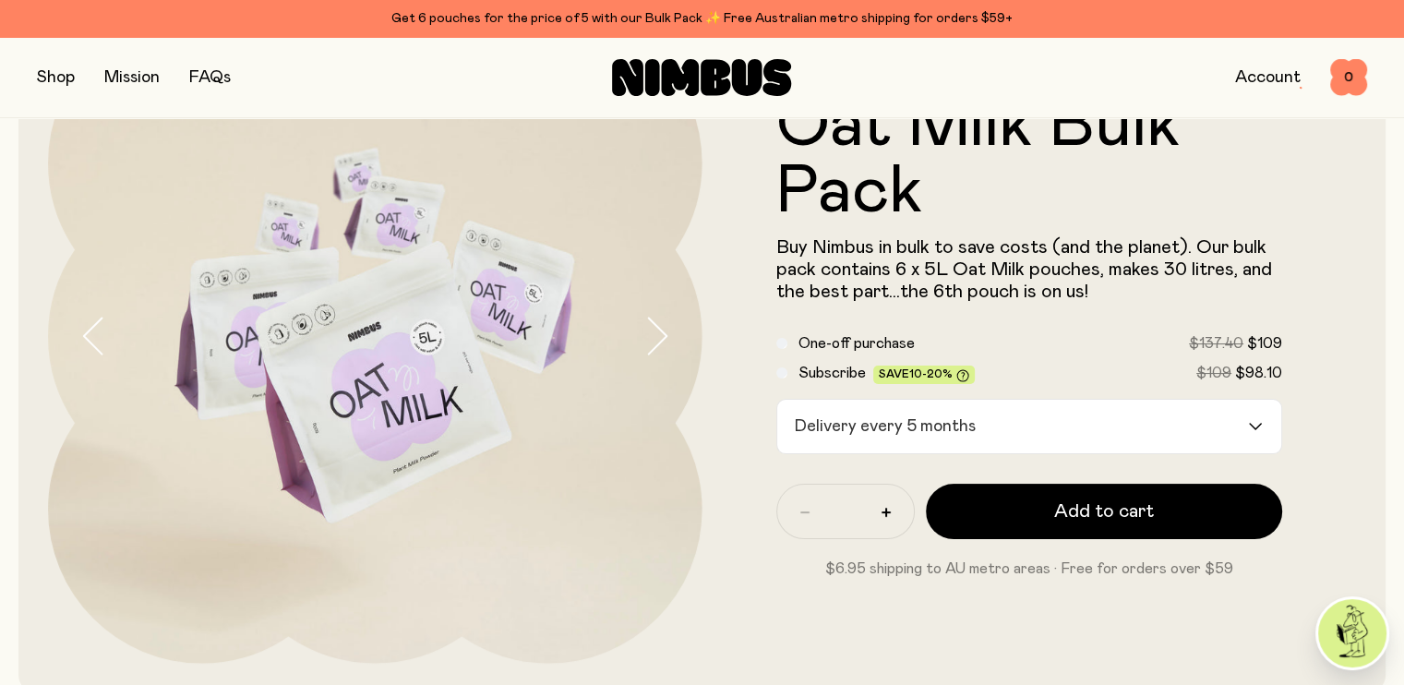
click at [742, 390] on form "Oat Milk Bulk Pack Buy Nimbus in bulk to save costs (and the planet). Our bulk …" at bounding box center [1029, 335] width 654 height 487
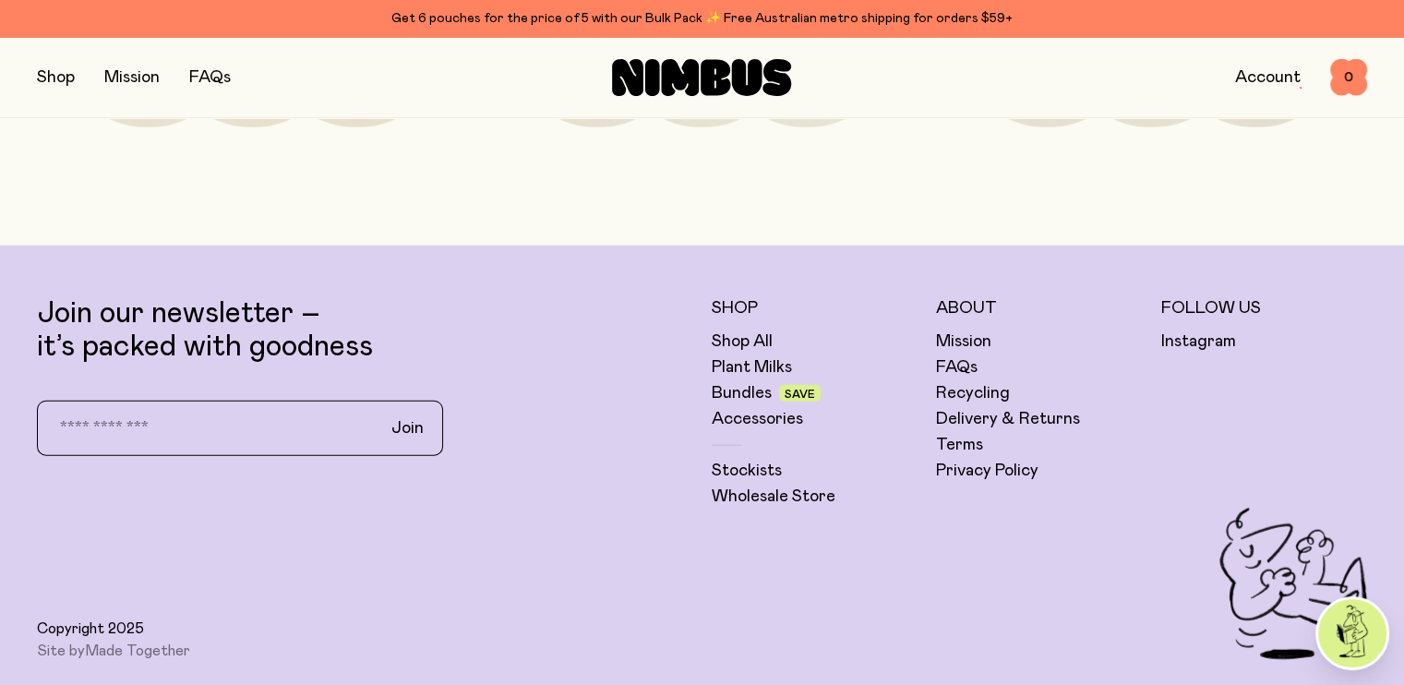
scroll to position [4559, 0]
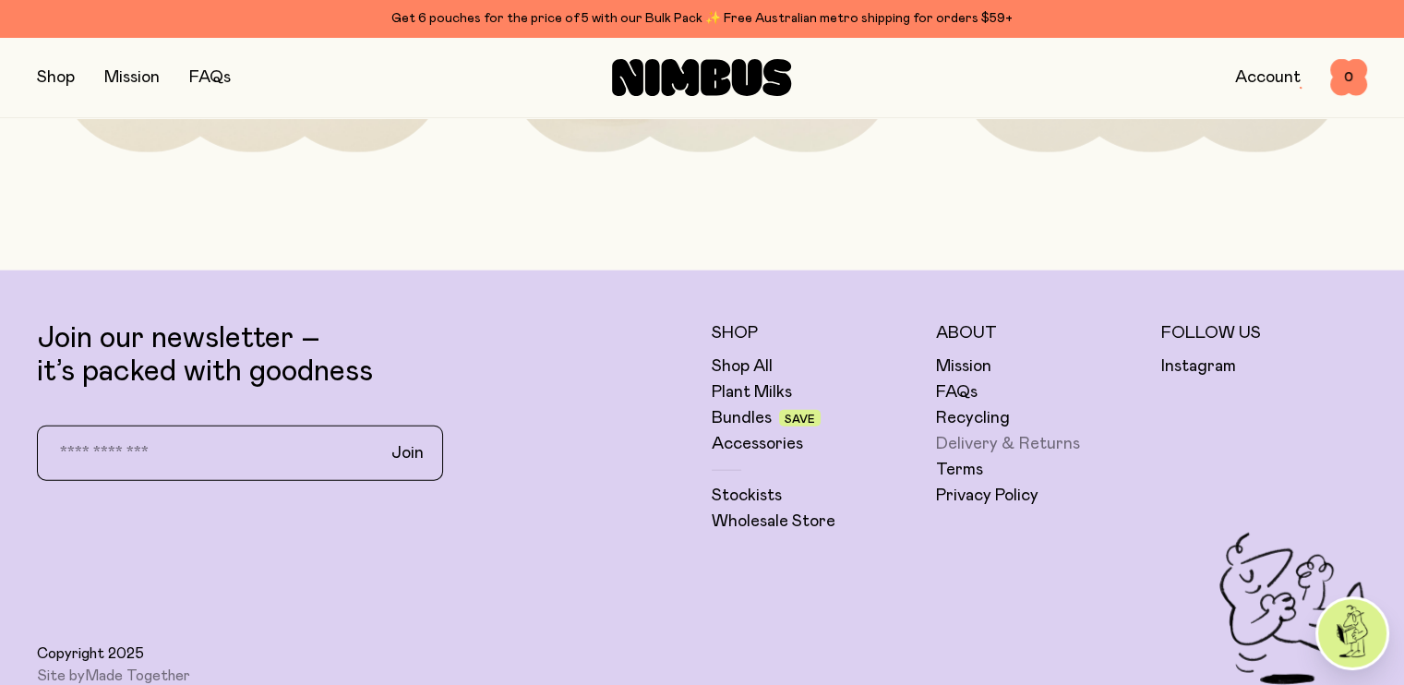
click at [977, 455] on link "Delivery & Returns" at bounding box center [1008, 444] width 144 height 22
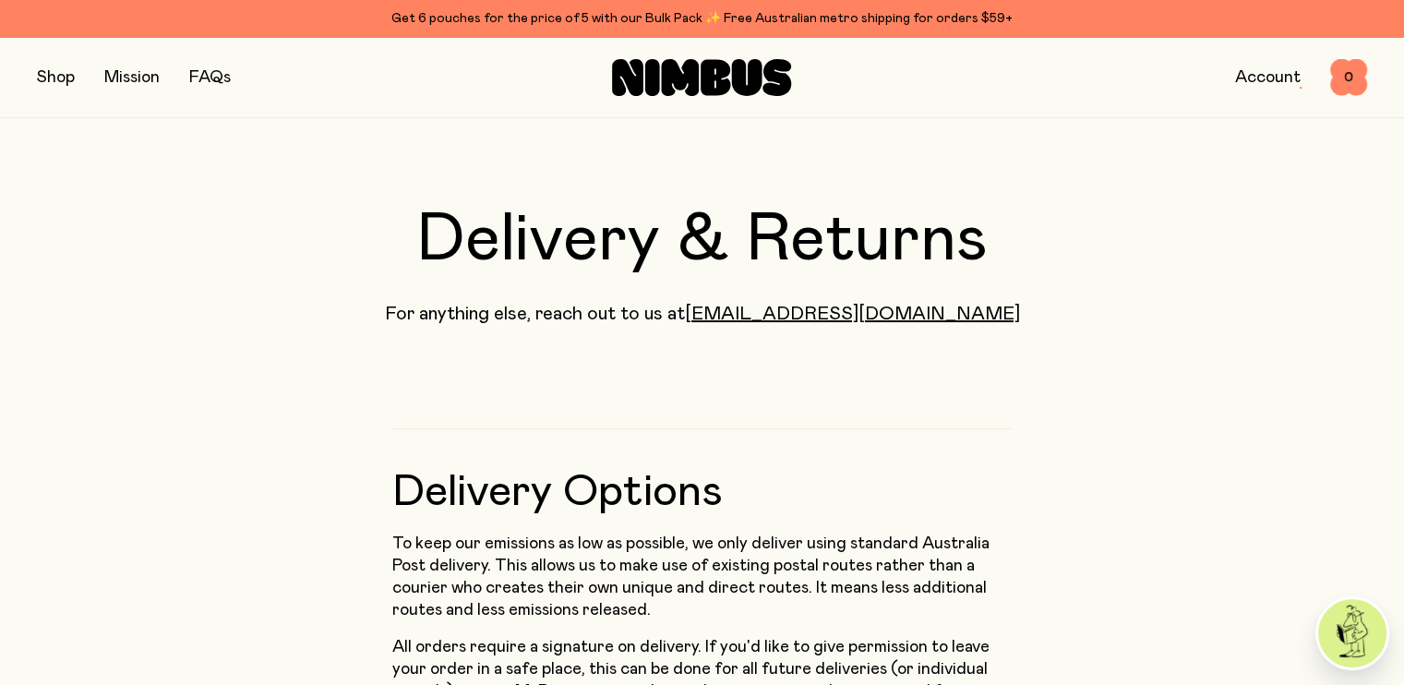
click at [77, 80] on div "Shop Mission FAQs" at bounding box center [258, 78] width 443 height 26
click at [54, 83] on button "button" at bounding box center [56, 78] width 38 height 26
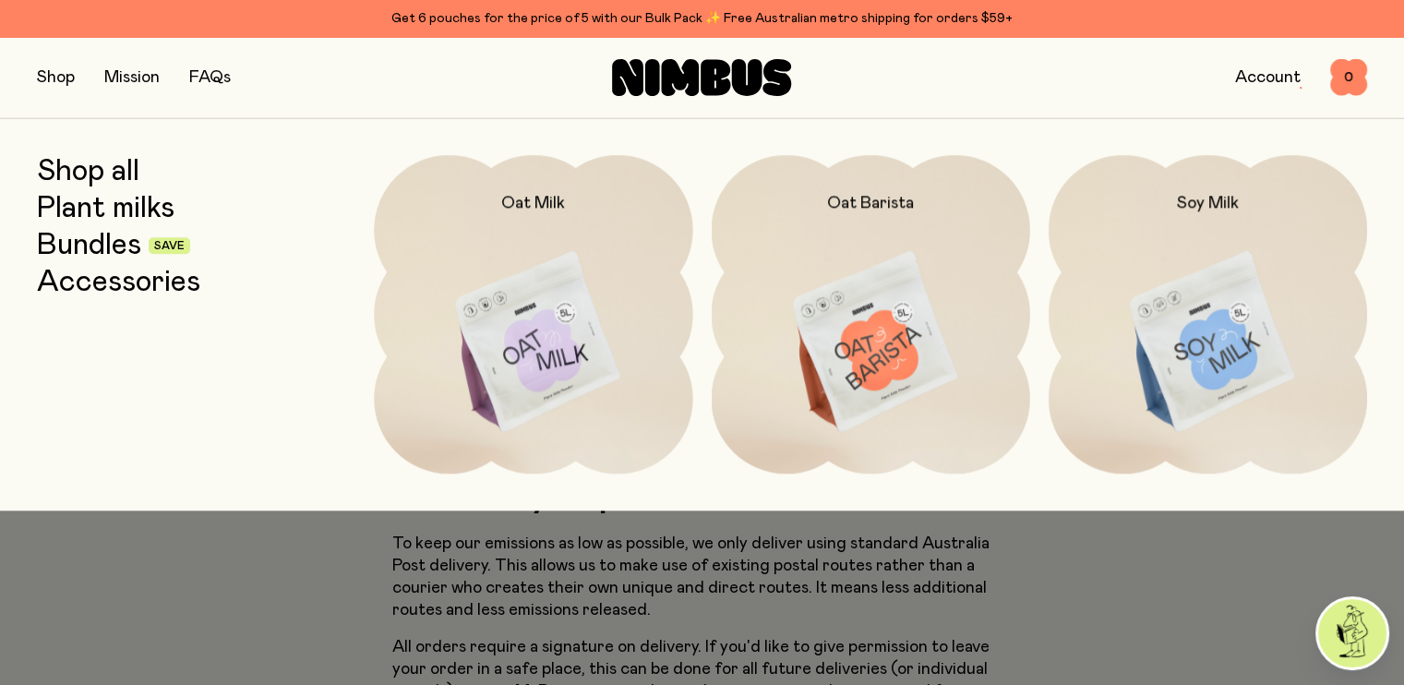
drag, startPoint x: 149, startPoint y: 240, endPoint x: 103, endPoint y: 247, distance: 46.7
click at [103, 247] on div "Bundles Save" at bounding box center [113, 245] width 153 height 33
click at [103, 247] on link "Bundles" at bounding box center [89, 245] width 104 height 33
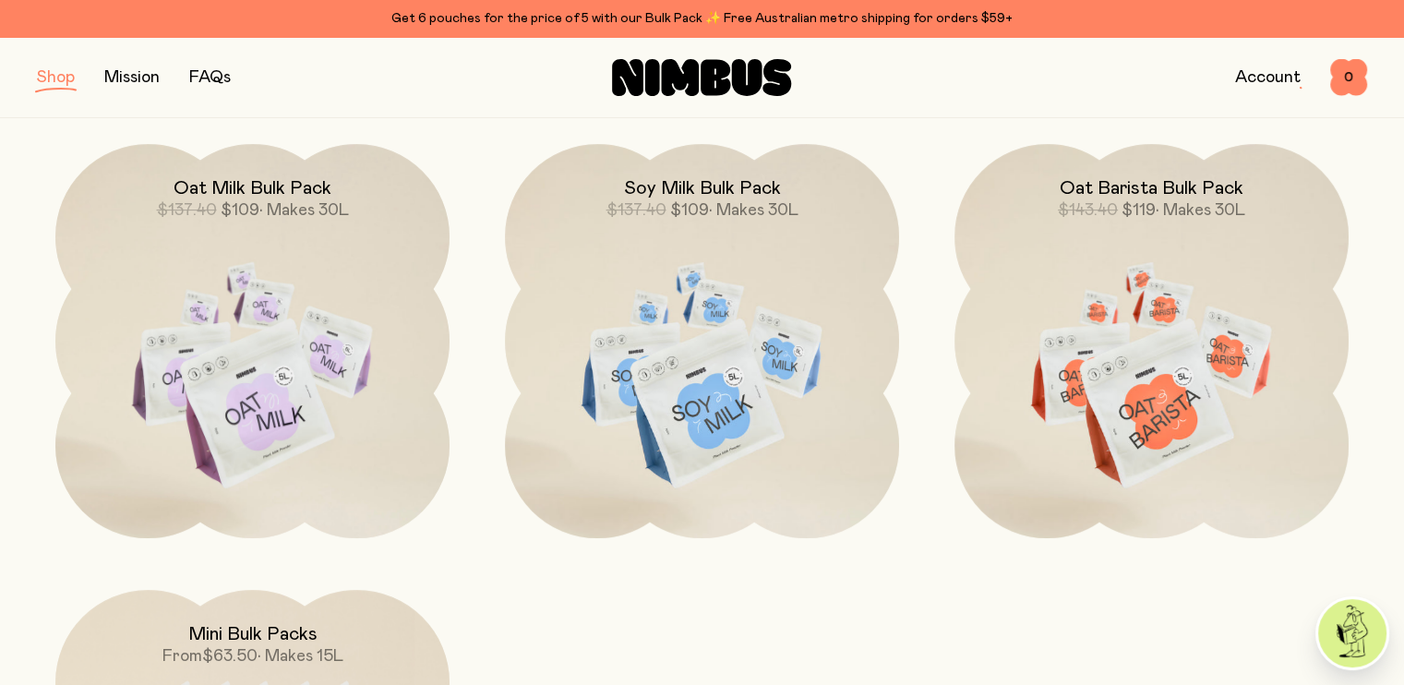
scroll to position [650, 0]
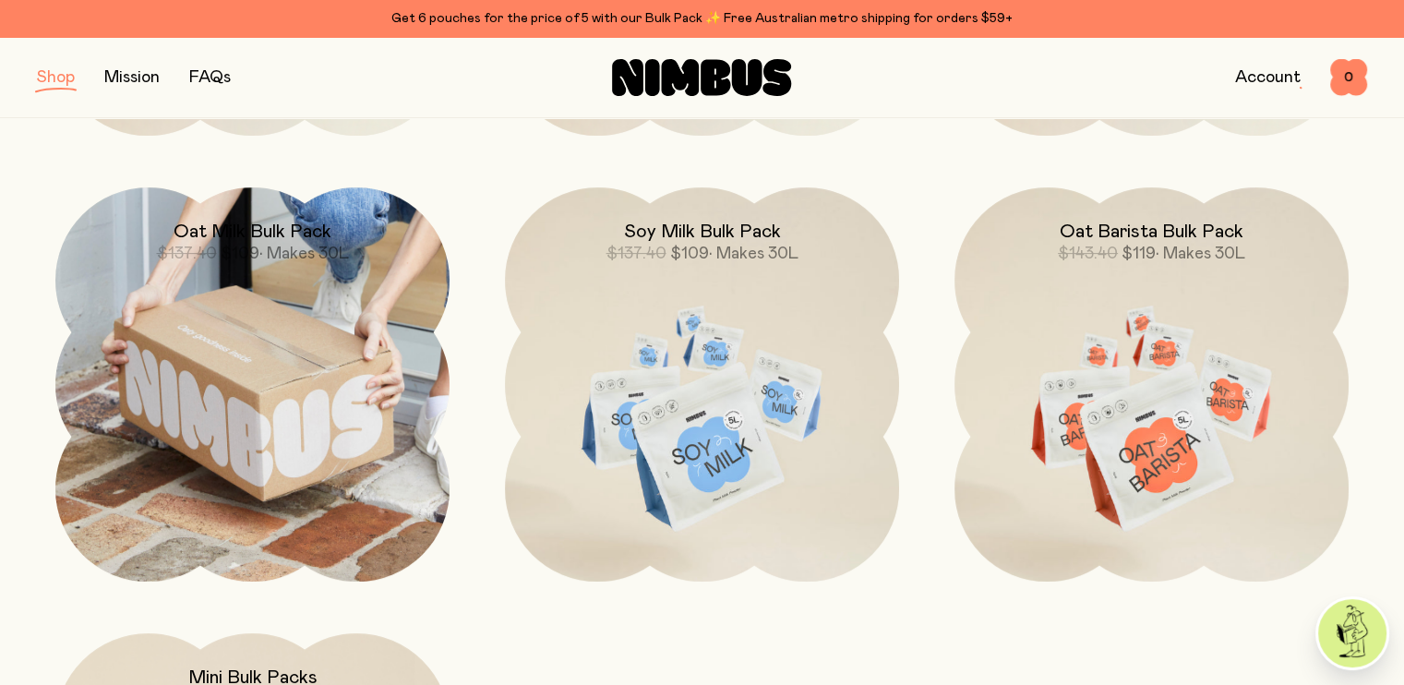
click at [400, 437] on img at bounding box center [252, 384] width 394 height 394
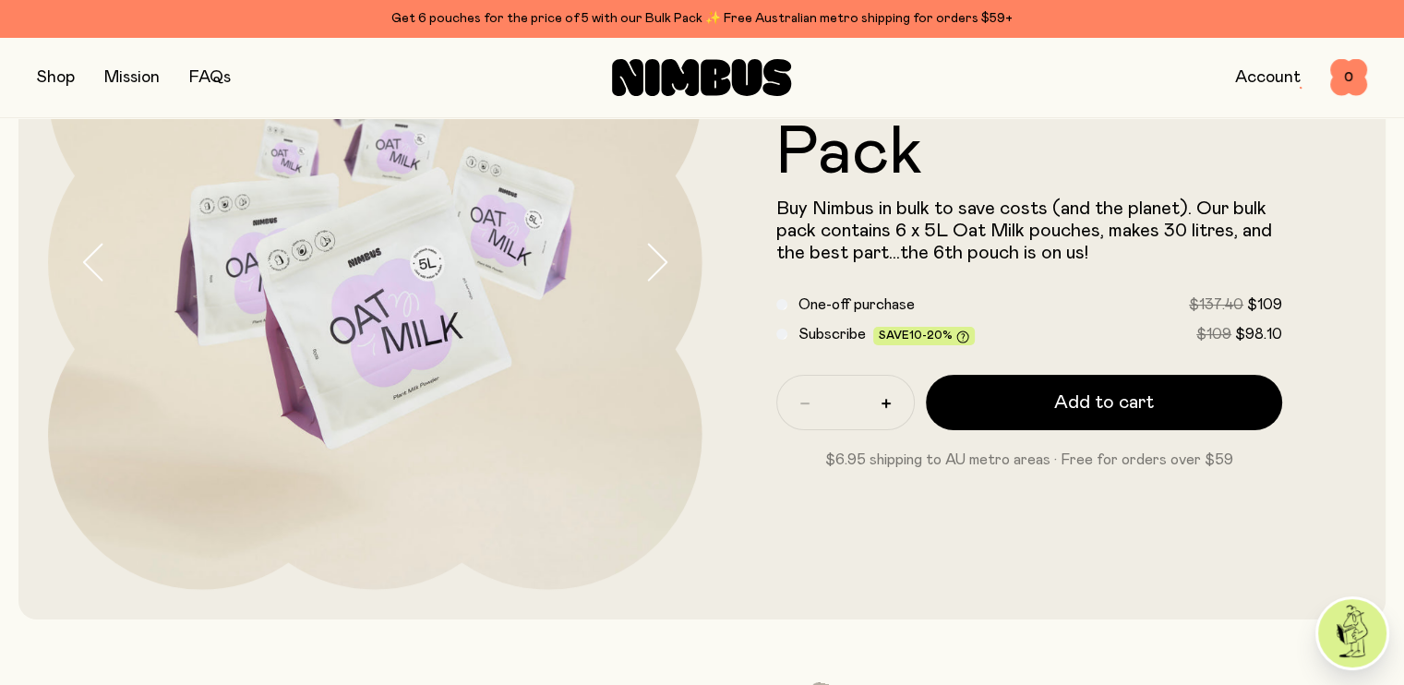
scroll to position [233, 0]
